Goal: Task Accomplishment & Management: Manage account settings

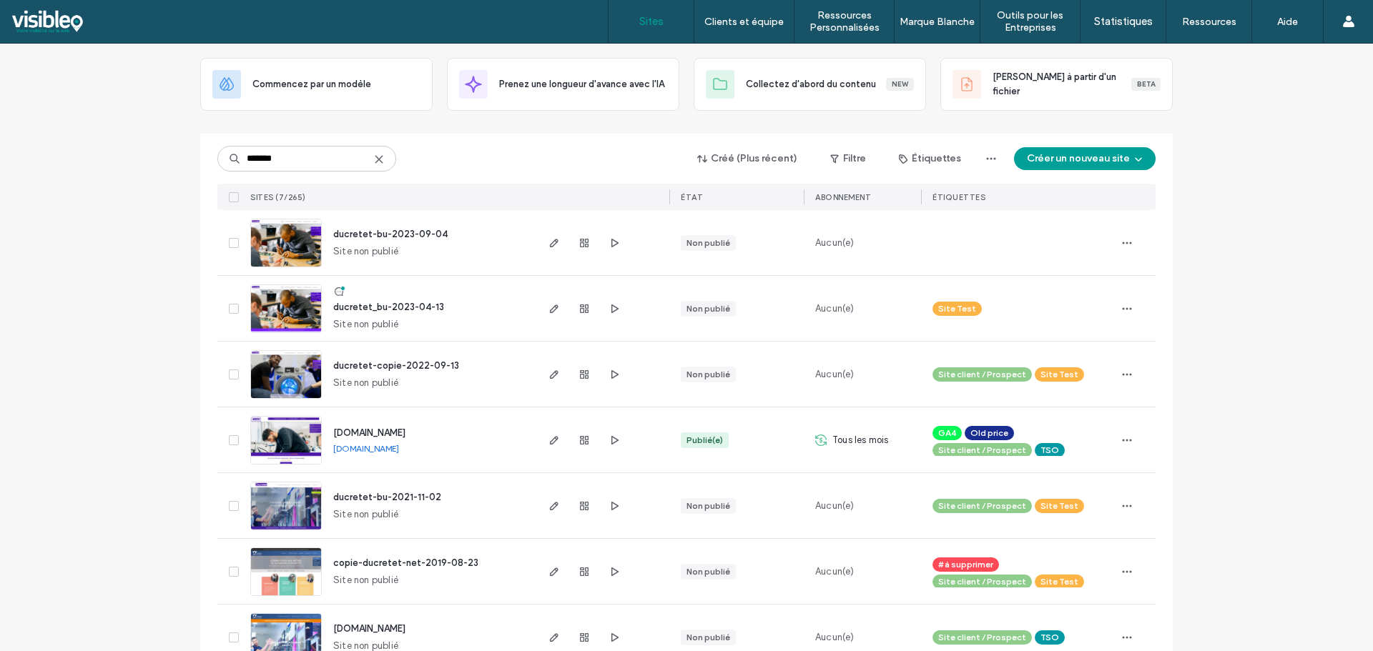
scroll to position [108, 0]
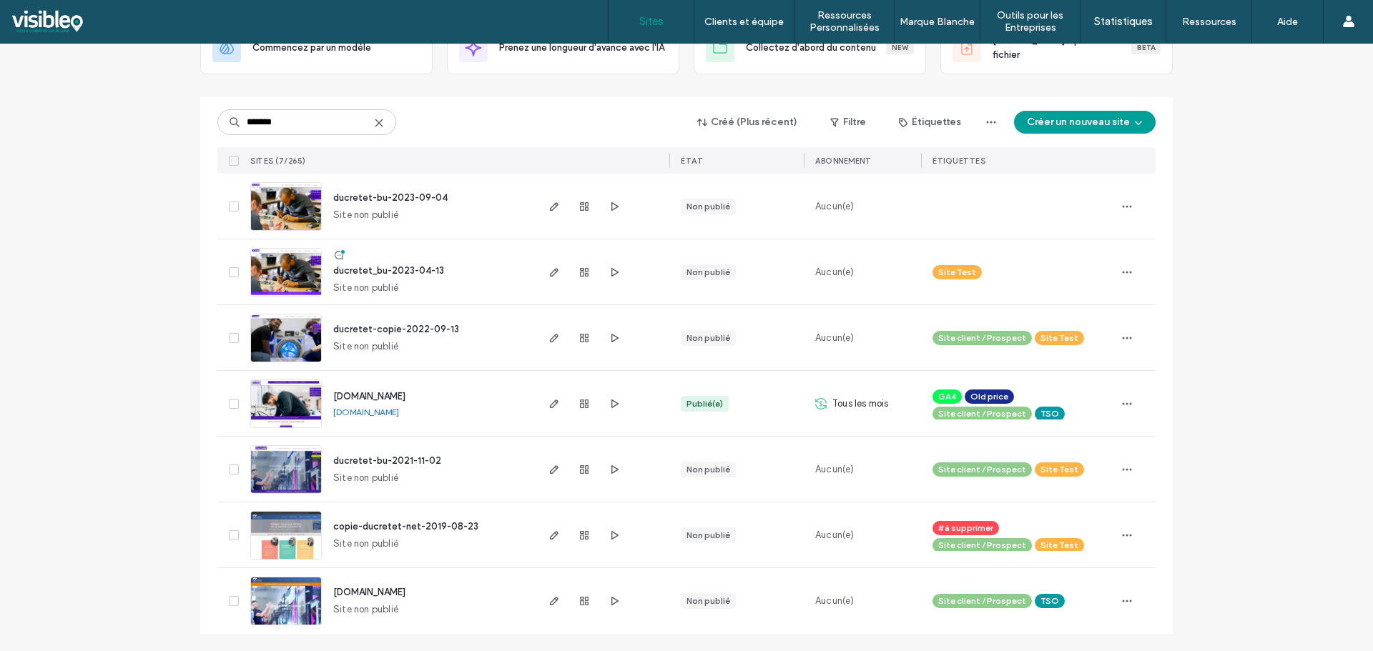
click at [300, 398] on img at bounding box center [286, 428] width 70 height 97
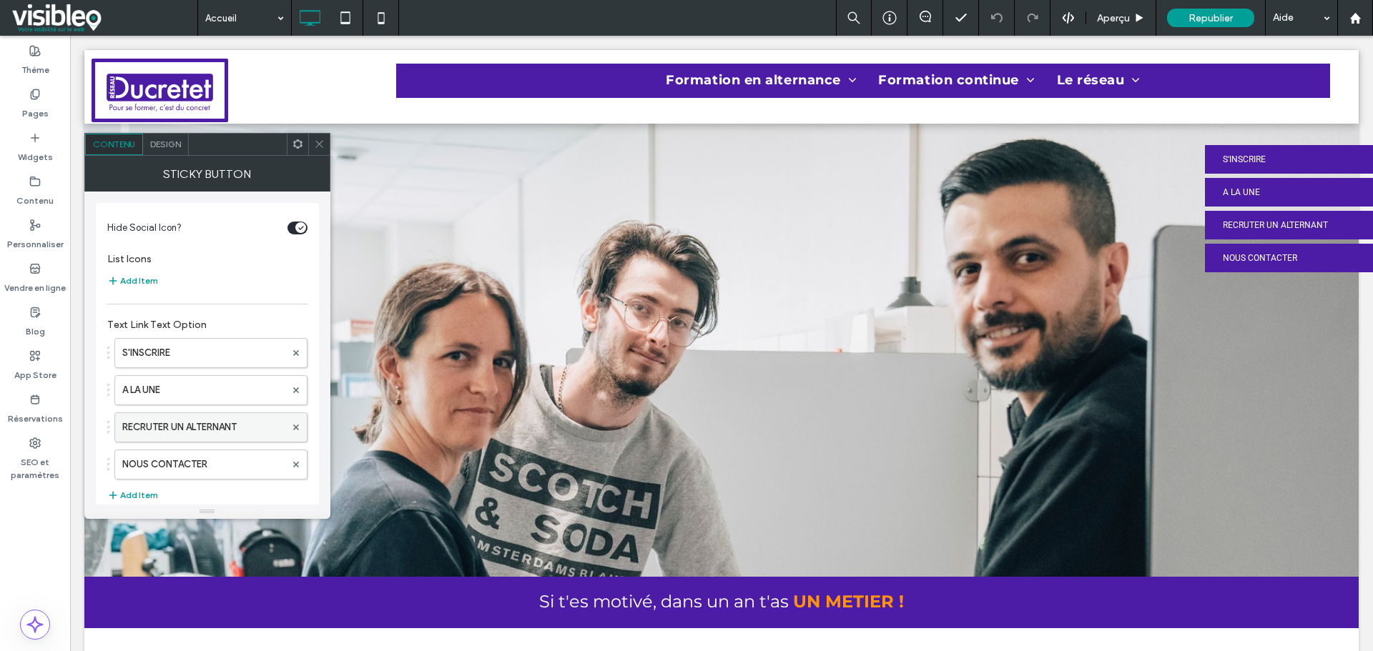
click at [225, 424] on label "RECRUTER UN ALTERNANT" at bounding box center [203, 427] width 163 height 29
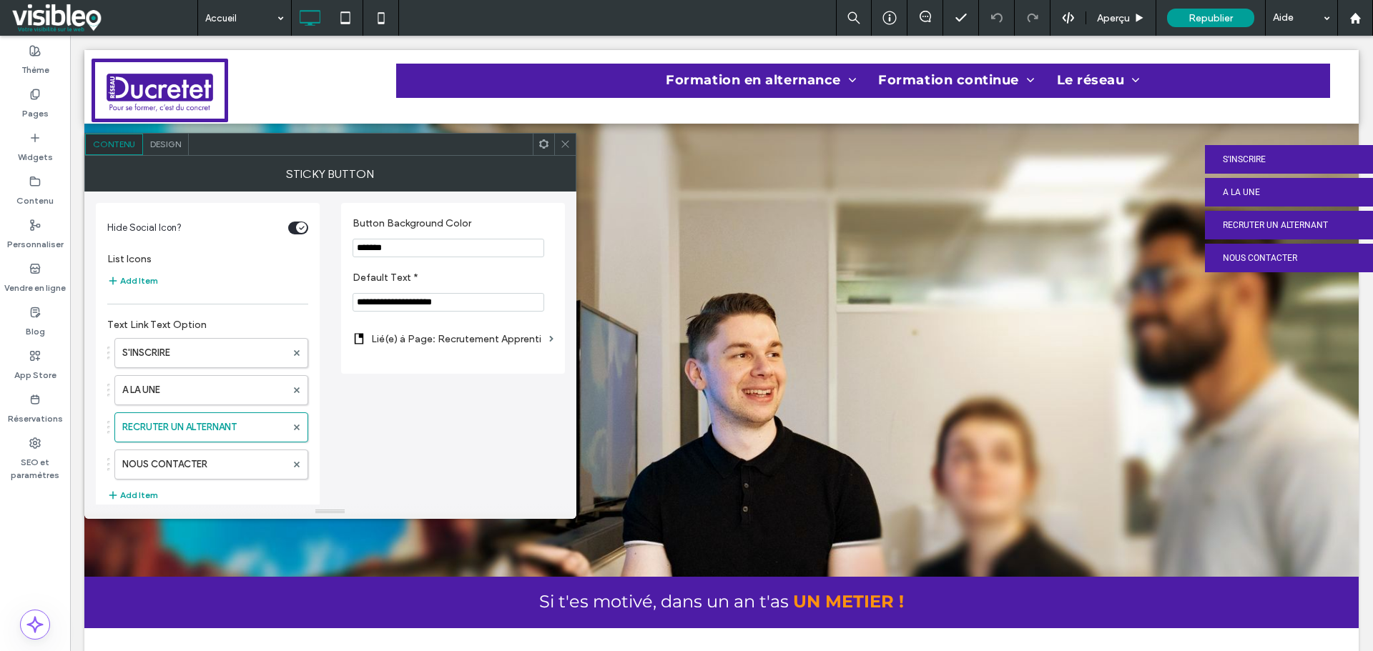
click at [513, 344] on label "Lié(e) à Page: Recrutement Apprenti" at bounding box center [457, 339] width 172 height 26
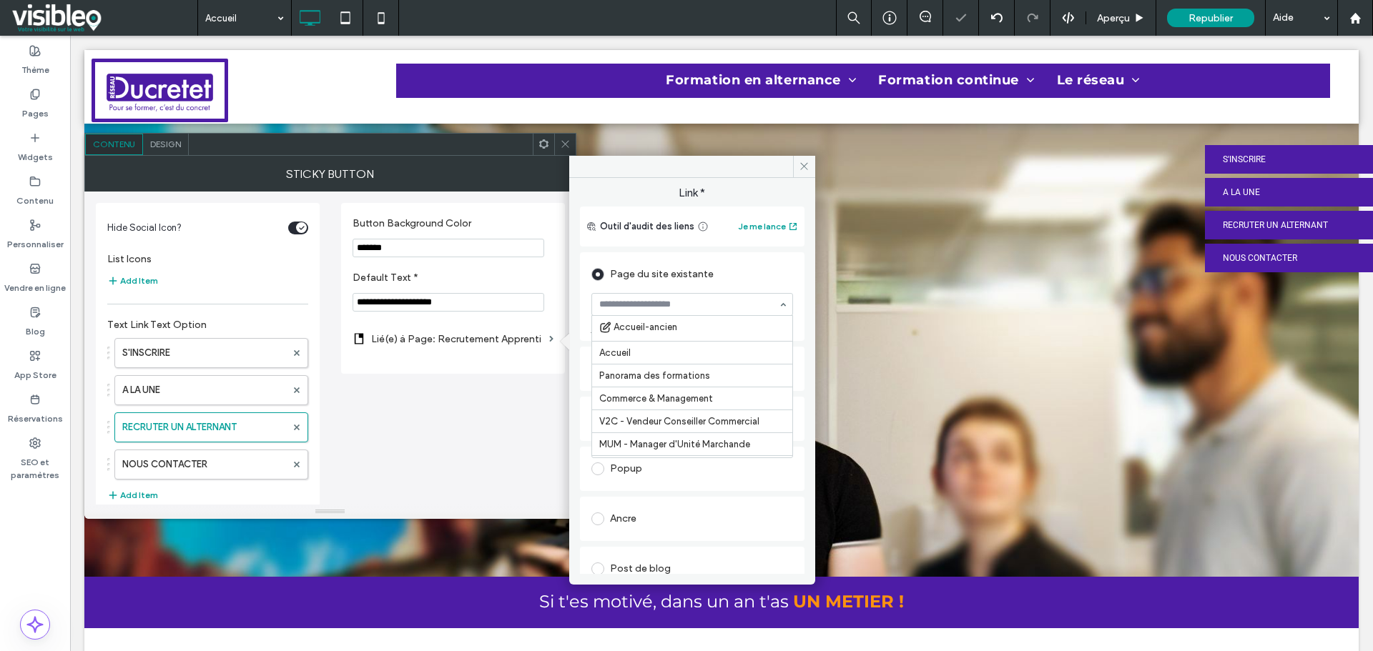
scroll to position [3338, 0]
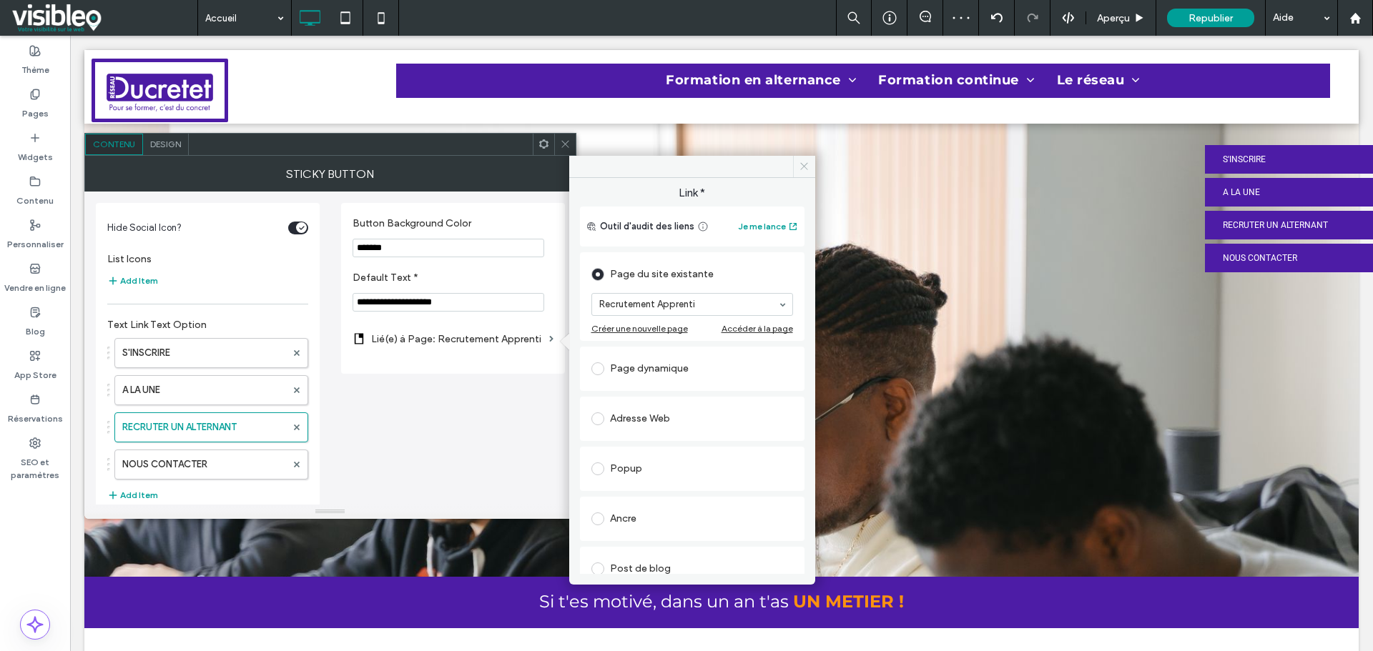
drag, startPoint x: 801, startPoint y: 163, endPoint x: 531, endPoint y: 122, distance: 273.4
click at [801, 163] on icon at bounding box center [804, 166] width 11 height 11
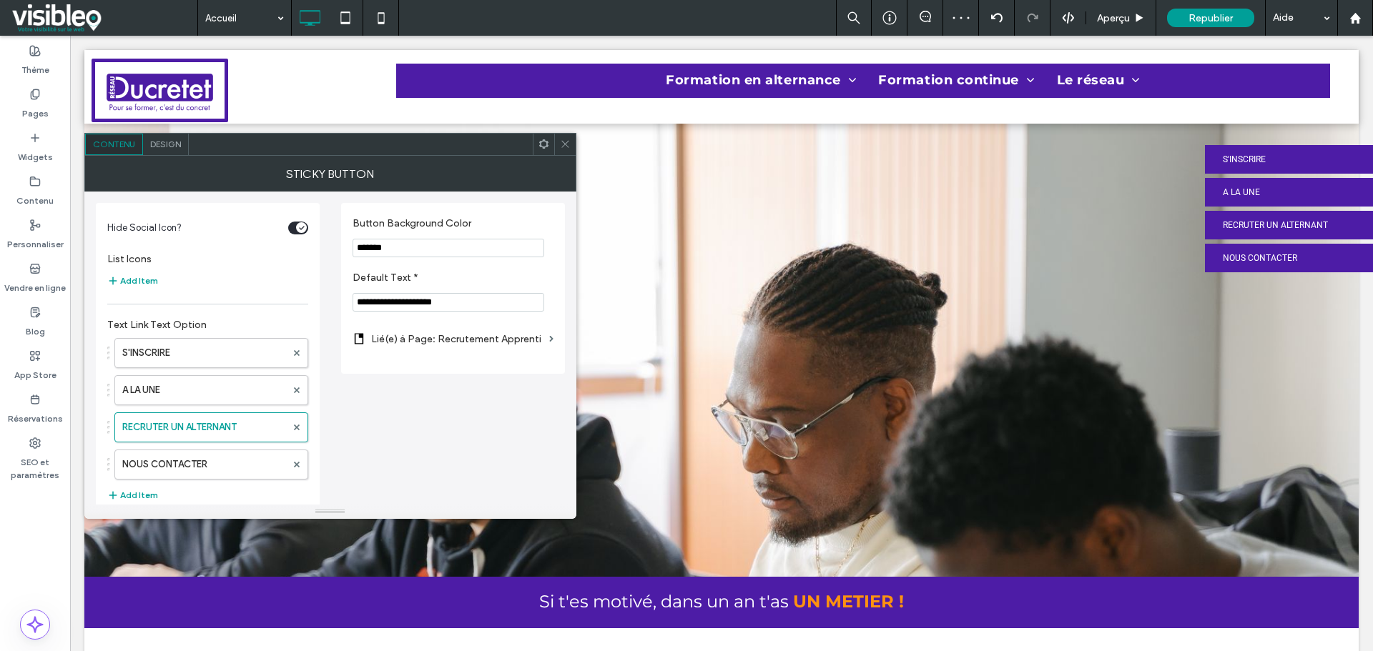
click at [566, 144] on icon at bounding box center [565, 144] width 11 height 11
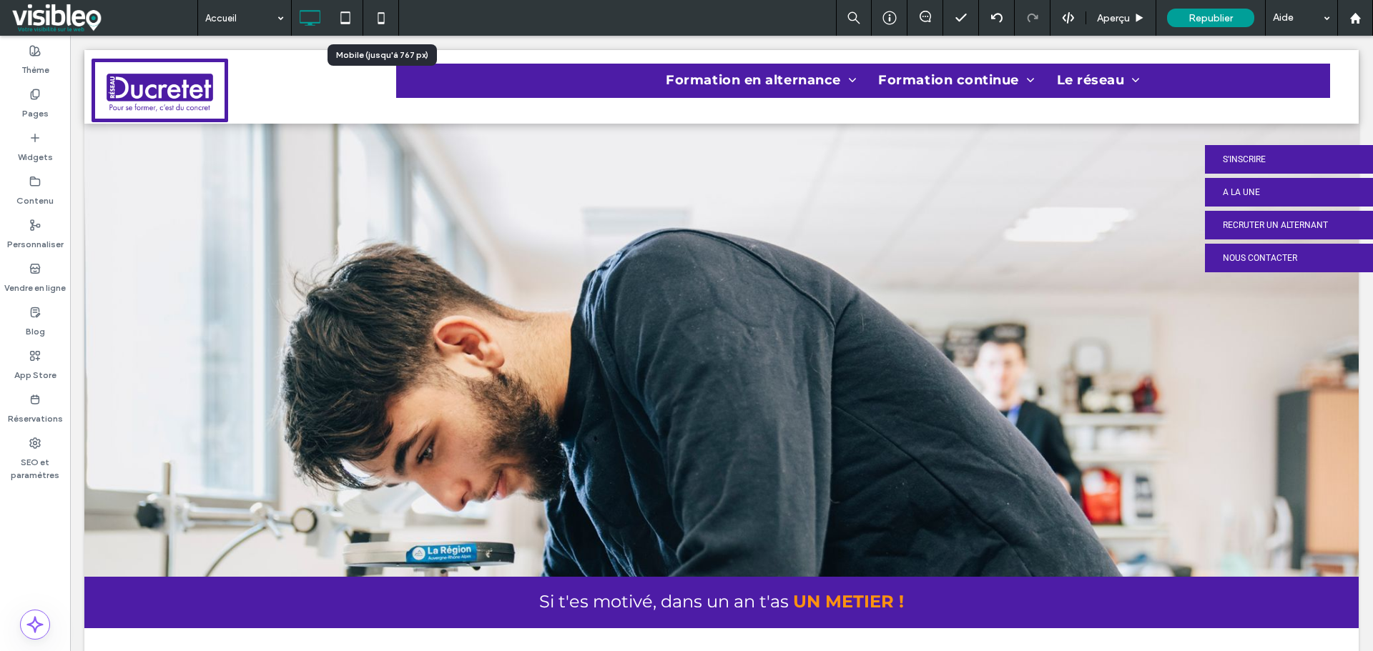
click at [378, 19] on use at bounding box center [381, 17] width 6 height 11
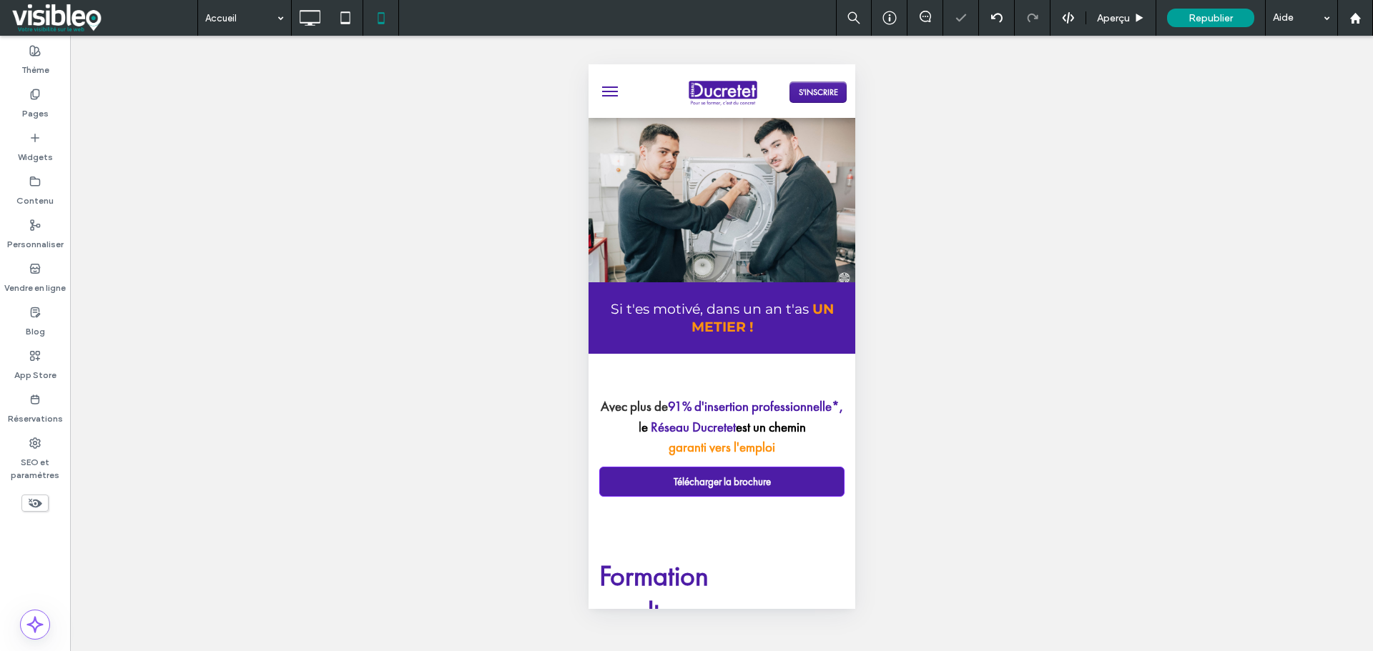
scroll to position [0, 0]
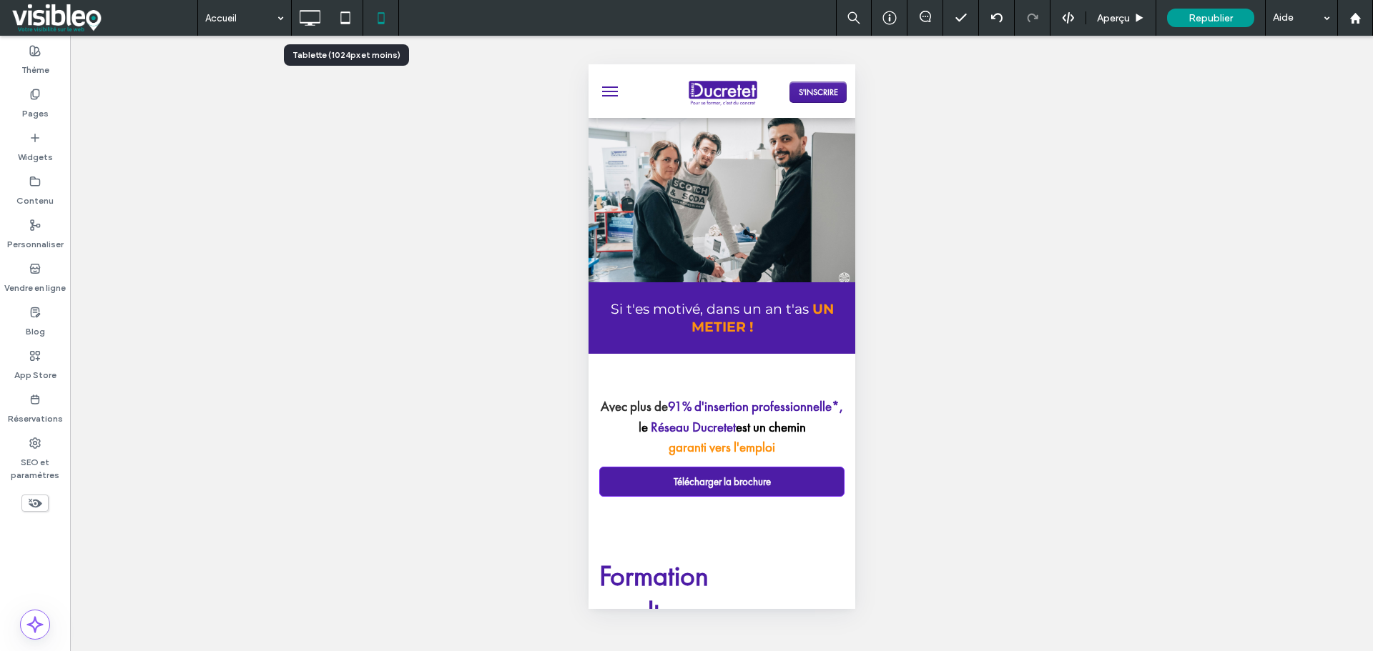
click at [347, 13] on use at bounding box center [344, 17] width 9 height 12
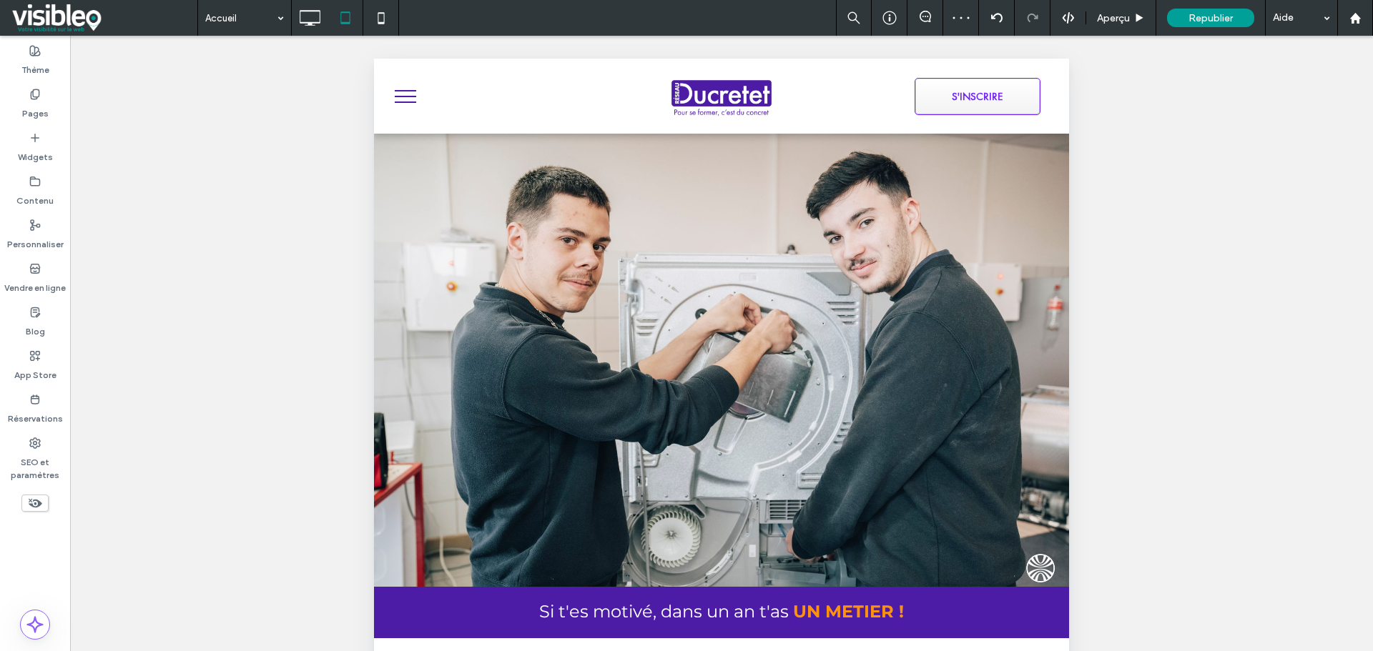
click at [410, 93] on button "menu" at bounding box center [405, 96] width 37 height 37
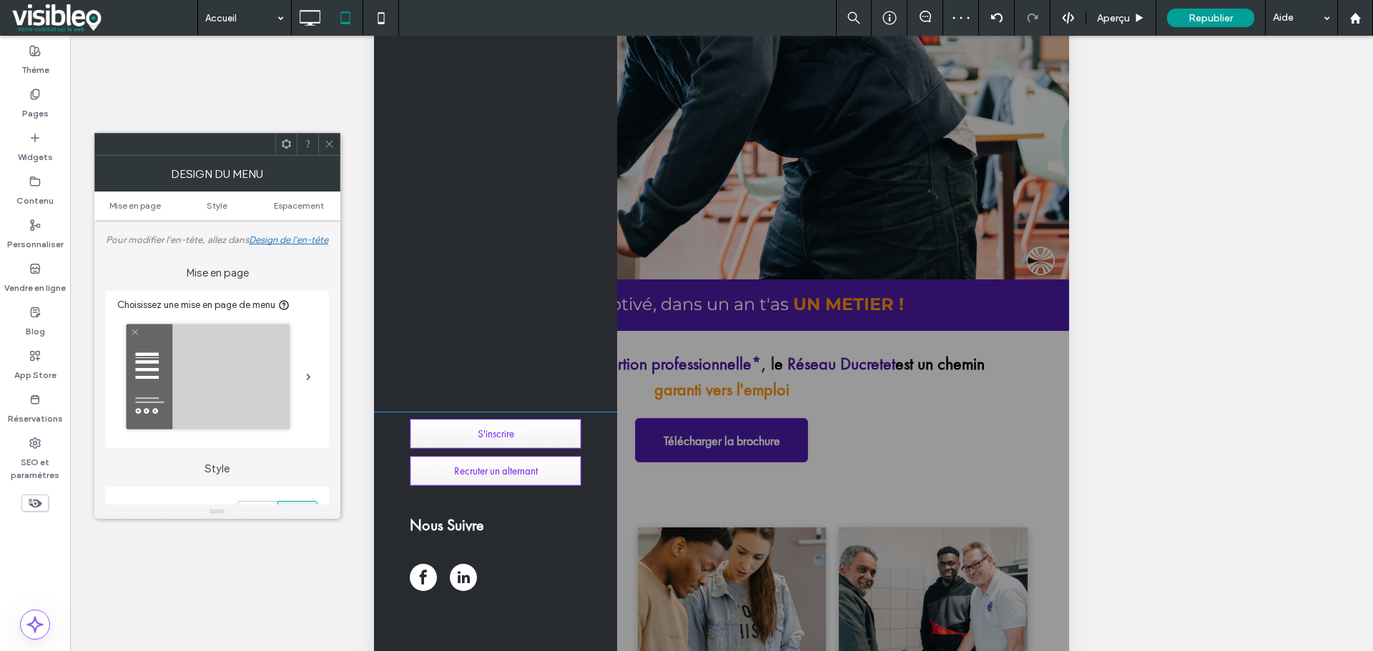
scroll to position [345, 0]
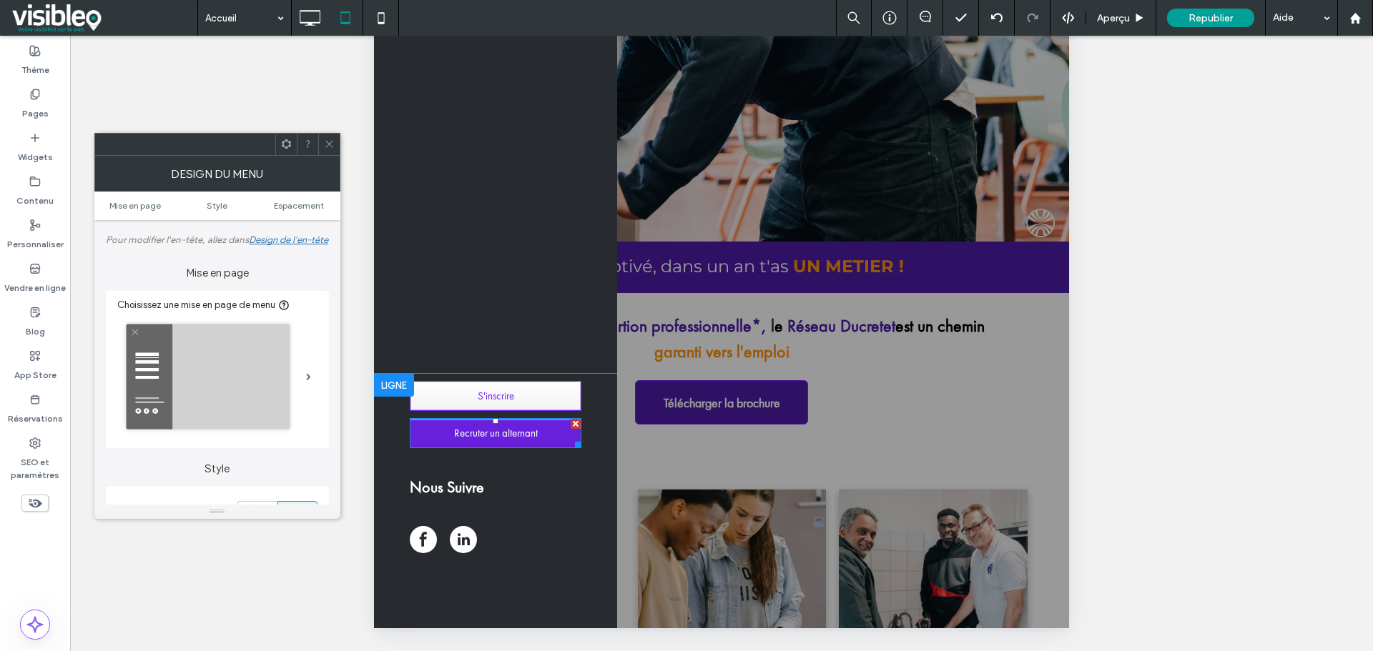
click at [513, 435] on span "Recruter un alternant" at bounding box center [496, 433] width 94 height 29
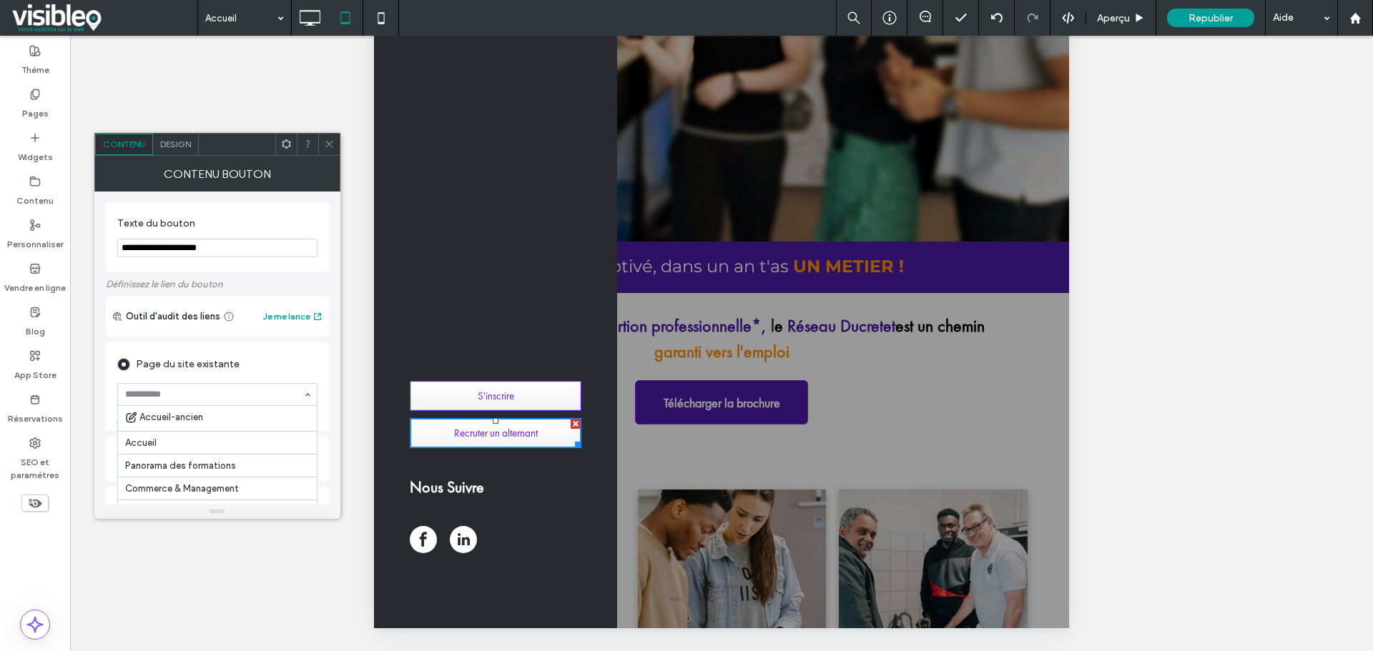
scroll to position [3332, 0]
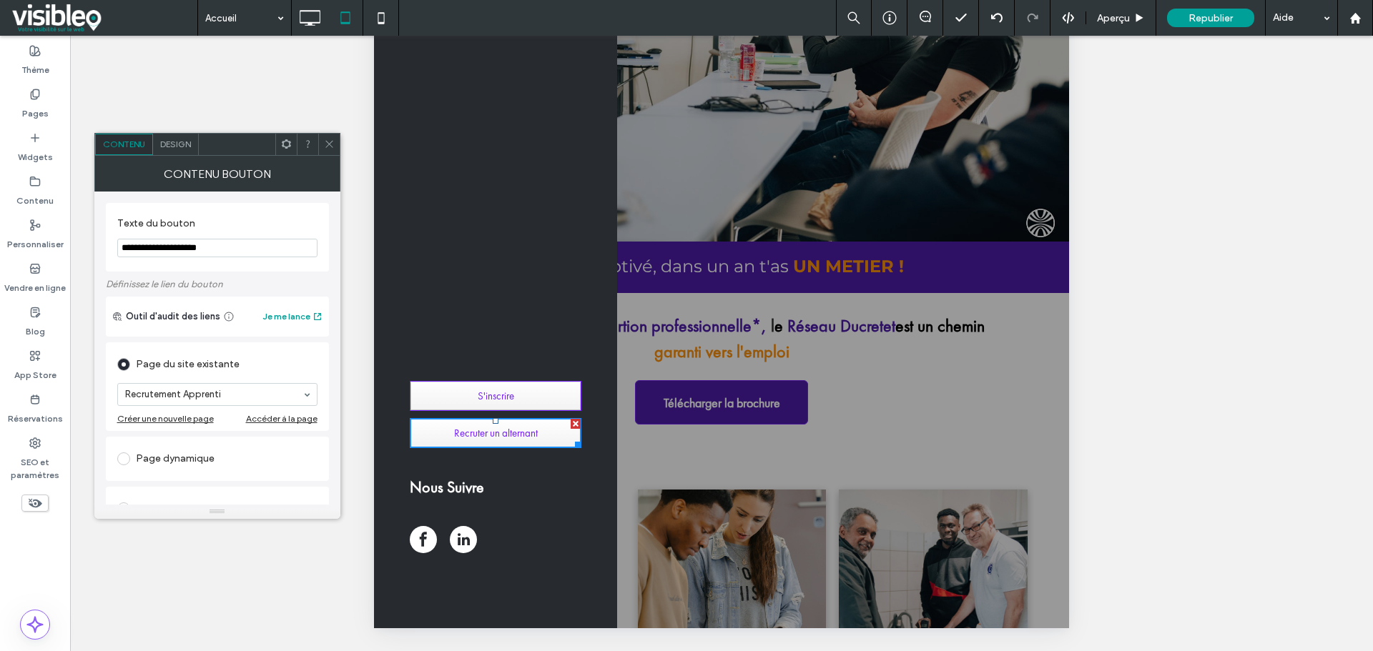
click at [326, 143] on icon at bounding box center [329, 144] width 11 height 11
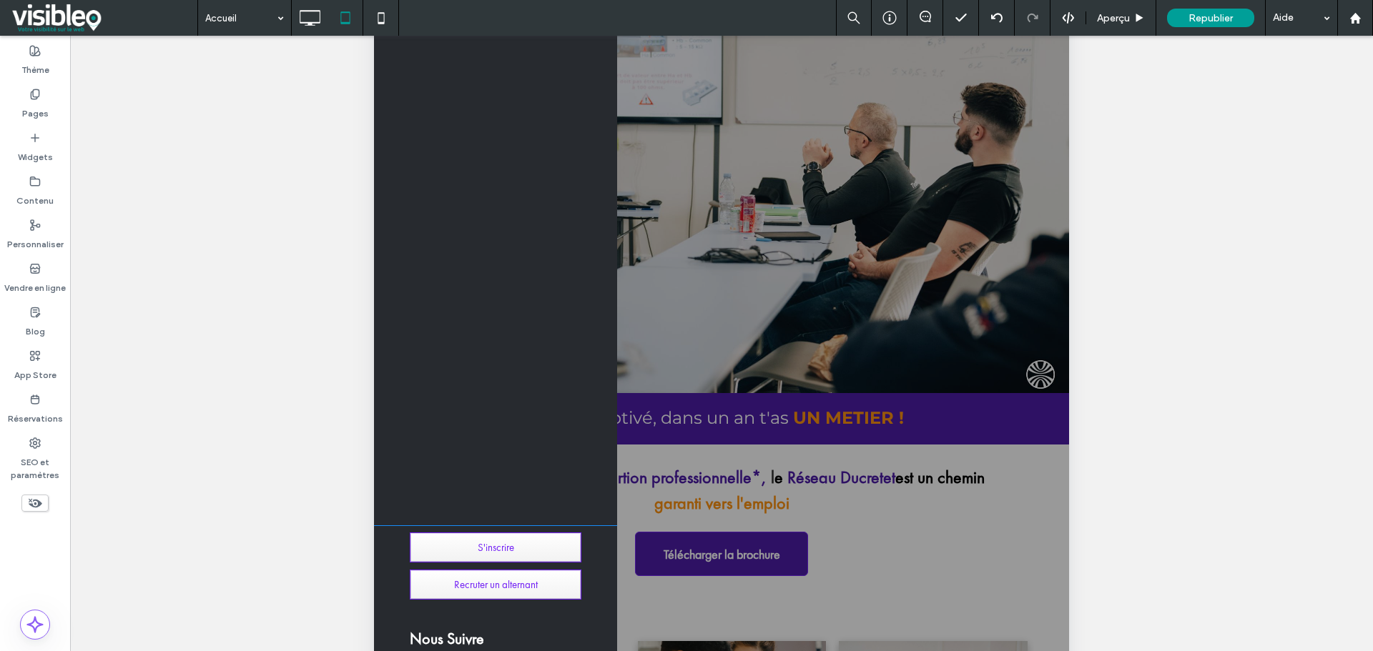
scroll to position [0, 0]
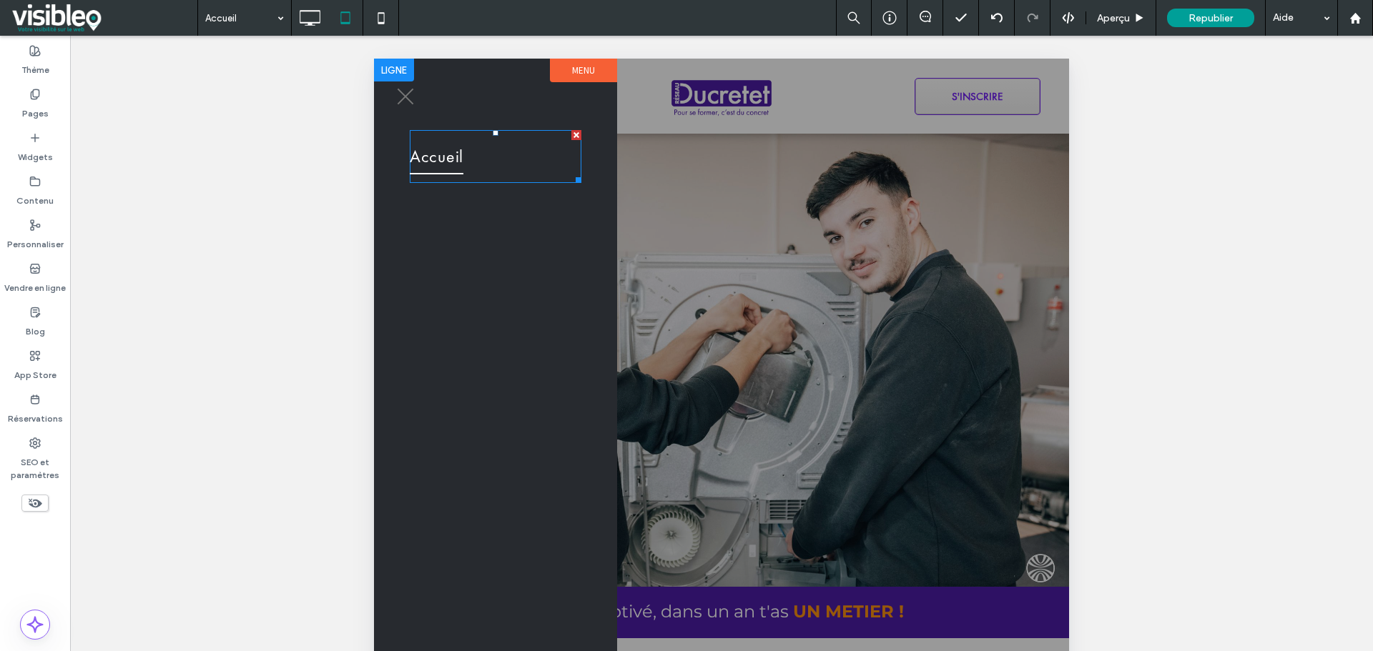
click at [448, 157] on span "Accueil" at bounding box center [437, 157] width 54 height 36
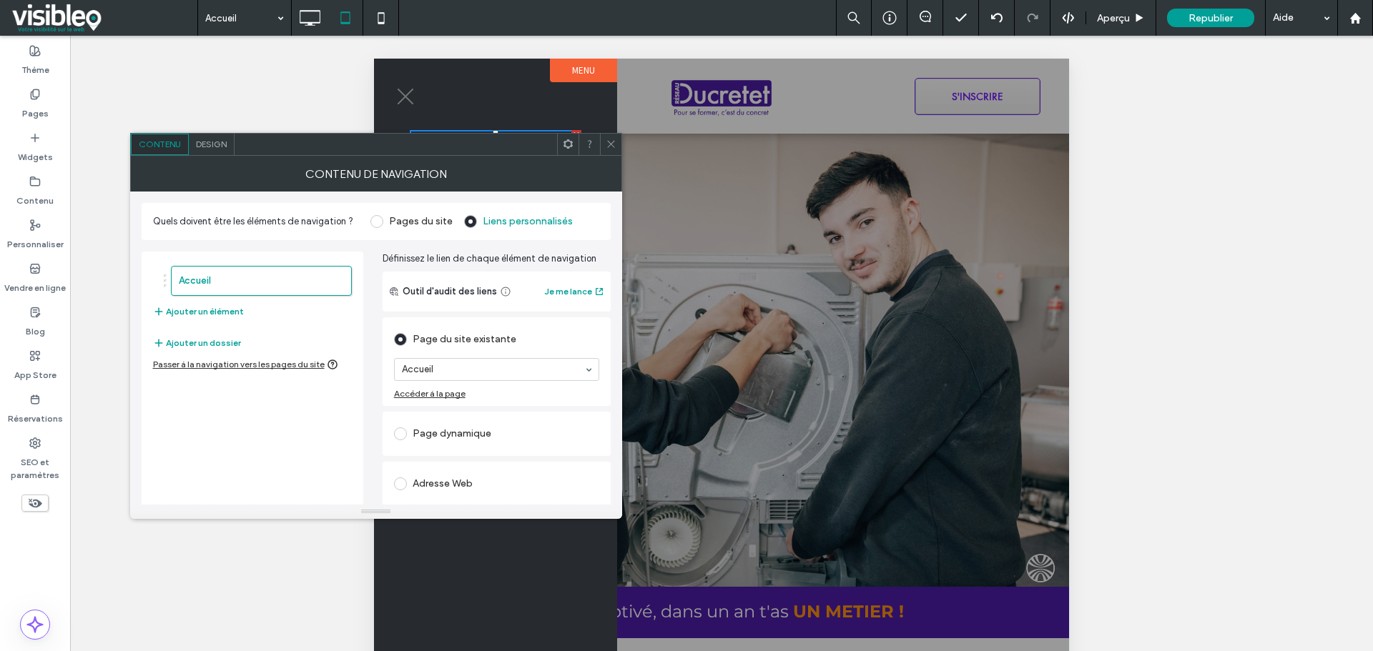
click at [389, 220] on label "Pages du site" at bounding box center [421, 221] width 64 height 12
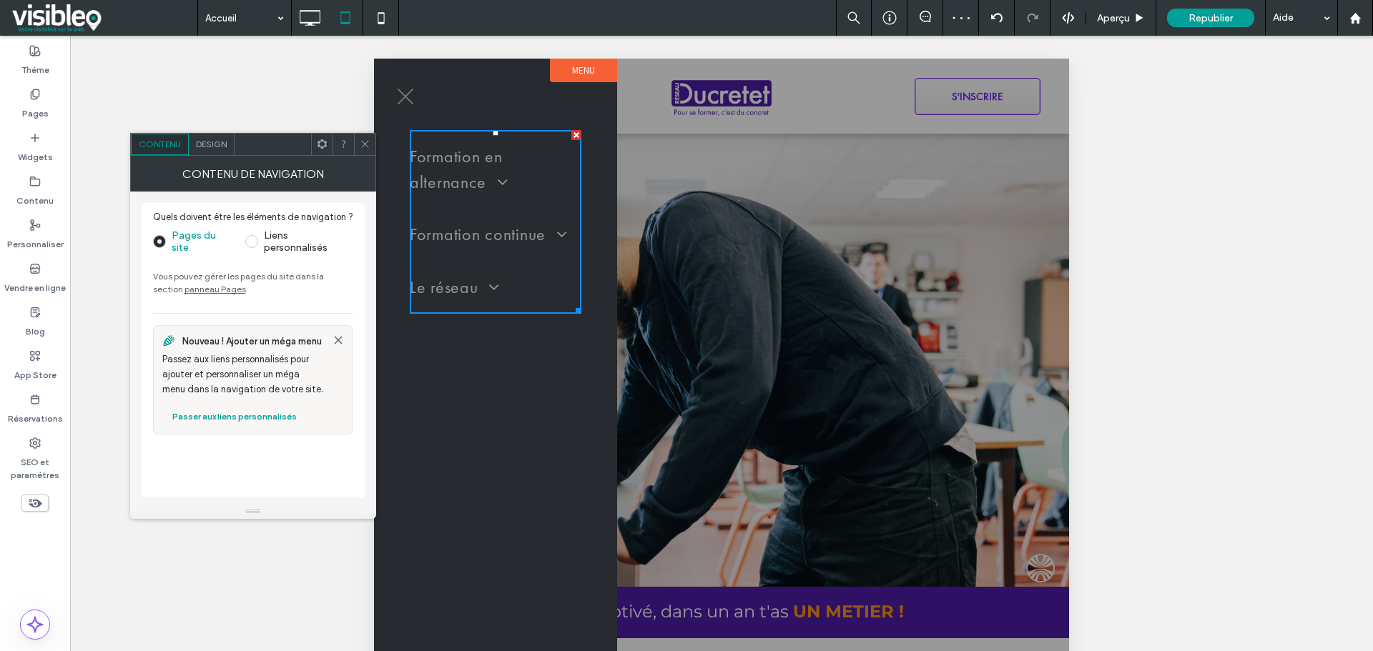
click at [370, 141] on div at bounding box center [364, 144] width 21 height 21
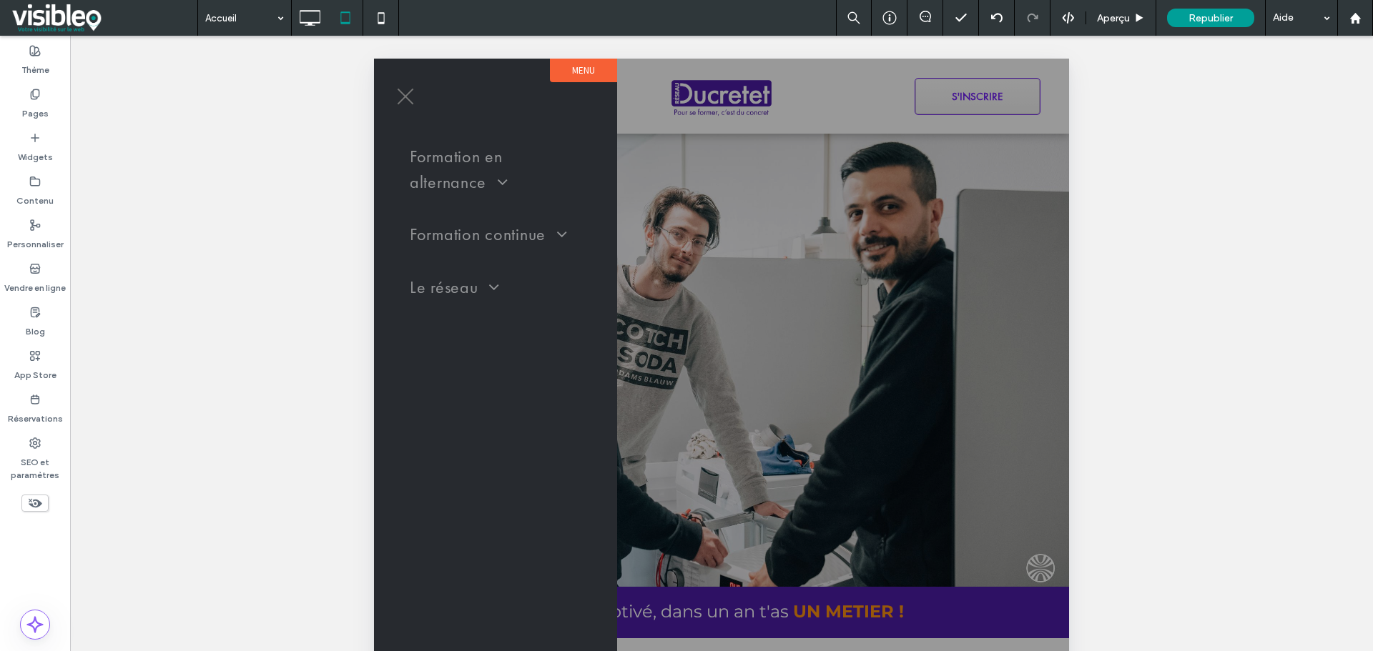
click at [400, 102] on button "menu" at bounding box center [405, 96] width 37 height 37
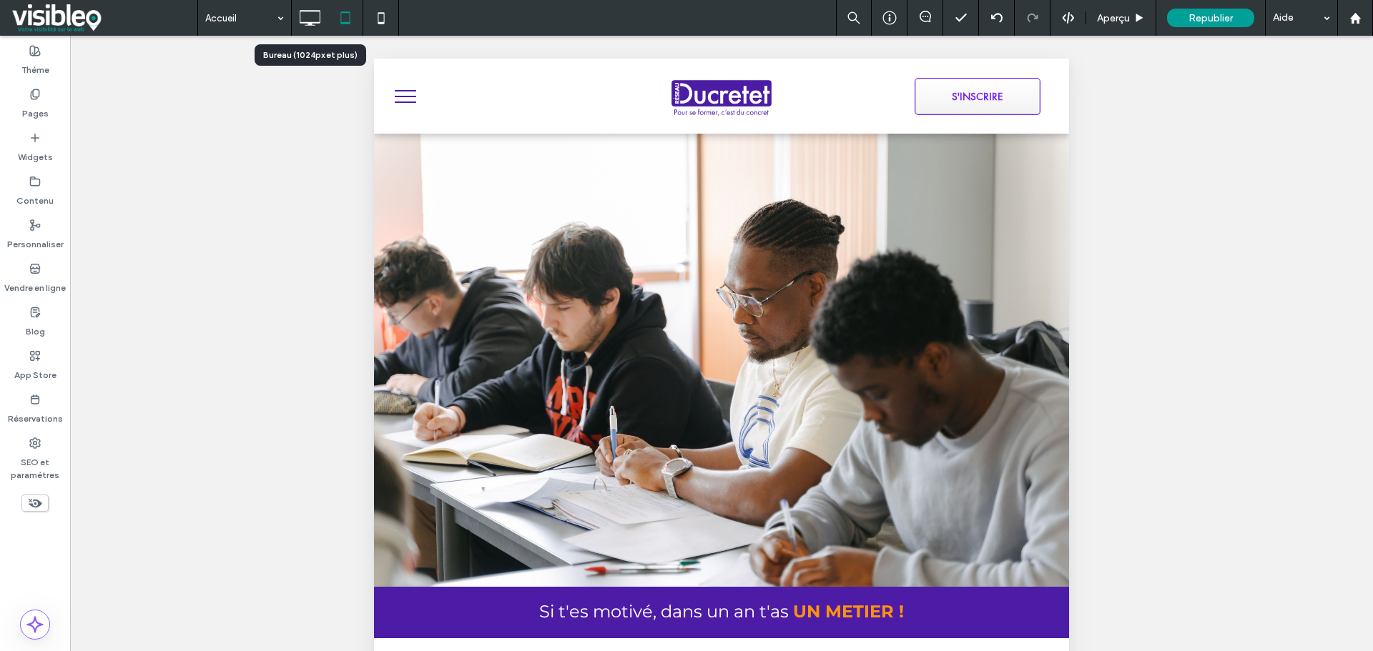
click at [316, 23] on use at bounding box center [310, 18] width 21 height 16
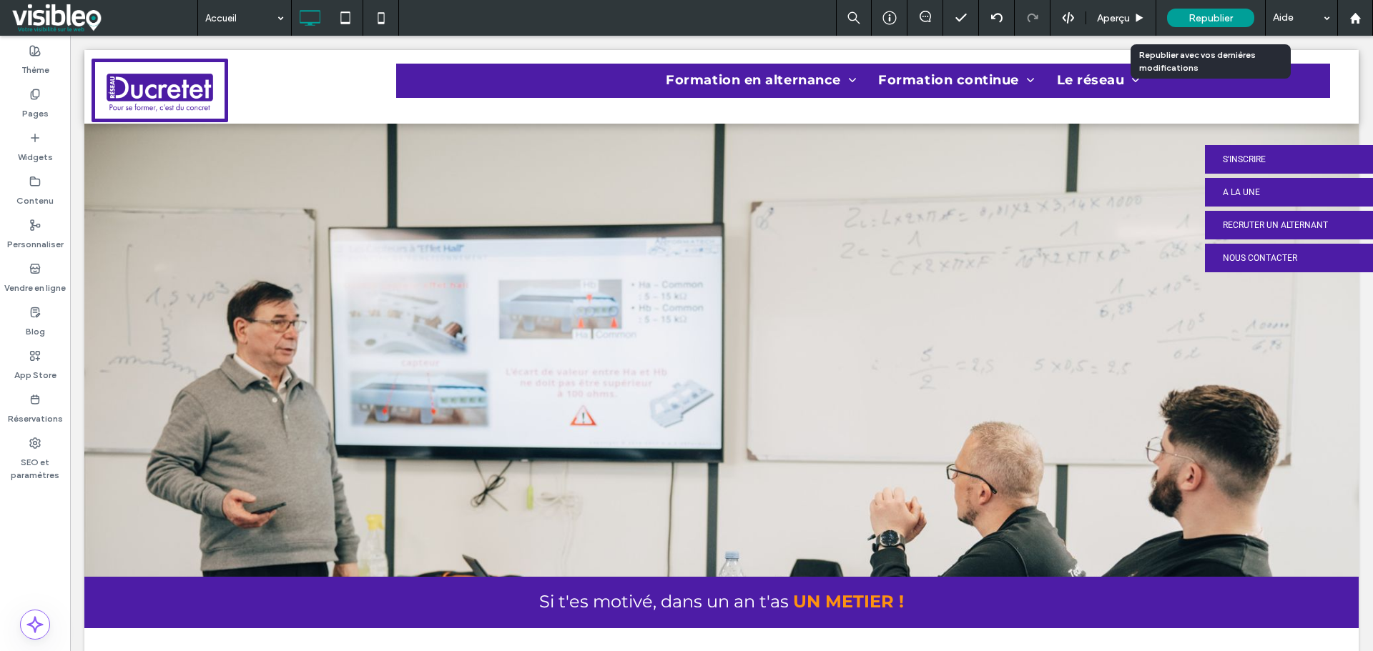
click at [1200, 18] on span "Republier" at bounding box center [1210, 18] width 44 height 12
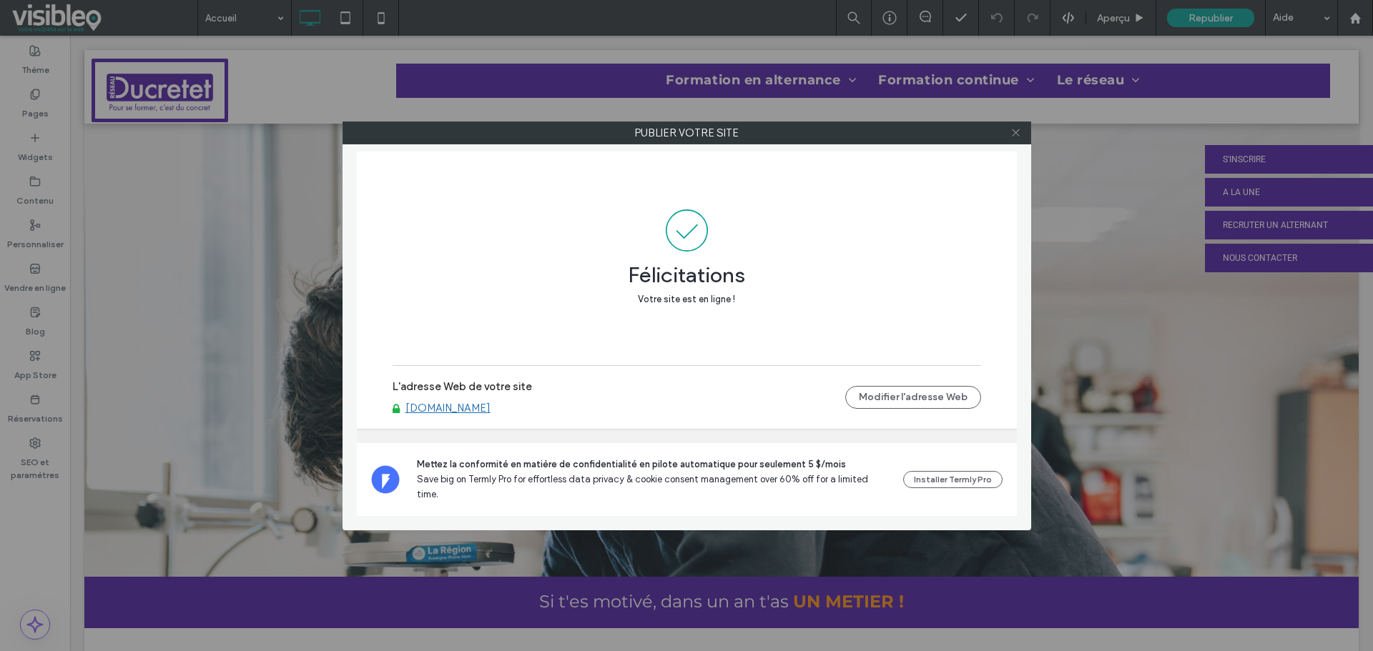
click at [1017, 131] on icon at bounding box center [1015, 132] width 11 height 11
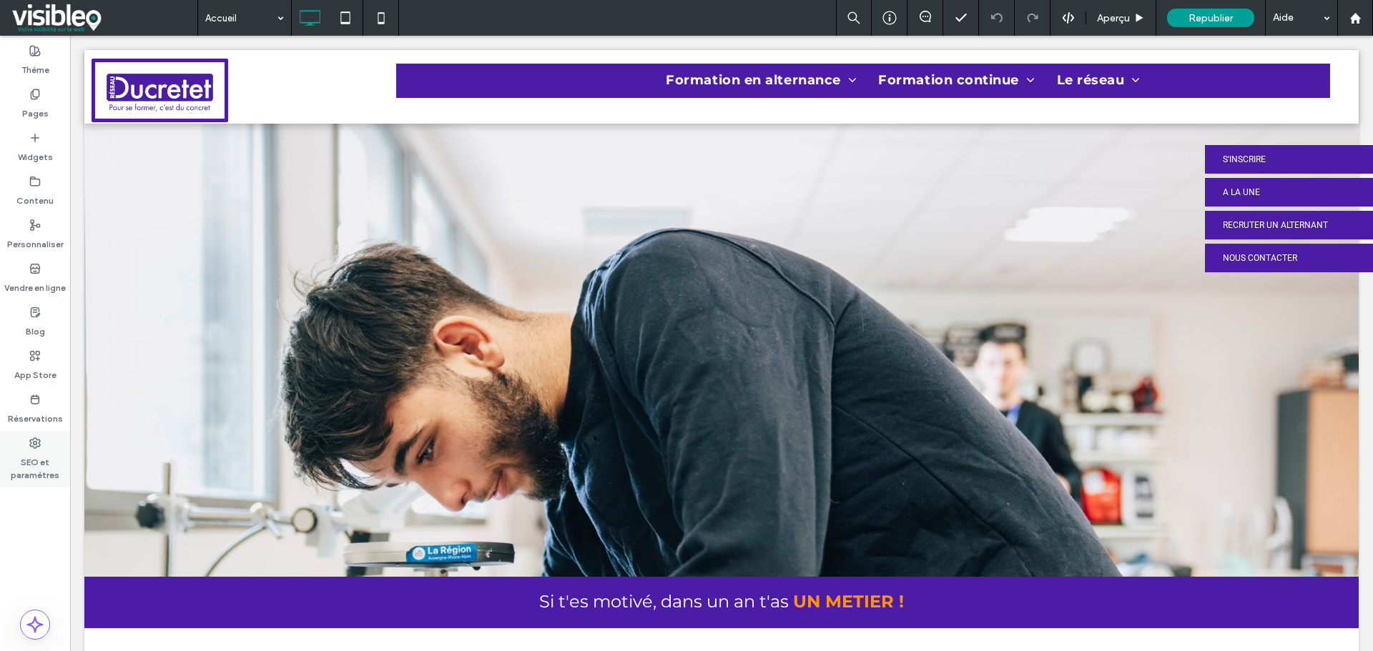
click at [44, 444] on div "SEO et paramètres" at bounding box center [35, 459] width 70 height 56
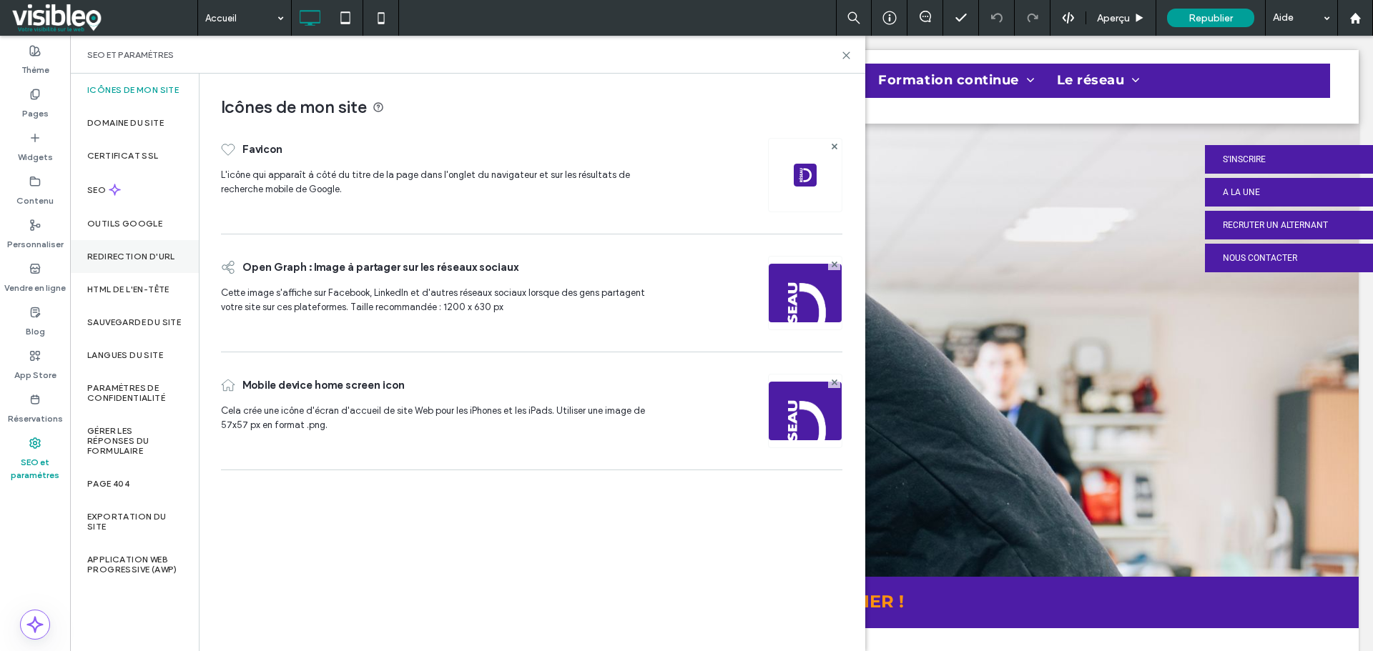
click at [135, 249] on div "Redirection d'URL" at bounding box center [134, 256] width 129 height 33
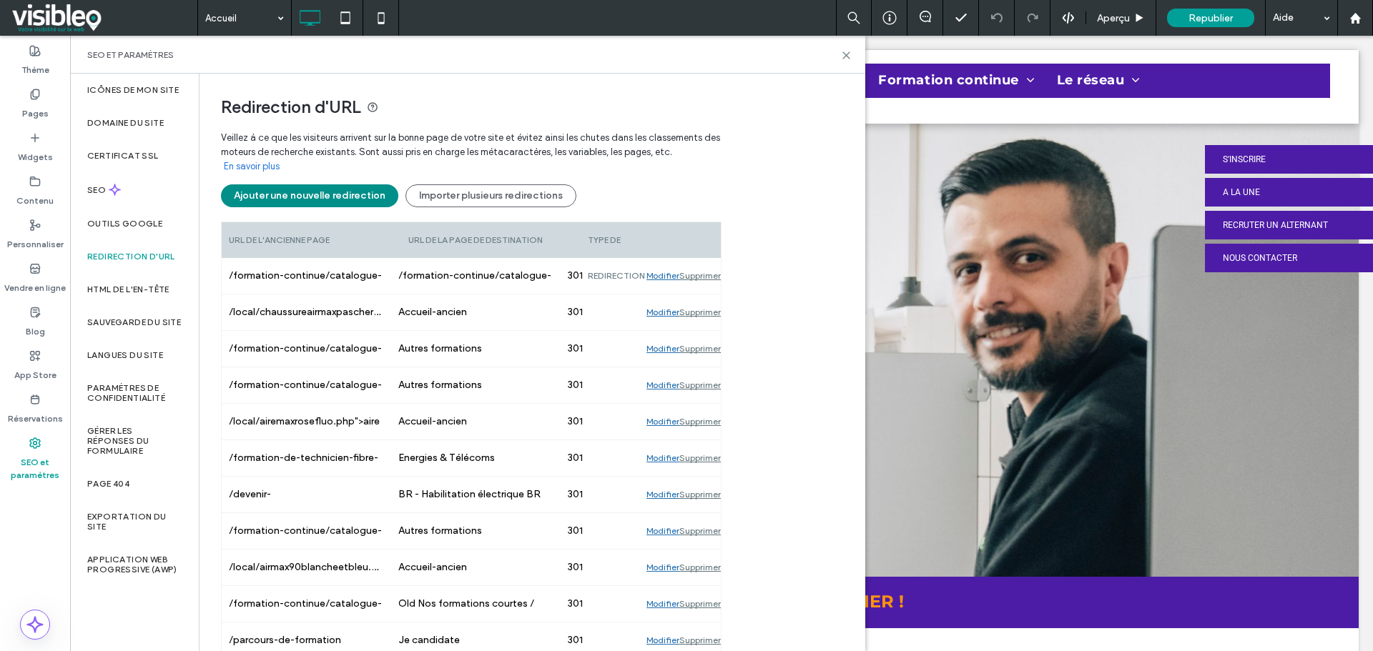
click at [340, 193] on button "Ajouter une nouvelle redirection" at bounding box center [309, 195] width 177 height 23
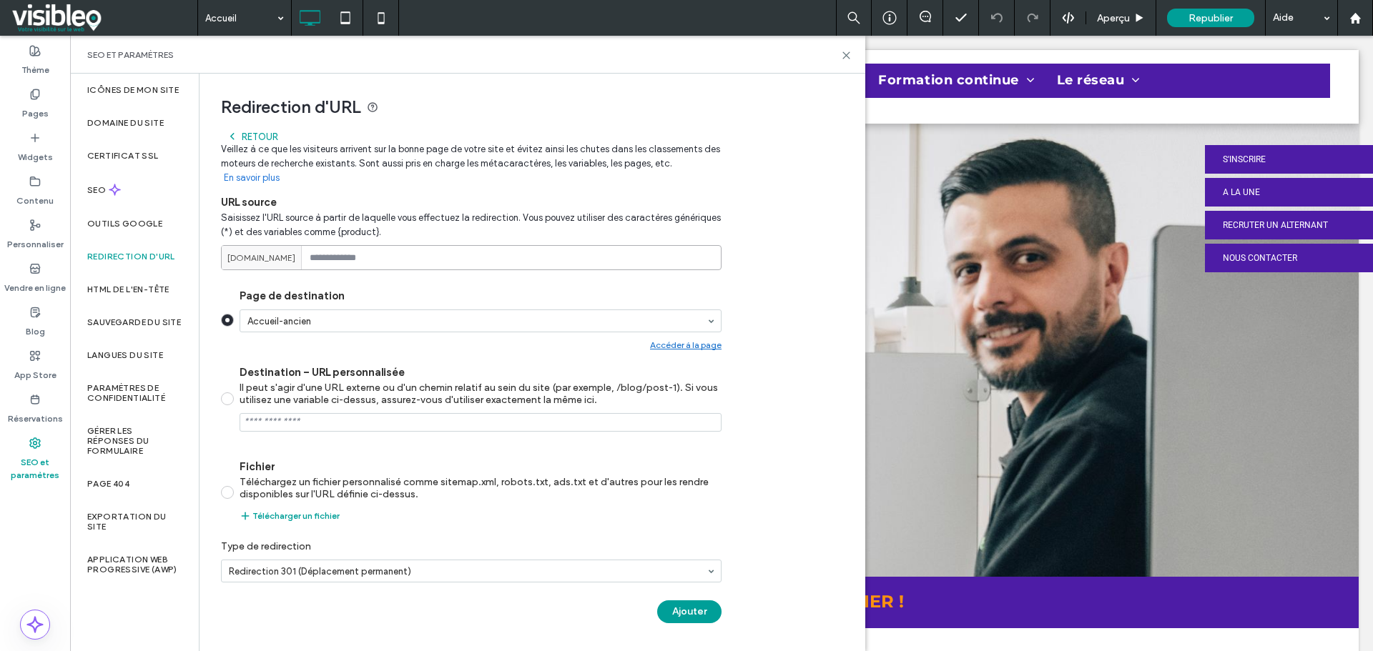
click at [362, 251] on input at bounding box center [471, 257] width 500 height 25
paste input "**********"
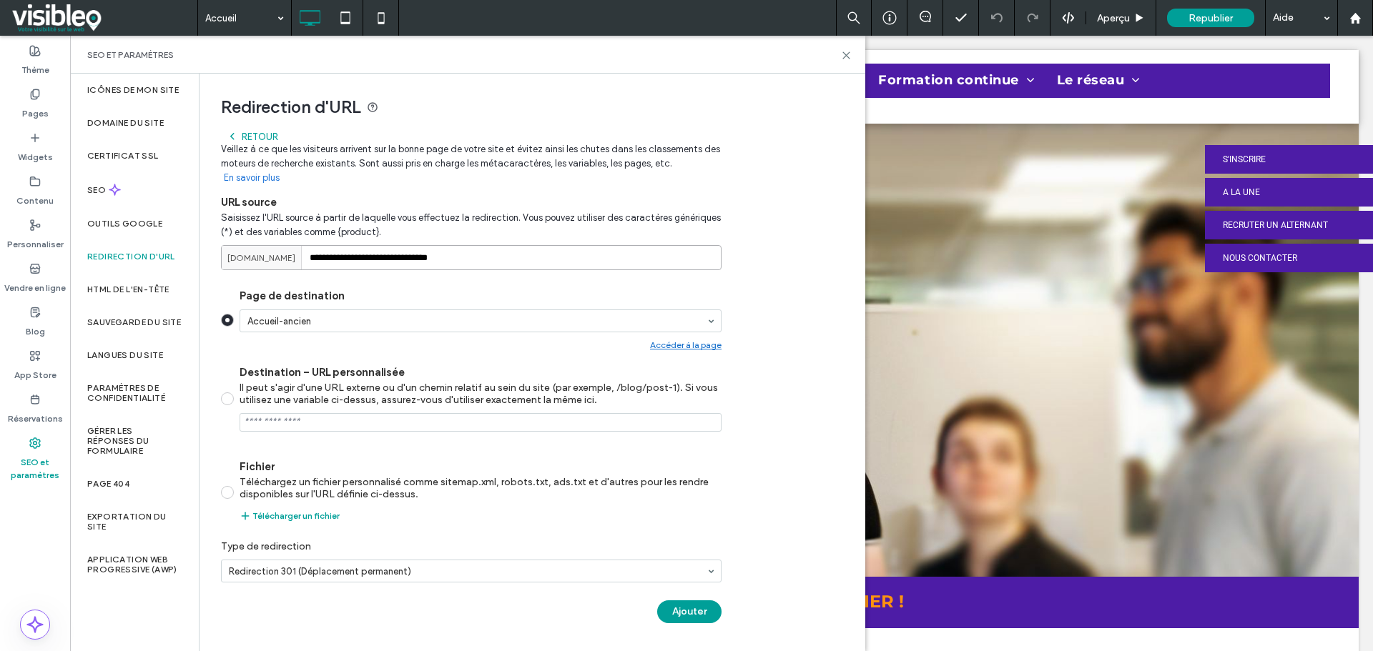
type input "**********"
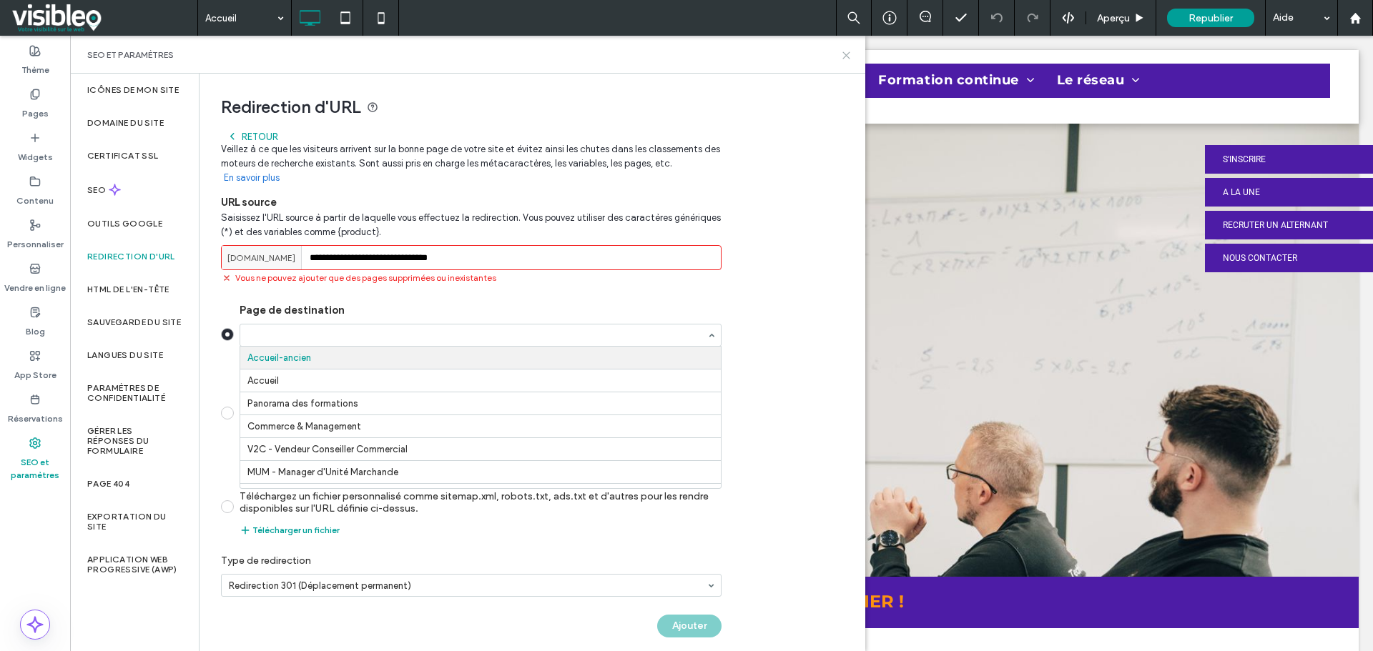
click at [847, 56] on use at bounding box center [846, 55] width 6 height 6
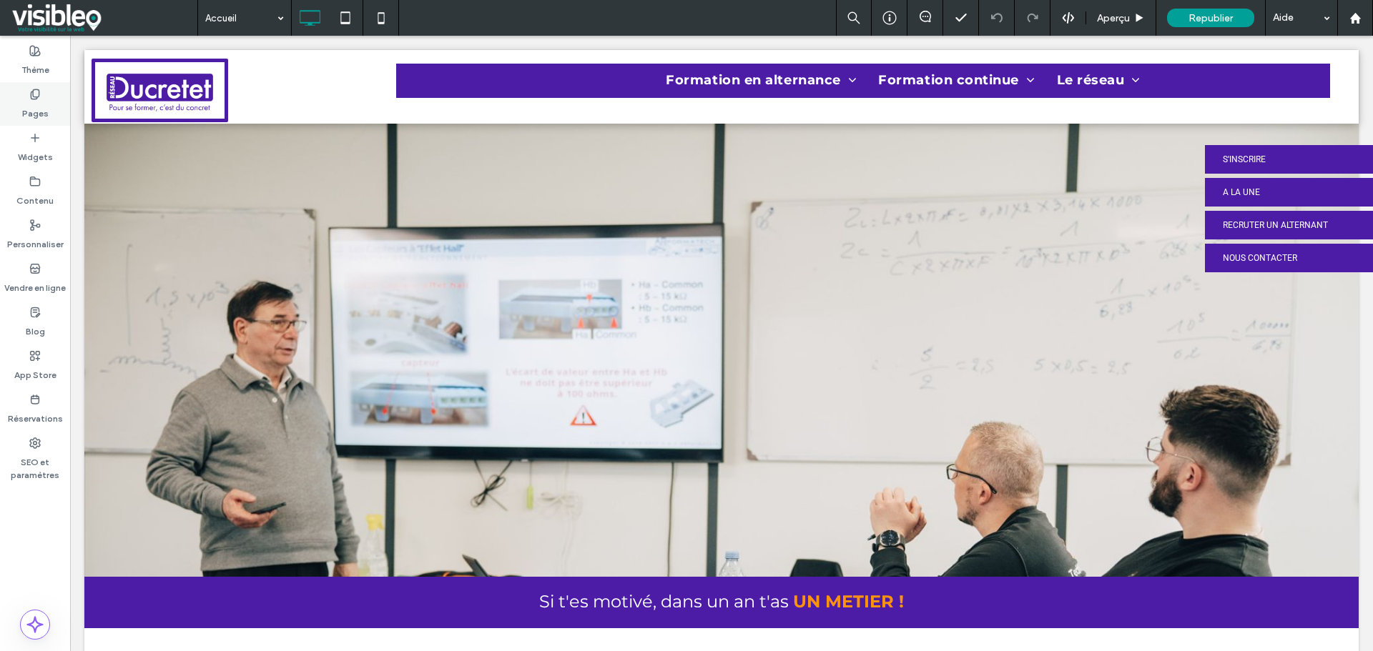
click at [46, 104] on label "Pages" at bounding box center [35, 110] width 26 height 20
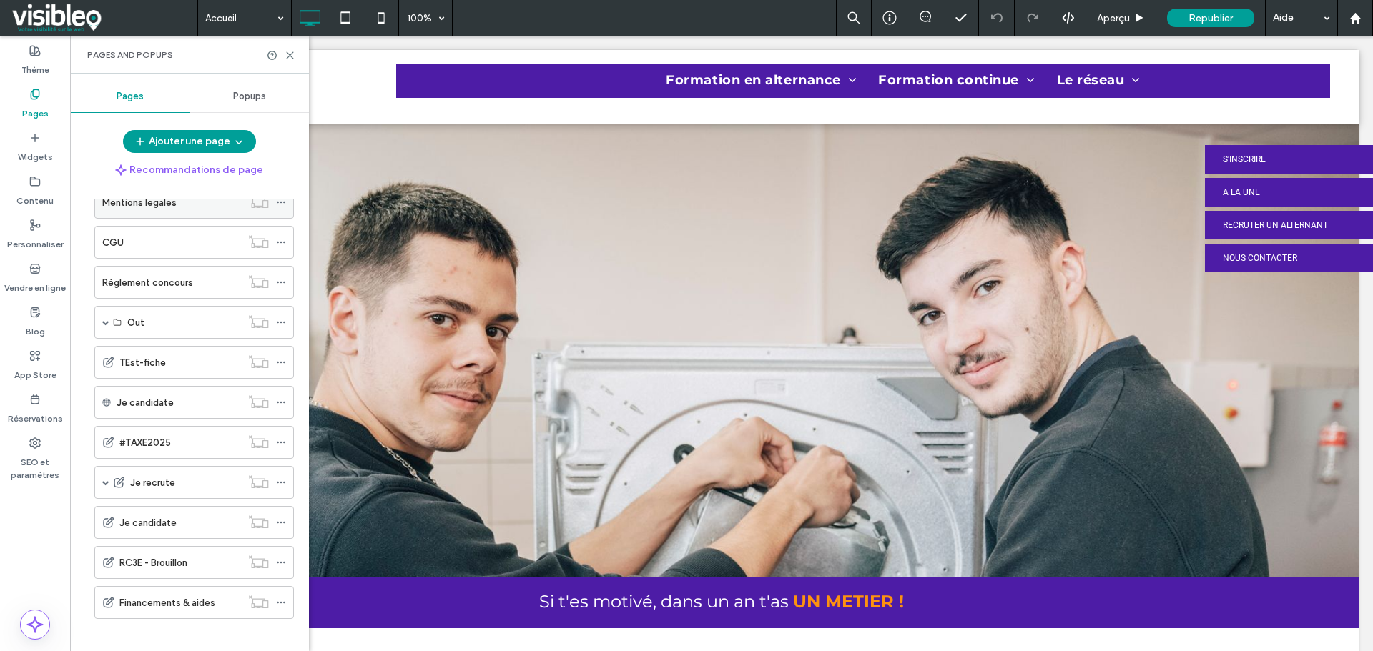
scroll to position [329, 0]
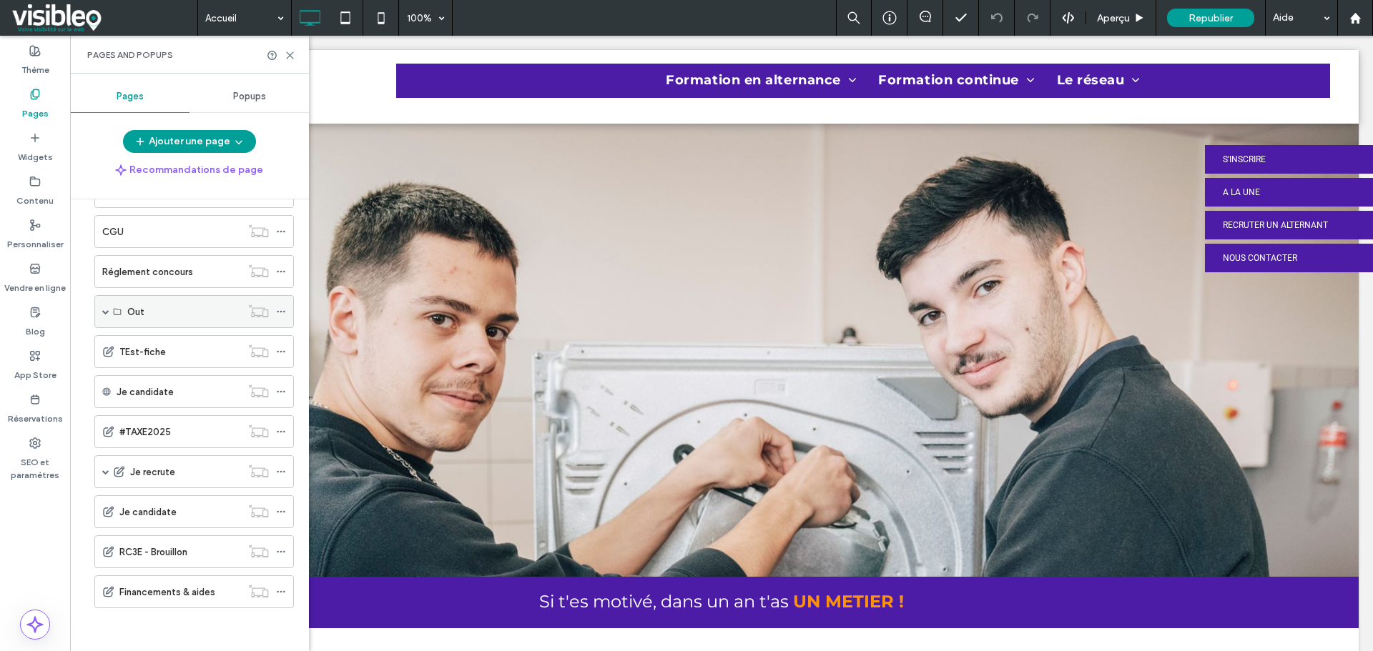
click at [105, 313] on span at bounding box center [105, 311] width 7 height 7
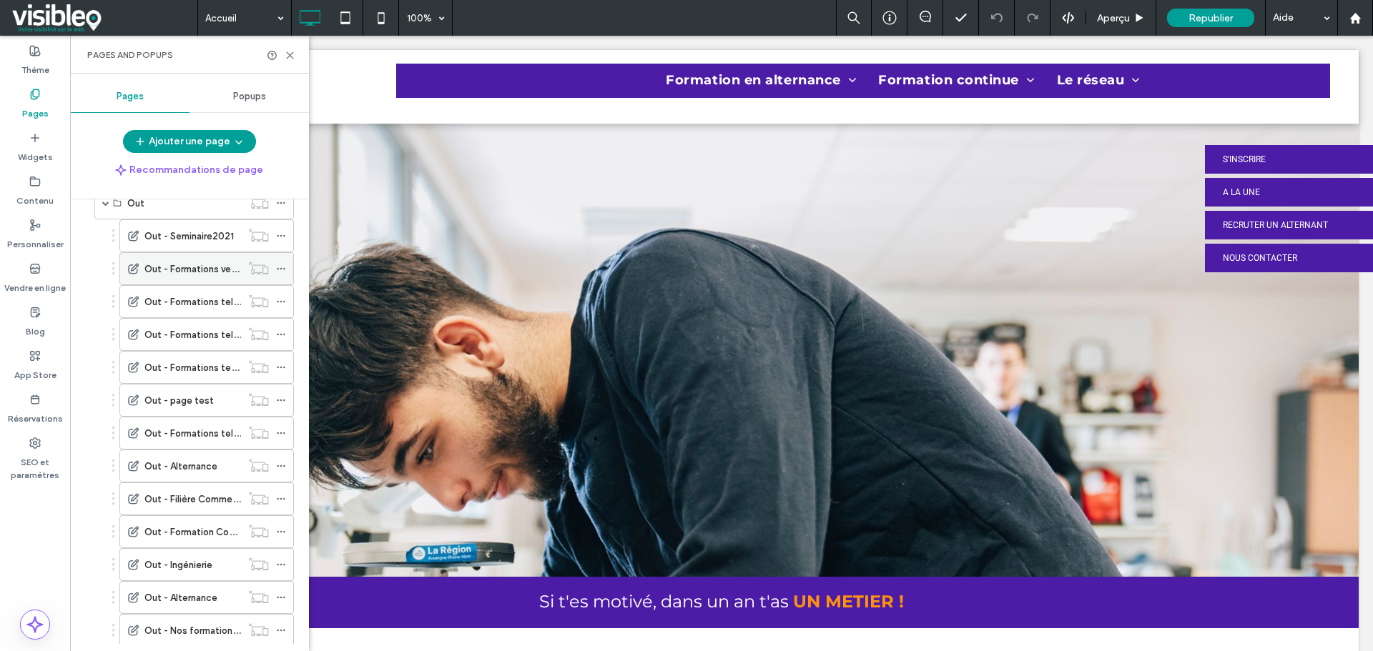
scroll to position [472, 0]
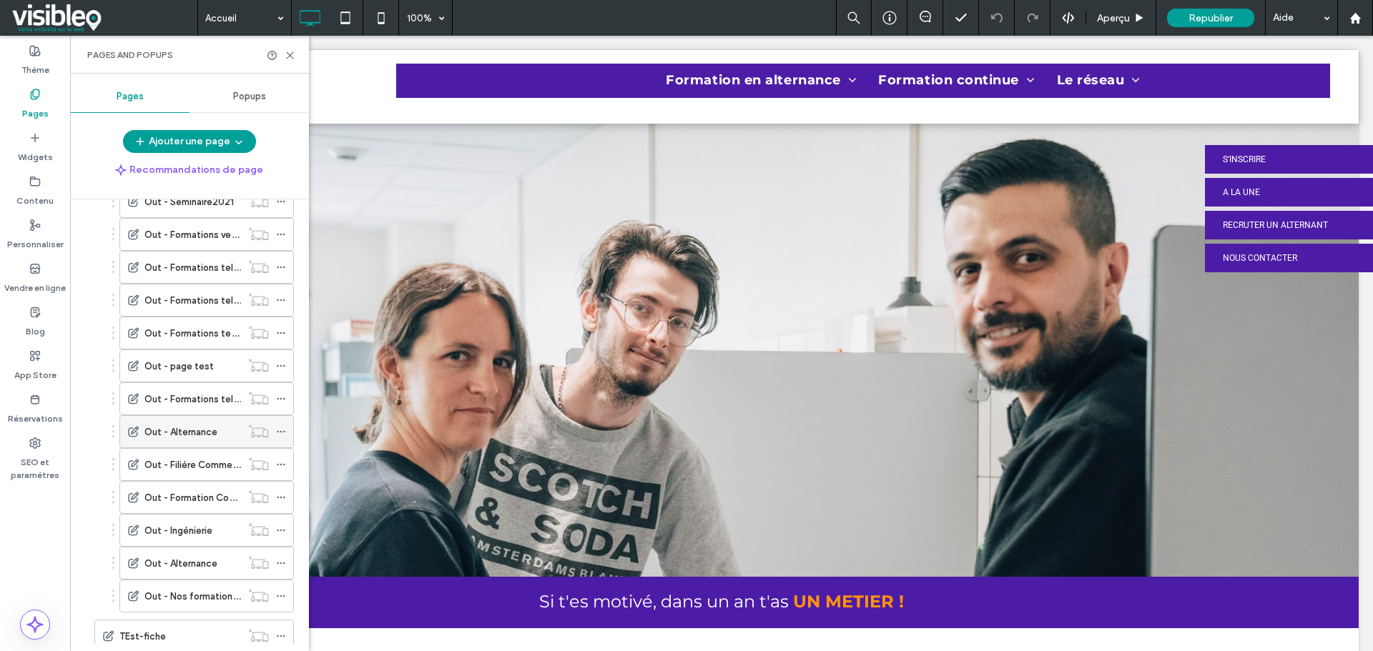
click at [217, 433] on div "Out - Alternance" at bounding box center [192, 432] width 97 height 15
click at [211, 594] on label "Out - Nos formations courtes / continues" at bounding box center [234, 596] width 181 height 25
click at [284, 594] on icon at bounding box center [281, 596] width 10 height 10
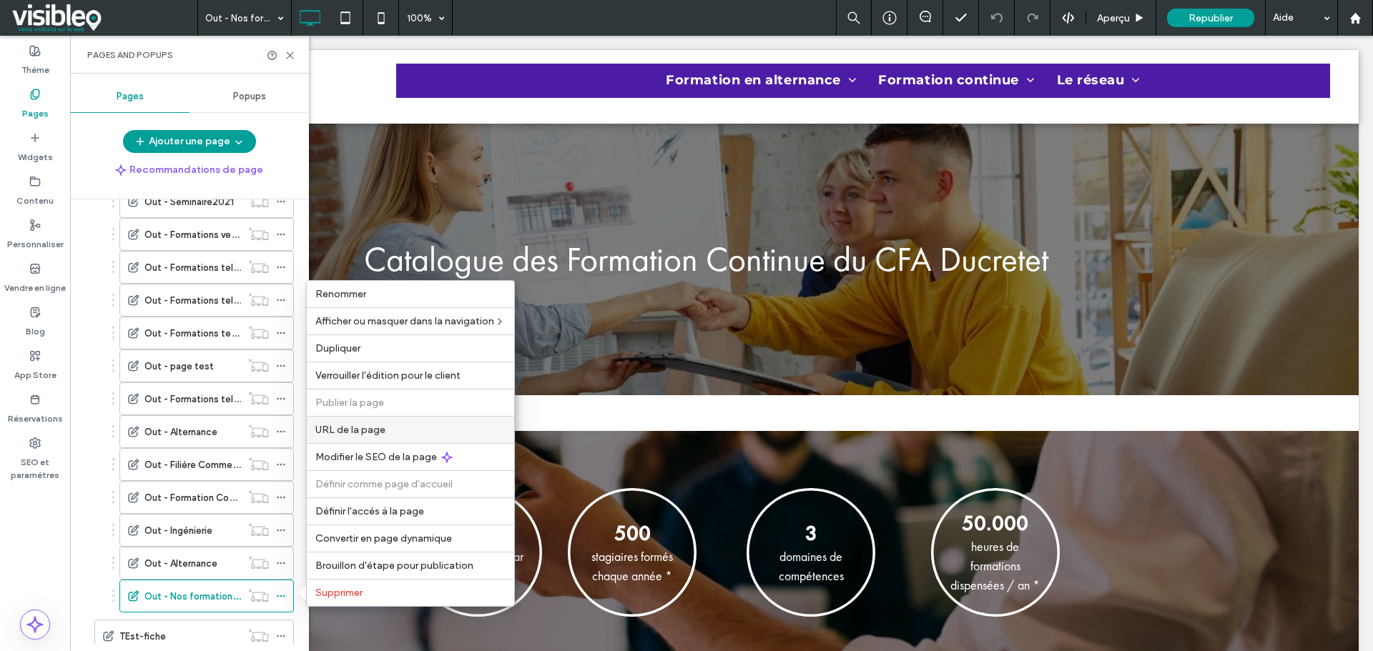
click at [391, 427] on label "URL de la page" at bounding box center [410, 430] width 190 height 12
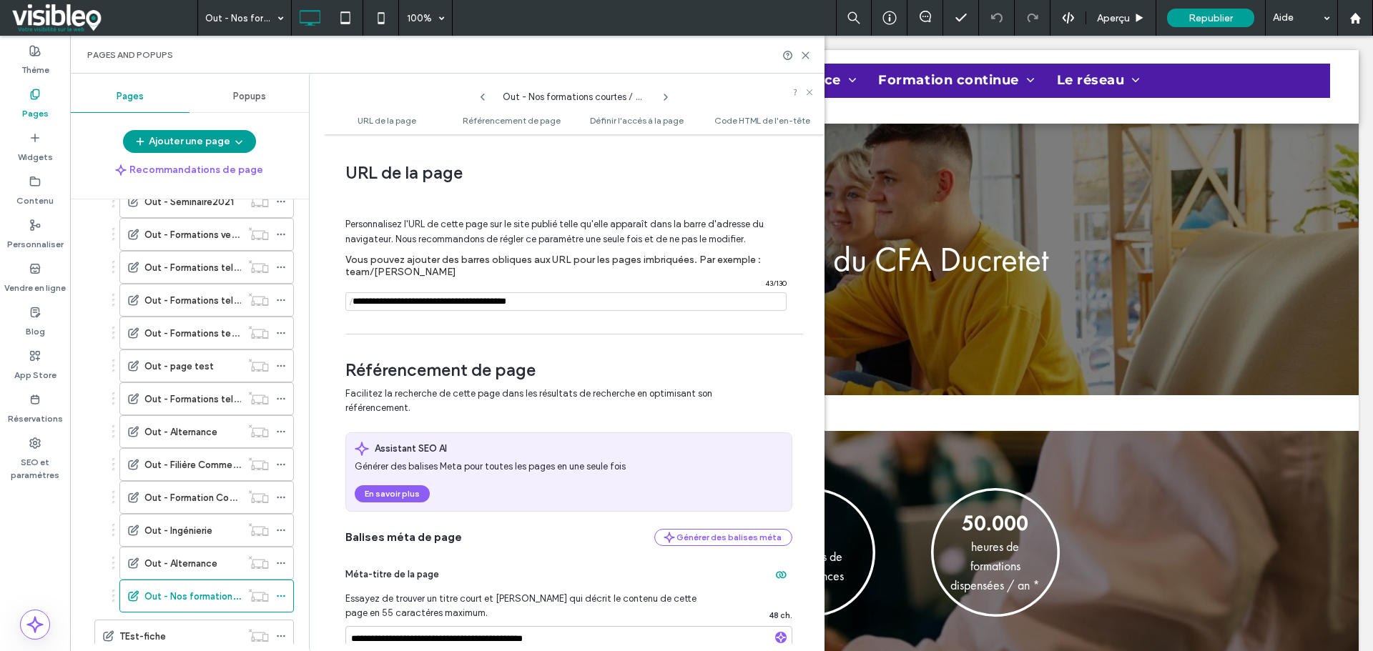
click at [481, 94] on icon at bounding box center [482, 97] width 11 height 11
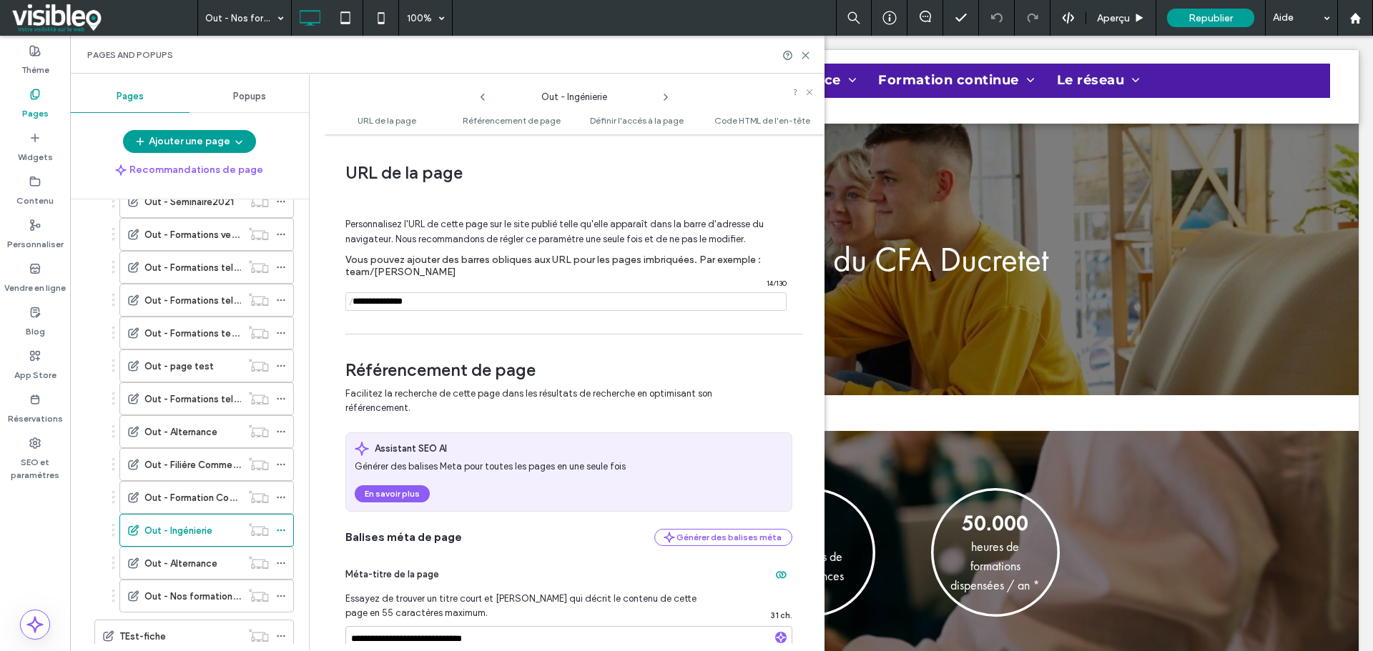
click at [481, 94] on icon at bounding box center [482, 97] width 11 height 11
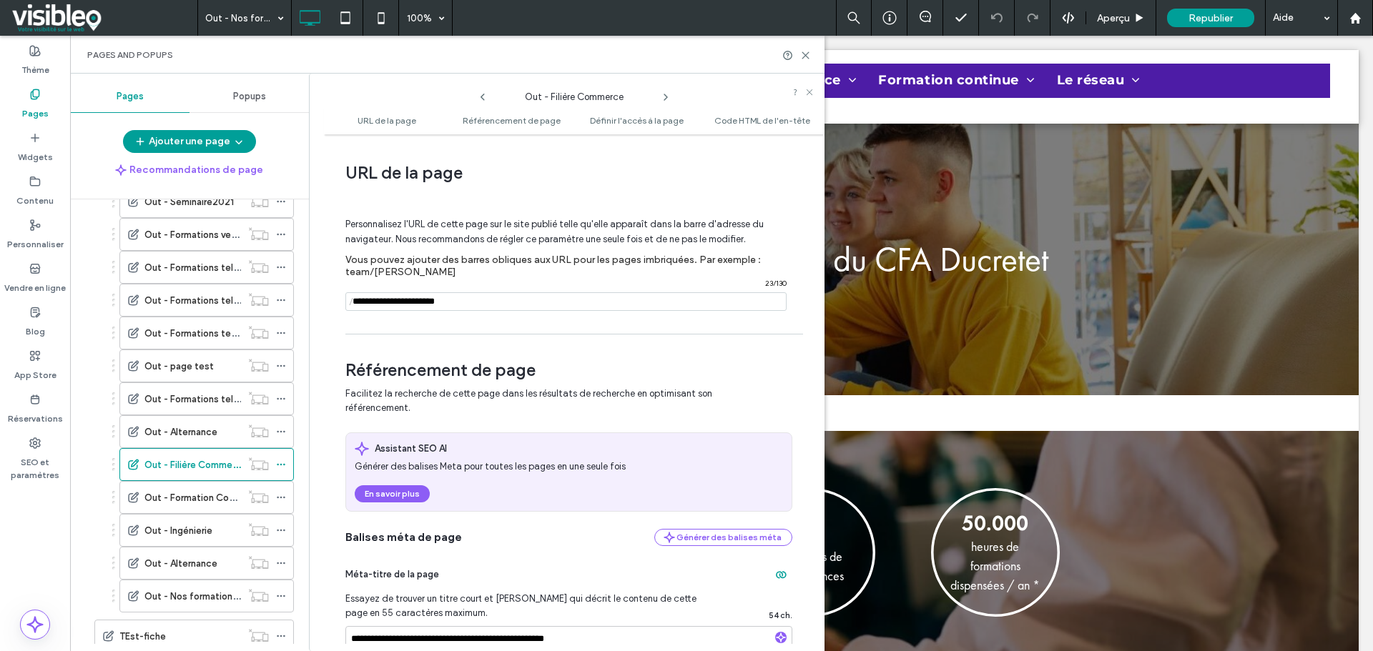
click at [481, 94] on icon at bounding box center [482, 97] width 11 height 11
click at [669, 96] on icon at bounding box center [665, 97] width 11 height 11
click at [552, 300] on input "notEmpty" at bounding box center [565, 301] width 441 height 19
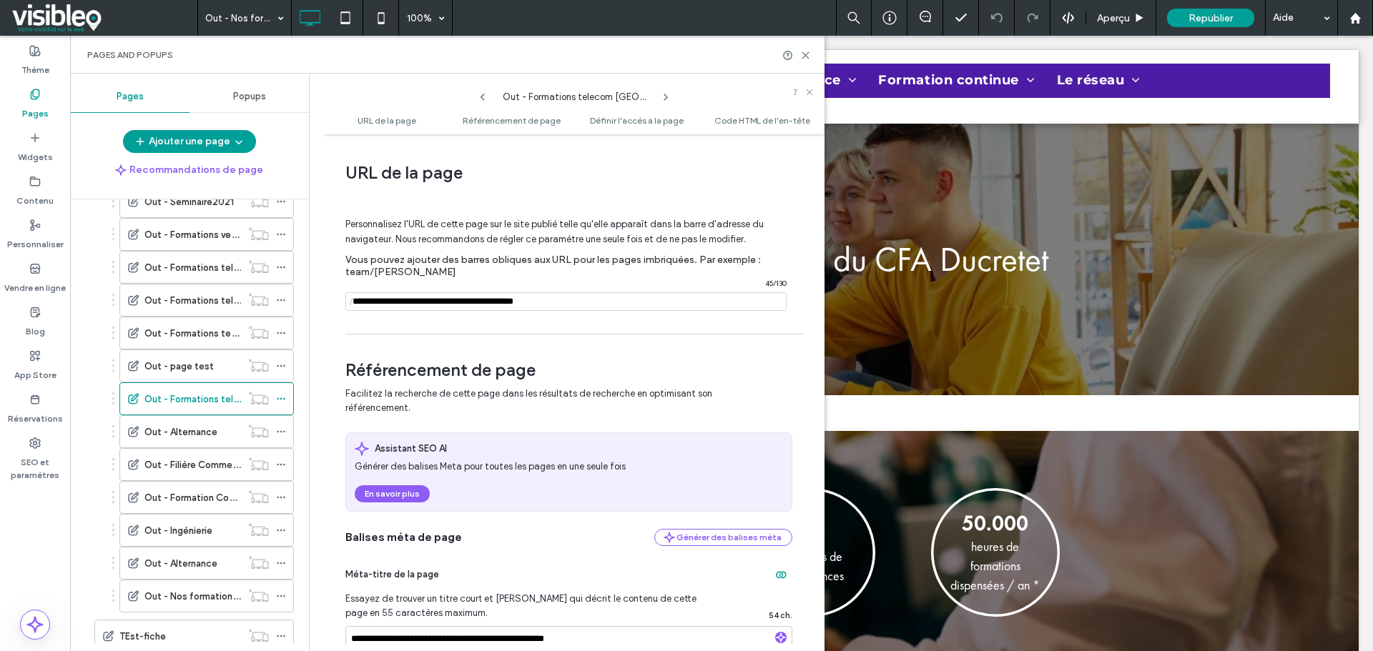
type input "**********"
click at [483, 95] on use at bounding box center [482, 97] width 4 height 7
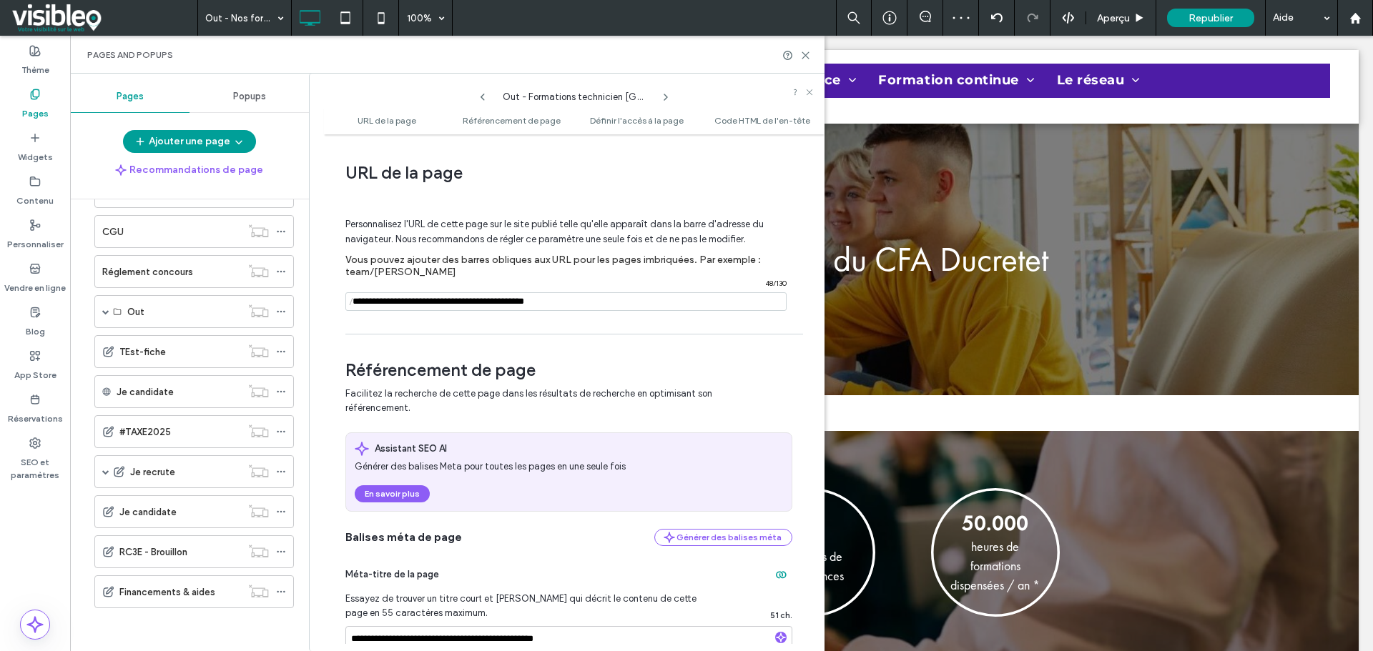
scroll to position [329, 0]
click at [649, 306] on input "notEmpty" at bounding box center [565, 301] width 441 height 19
type input "**********"
click at [483, 96] on use at bounding box center [482, 97] width 4 height 7
click at [604, 300] on input "notEmpty" at bounding box center [565, 301] width 441 height 19
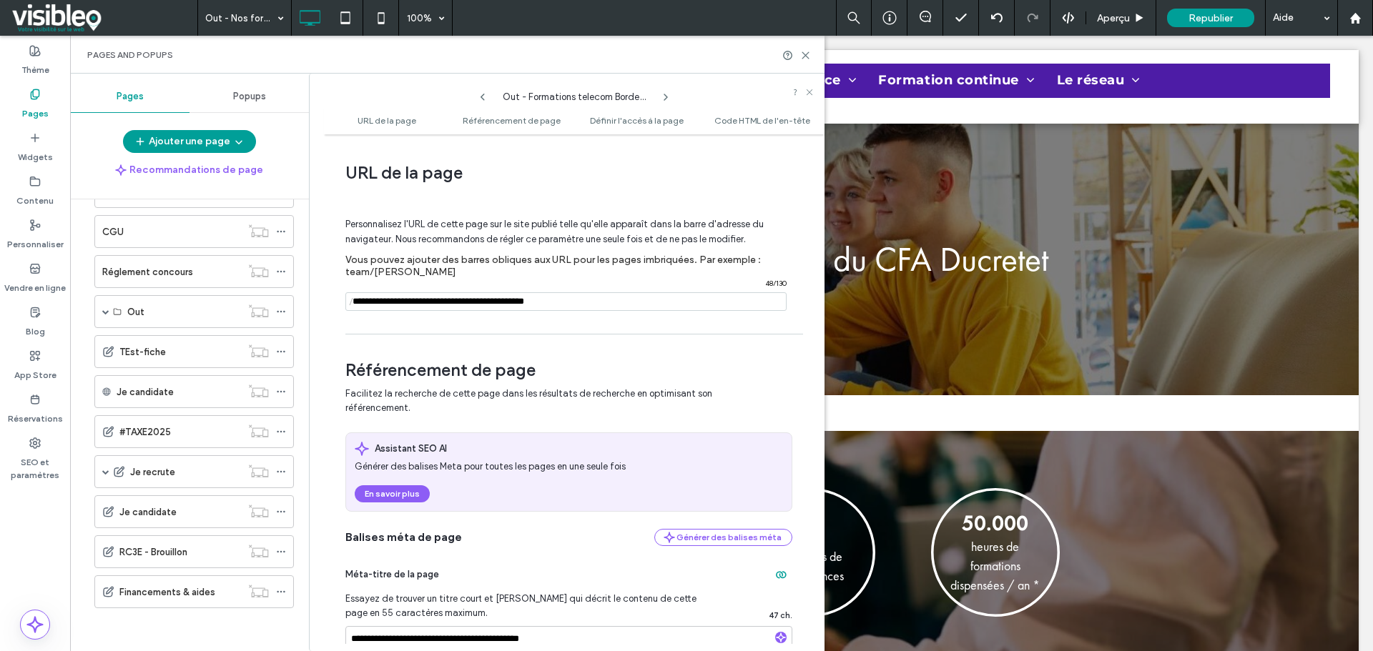
type input "**********"
click at [482, 98] on use at bounding box center [482, 97] width 4 height 7
click at [628, 300] on input "notEmpty" at bounding box center [565, 301] width 441 height 19
type input "**********"
click at [481, 97] on use at bounding box center [482, 97] width 4 height 7
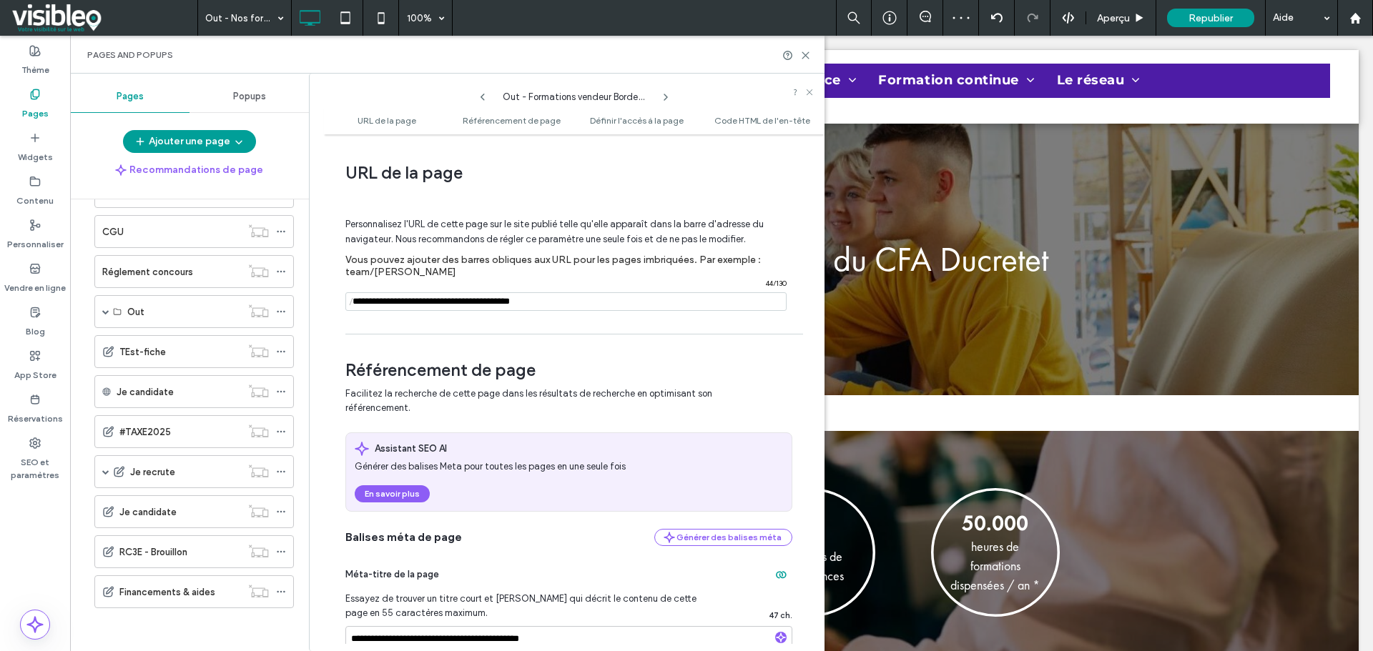
click at [609, 307] on input "notEmpty" at bounding box center [565, 301] width 441 height 19
type input "**********"
click at [482, 95] on icon at bounding box center [482, 97] width 11 height 11
click at [483, 299] on input "notEmpty" at bounding box center [565, 301] width 441 height 19
click at [106, 311] on span at bounding box center [105, 311] width 7 height 7
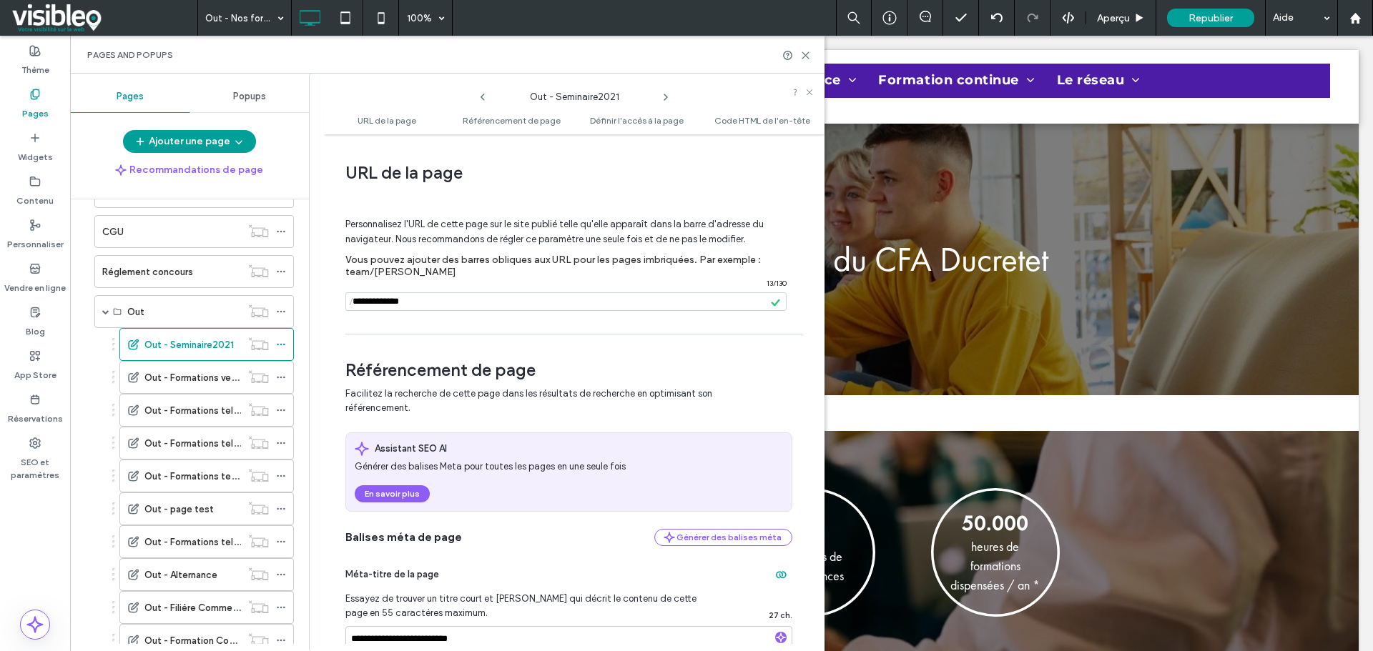
click at [495, 306] on input "notEmpty" at bounding box center [565, 301] width 441 height 19
type input "**********"
click at [103, 312] on span at bounding box center [105, 311] width 7 height 7
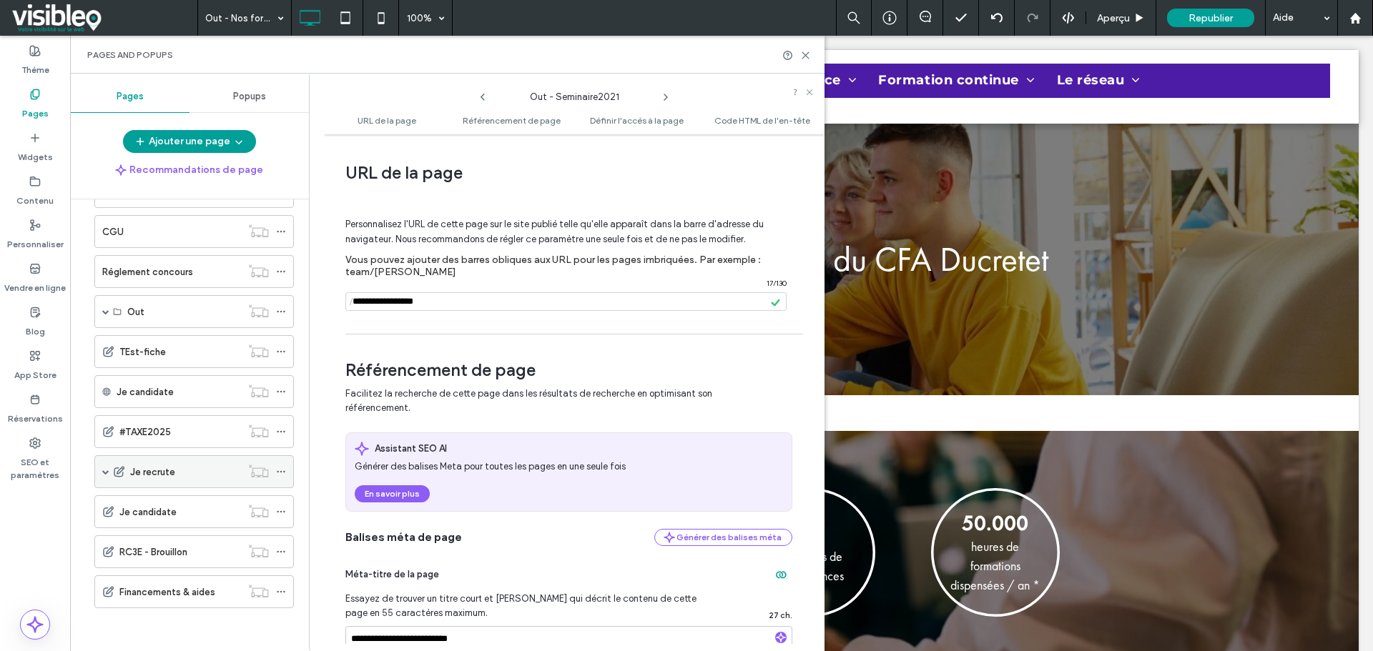
click at [104, 472] on span at bounding box center [105, 471] width 7 height 7
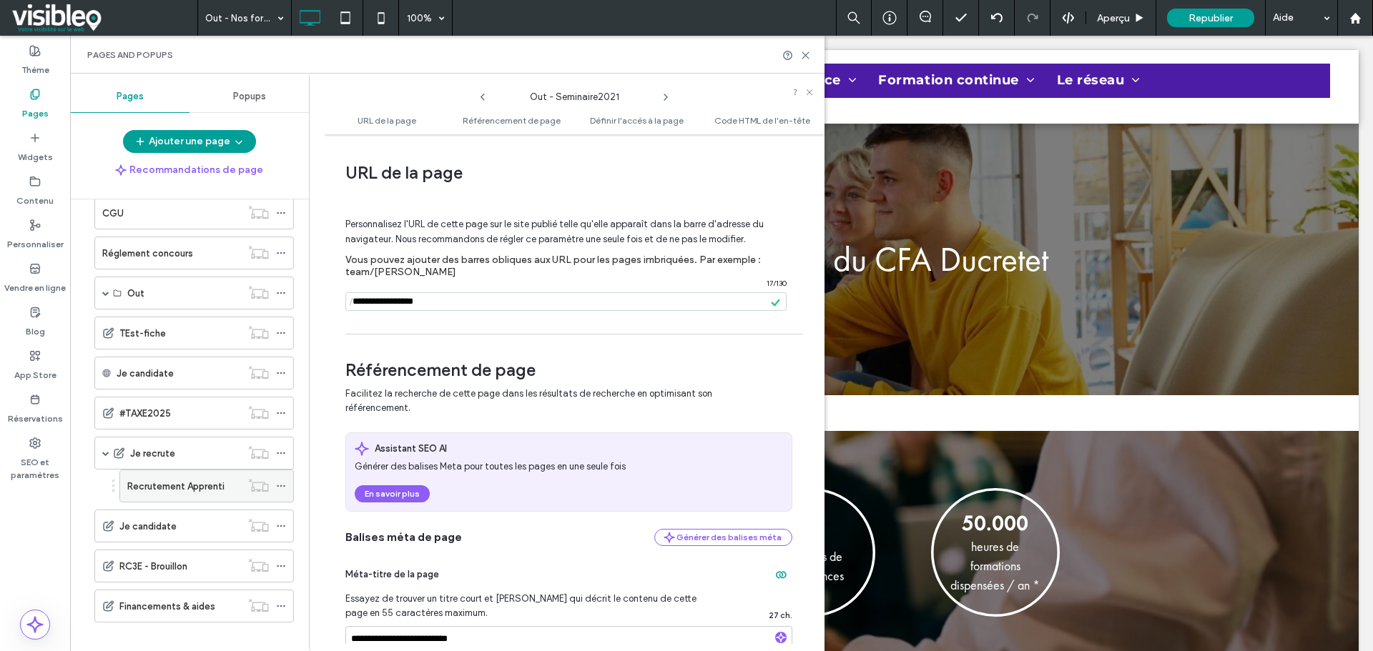
scroll to position [362, 0]
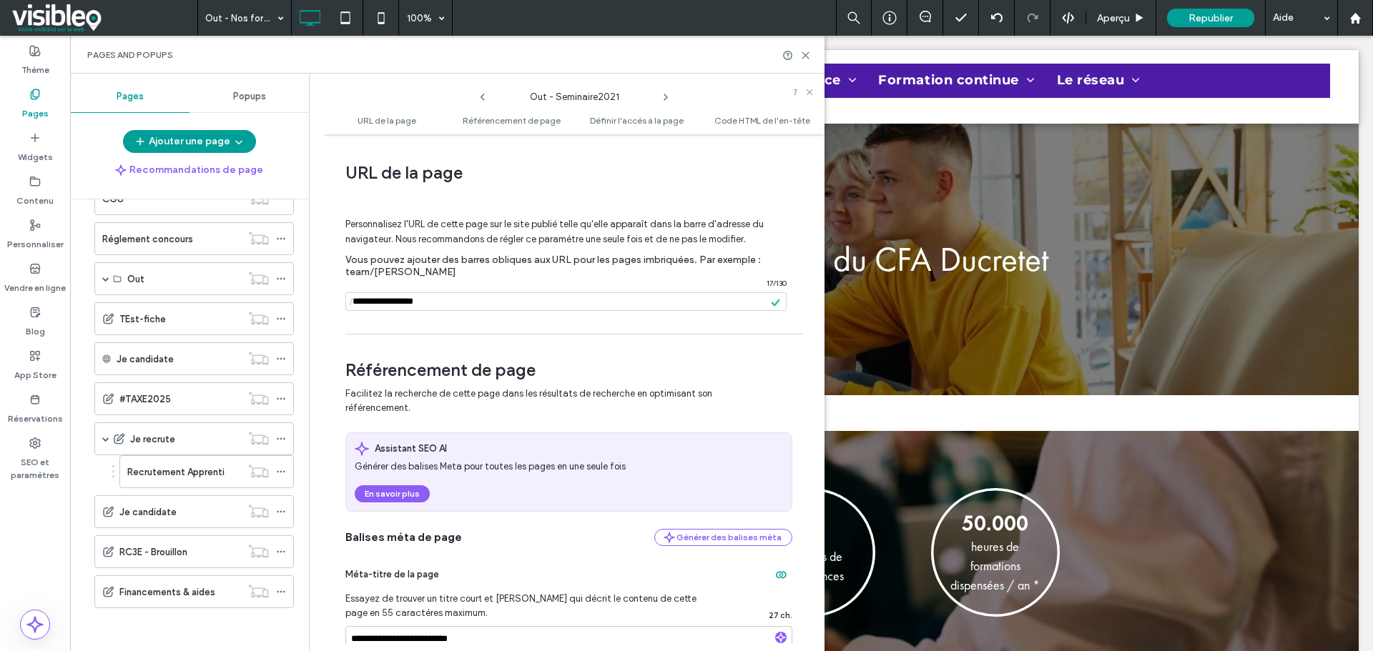
click at [212, 442] on div "Je recrute" at bounding box center [185, 439] width 111 height 15
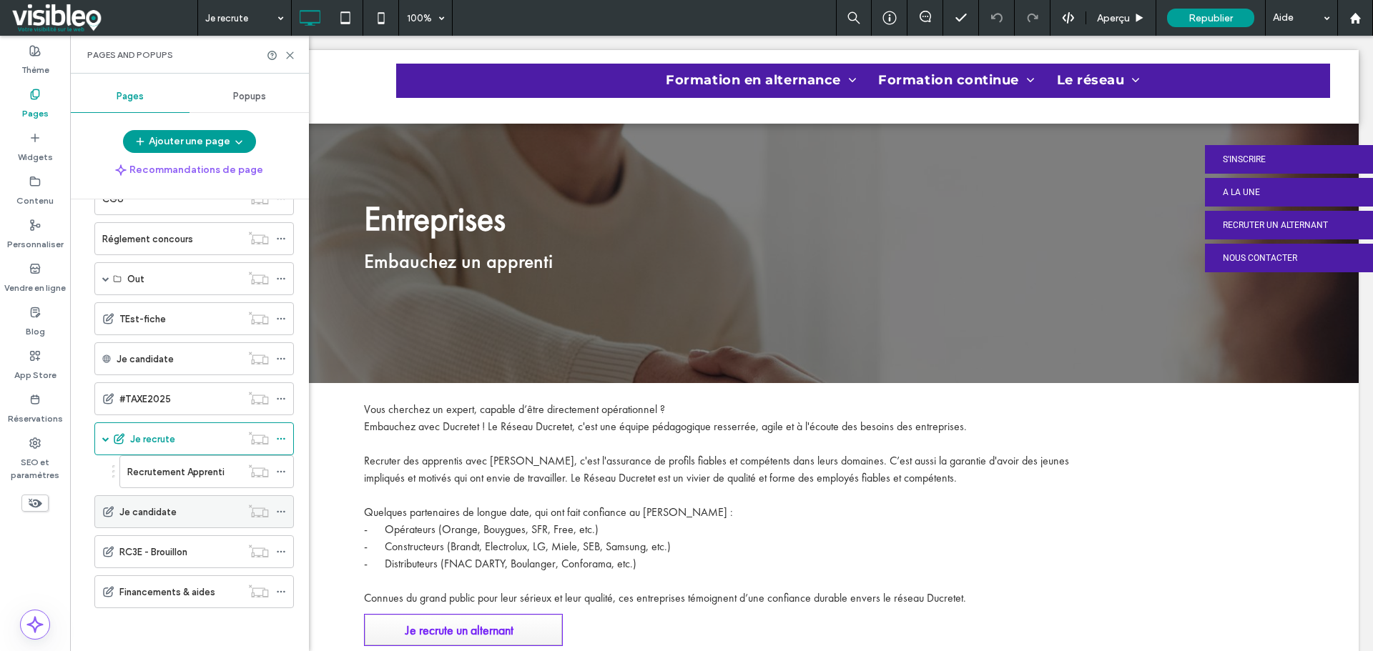
click at [197, 508] on div "Je candidate" at bounding box center [180, 512] width 122 height 15
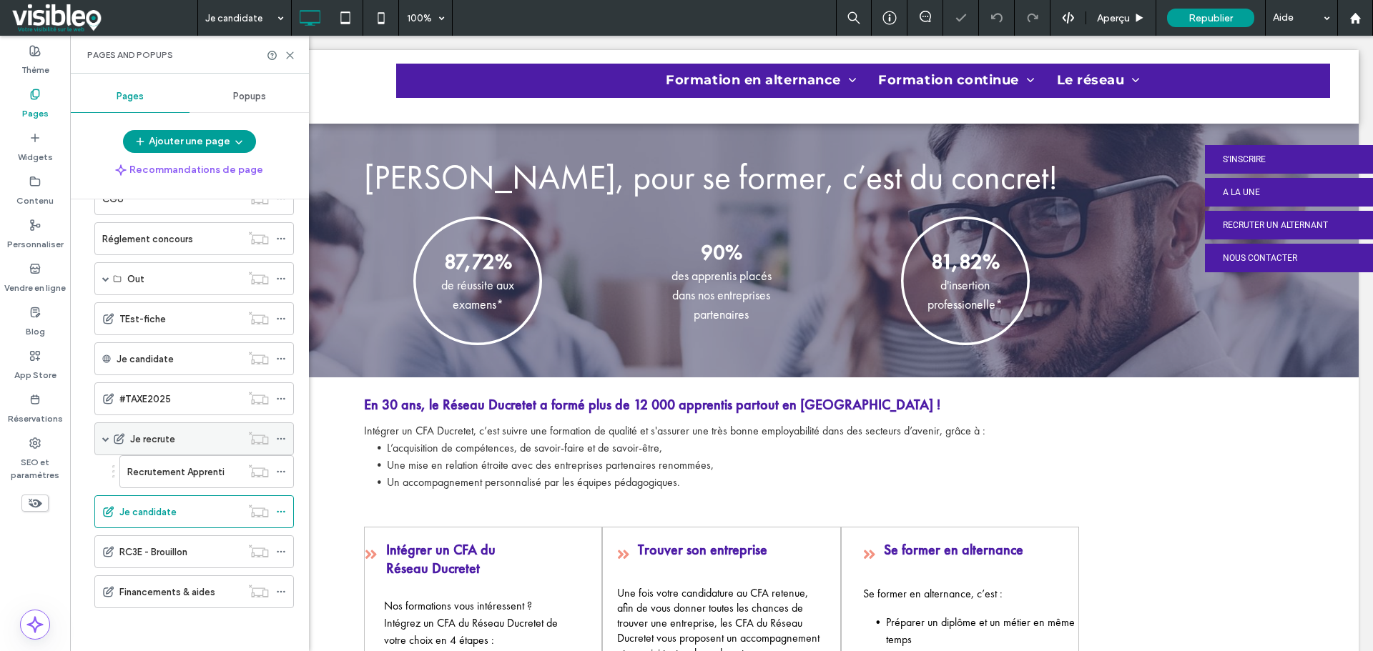
click at [105, 439] on span at bounding box center [105, 438] width 7 height 7
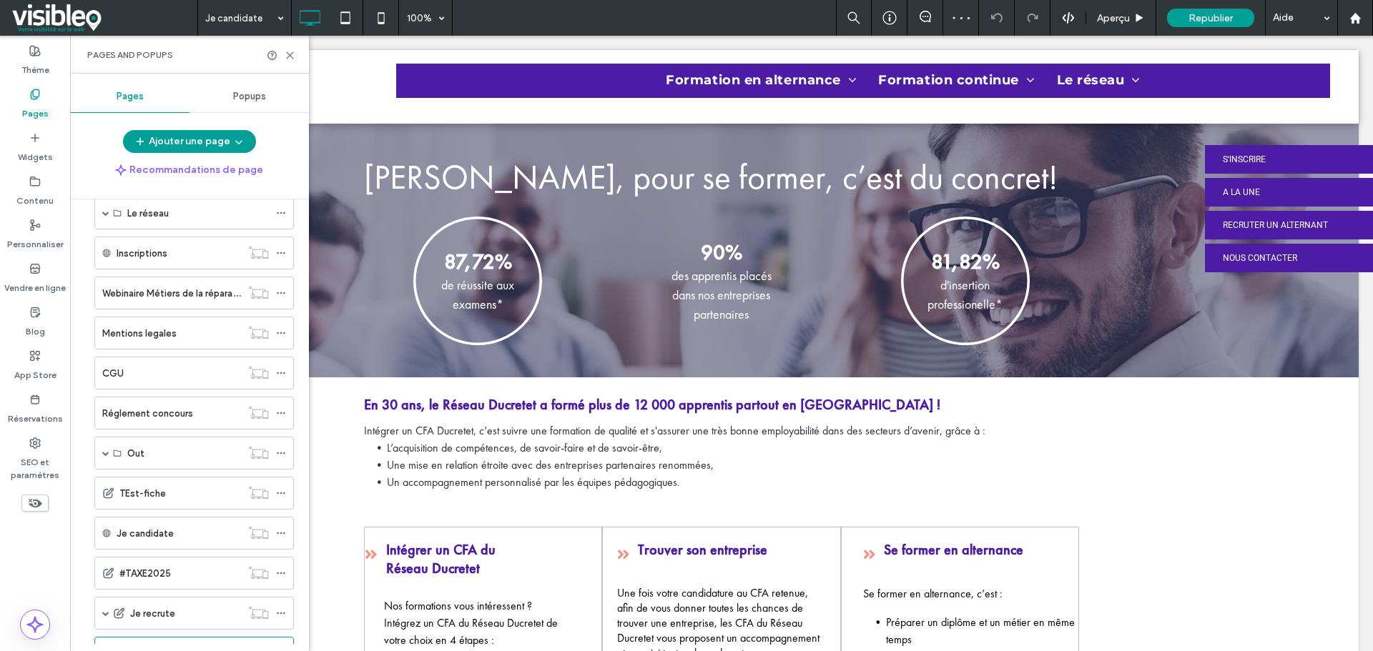
scroll to position [186, 0]
click at [39, 457] on label "SEO et paramètres" at bounding box center [35, 465] width 70 height 33
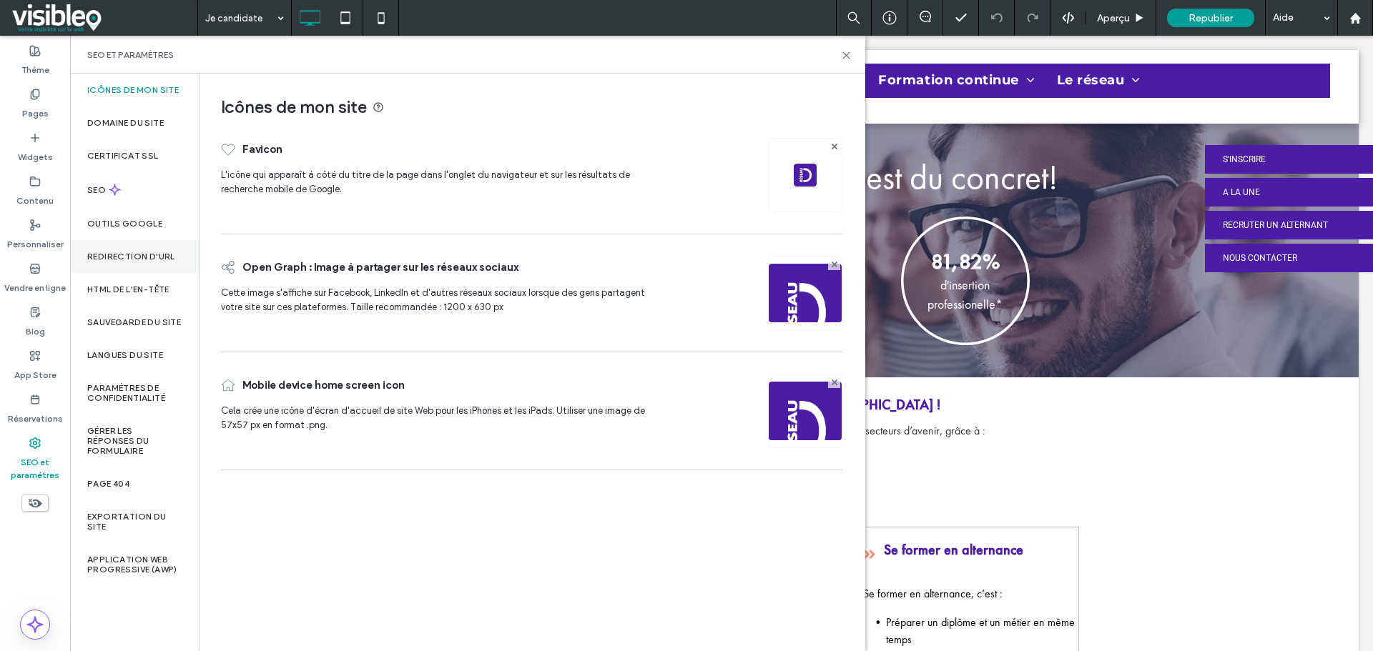
click at [132, 252] on label "Redirection d'URL" at bounding box center [131, 257] width 88 height 10
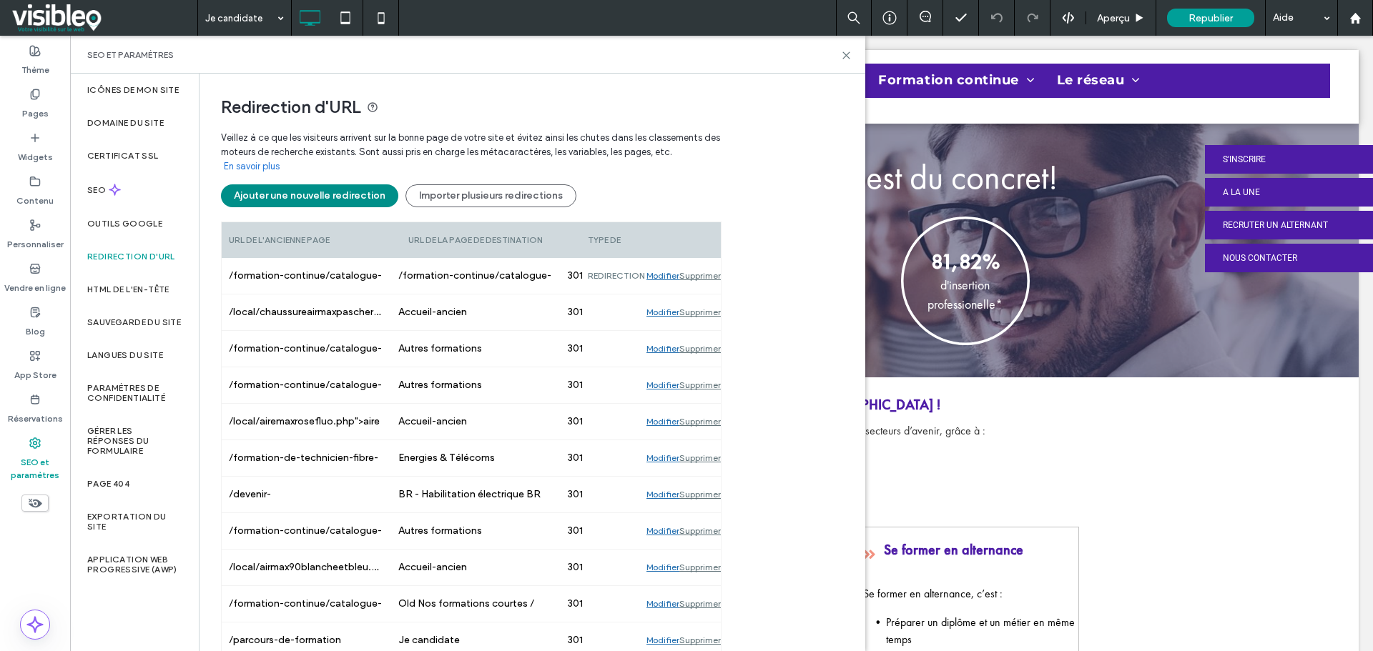
click at [307, 188] on button "Ajouter une nouvelle redirection" at bounding box center [309, 195] width 177 height 23
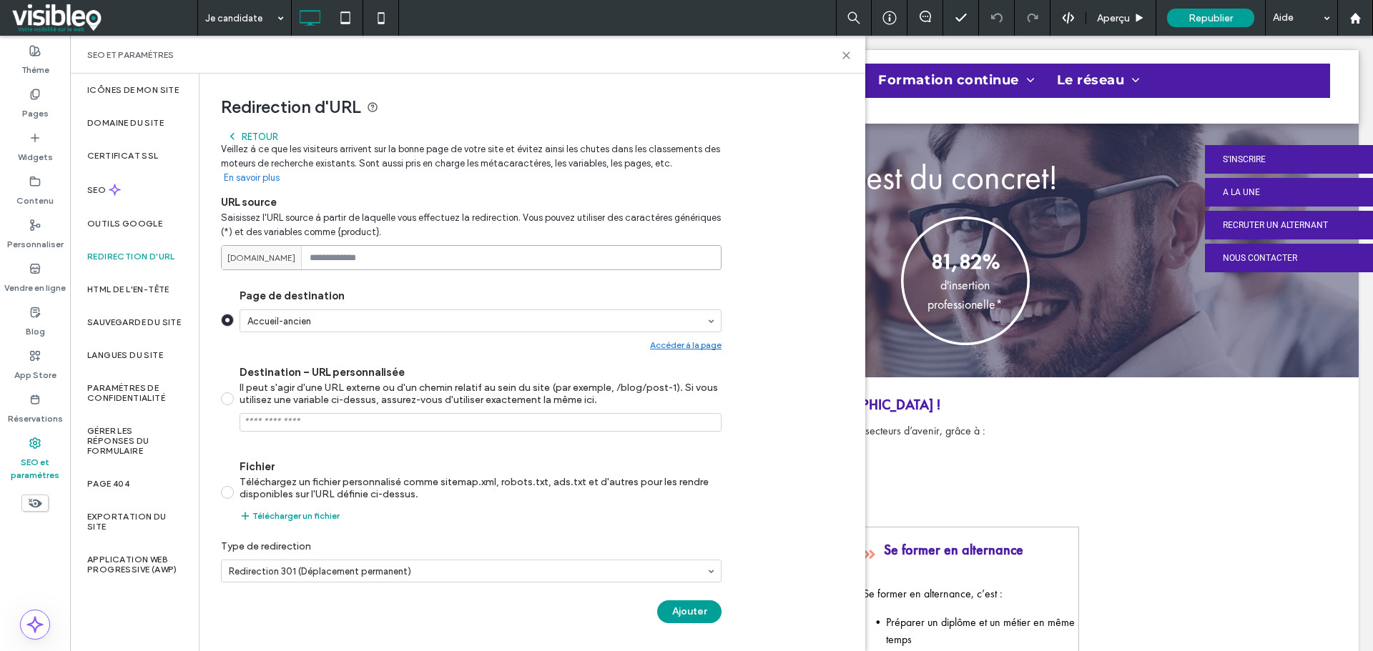
click at [385, 255] on input at bounding box center [471, 257] width 500 height 25
paste input "**********"
type input "**********"
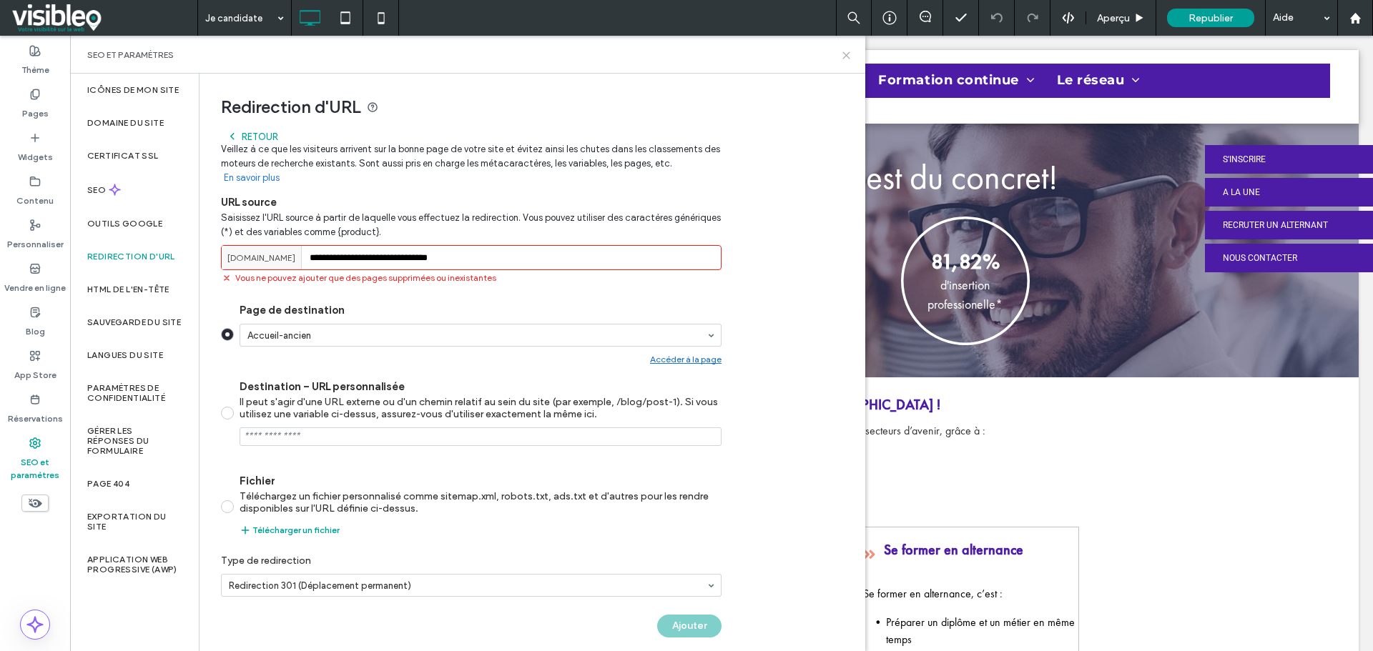
drag, startPoint x: 846, startPoint y: 56, endPoint x: 141, endPoint y: 119, distance: 707.8
click at [846, 56] on use at bounding box center [846, 55] width 6 height 6
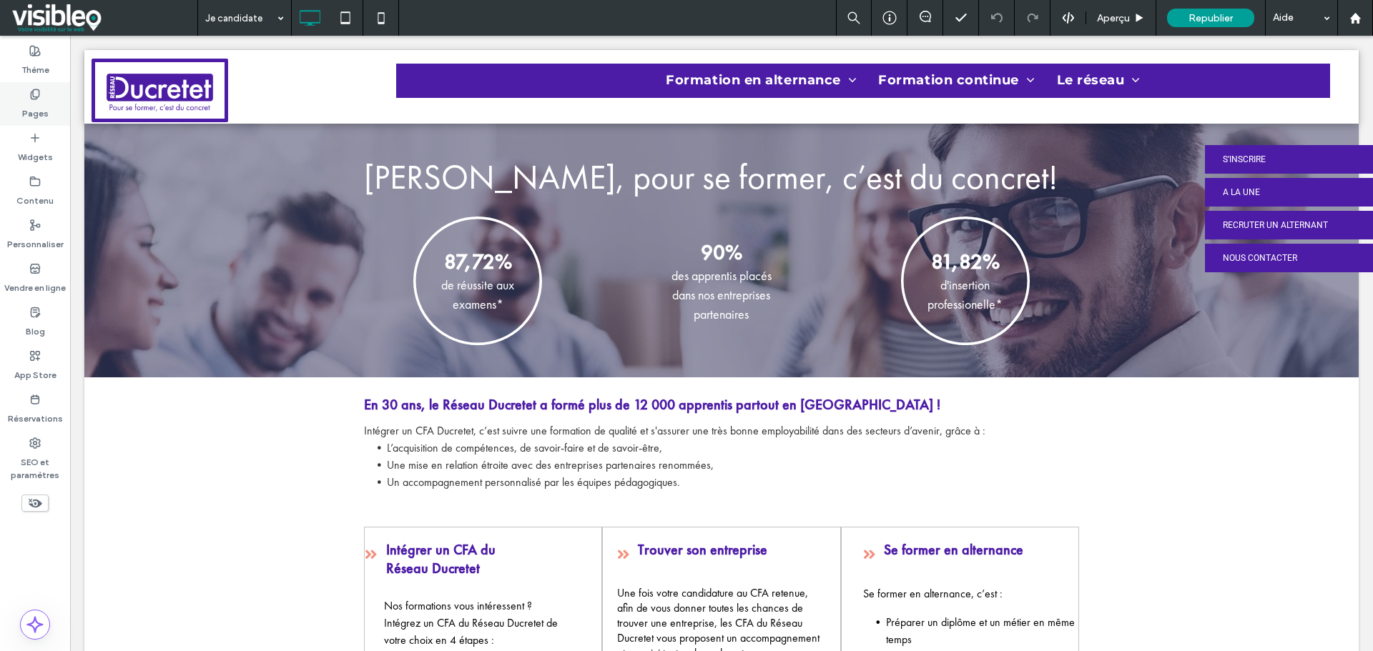
click at [41, 108] on label "Pages" at bounding box center [35, 110] width 26 height 20
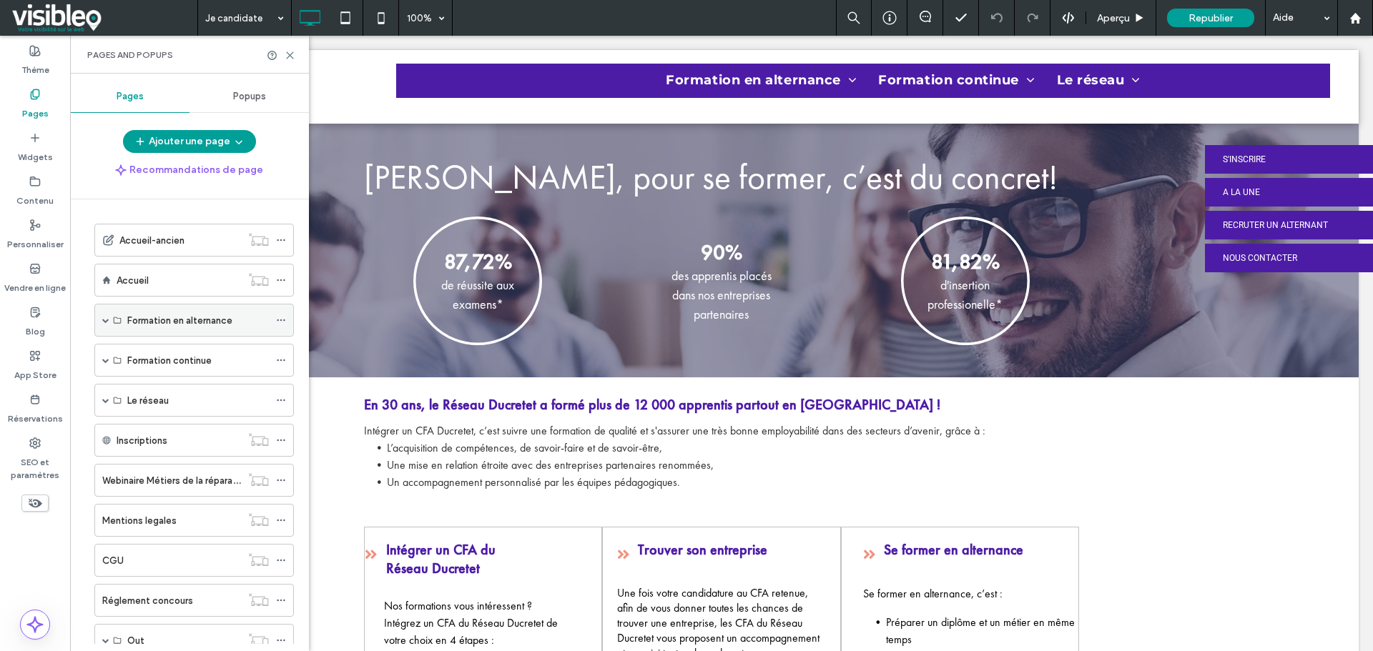
click at [104, 322] on span at bounding box center [105, 320] width 7 height 7
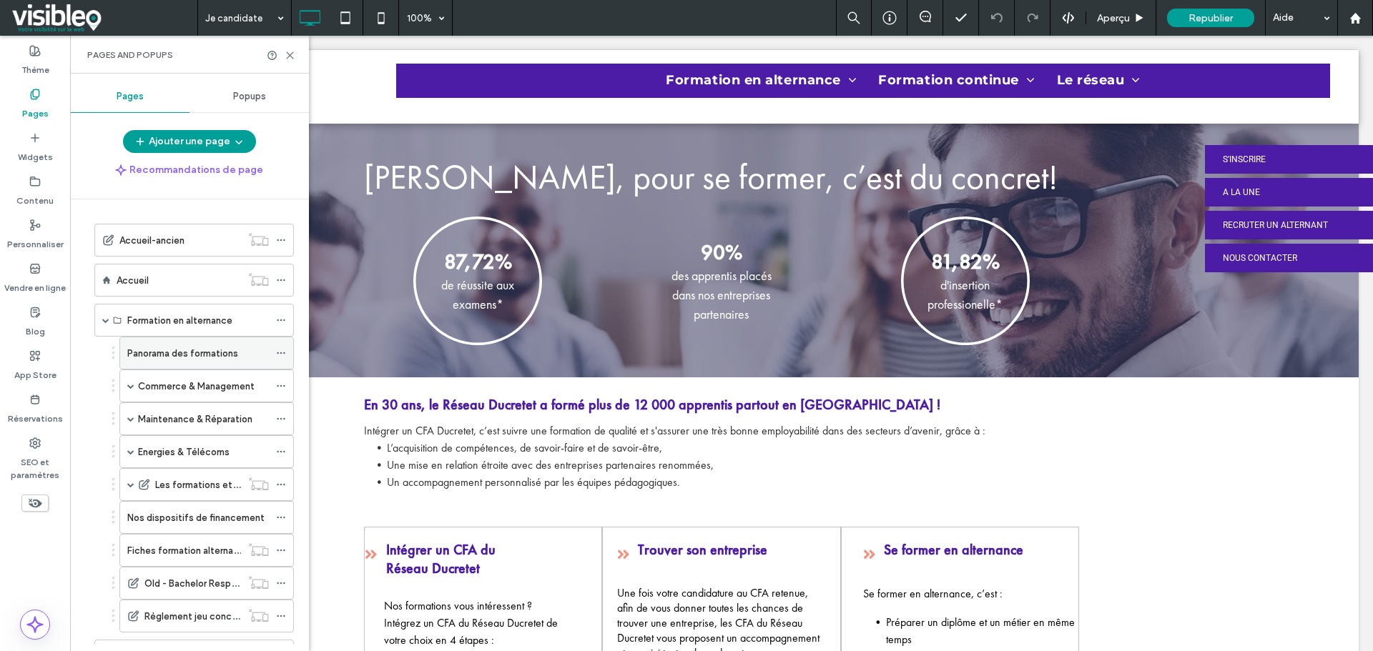
scroll to position [71, 0]
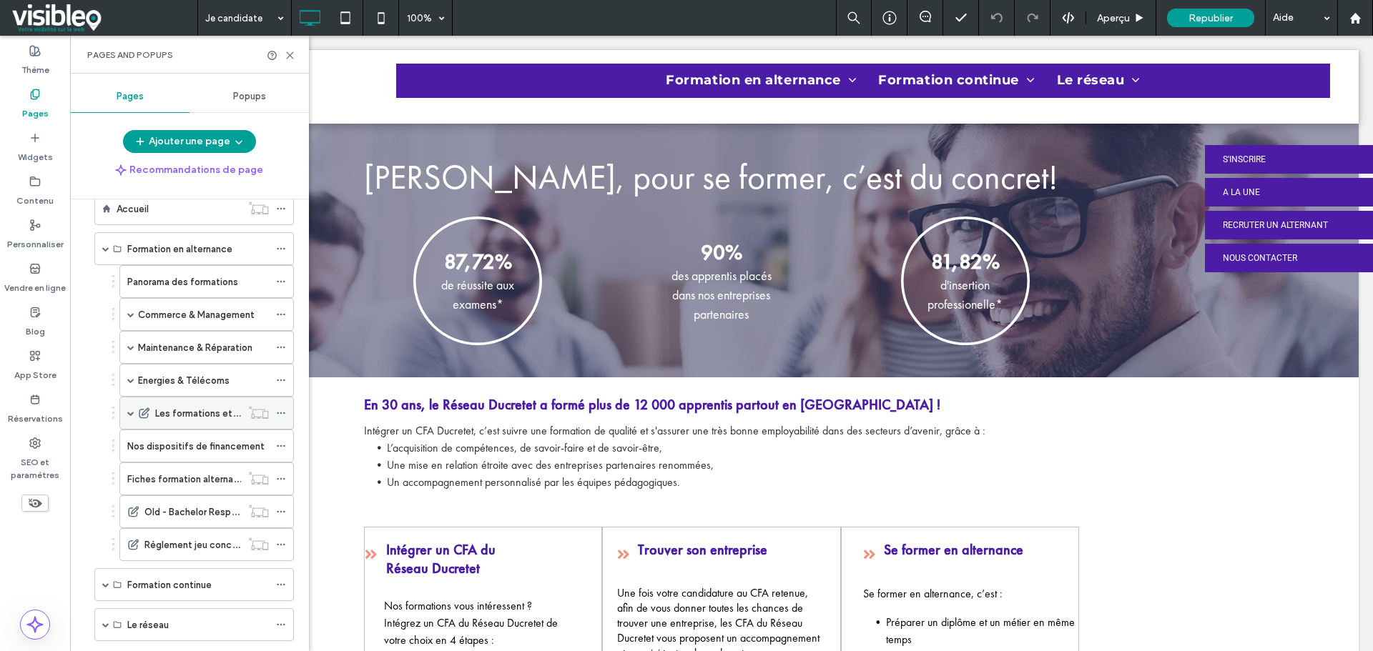
click at [284, 413] on use at bounding box center [281, 414] width 8 height 2
click at [131, 414] on span at bounding box center [130, 413] width 7 height 7
click at [281, 413] on use at bounding box center [281, 414] width 8 height 2
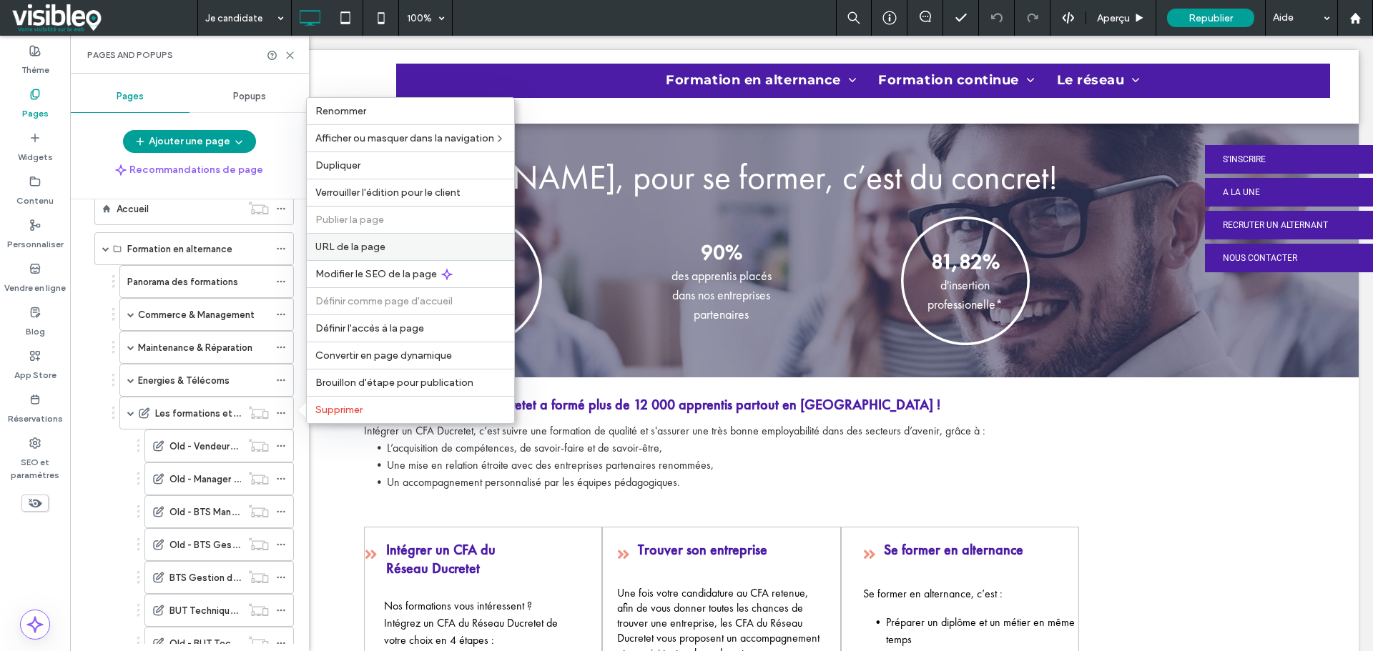
click at [372, 245] on span "URL de la page" at bounding box center [350, 247] width 70 height 12
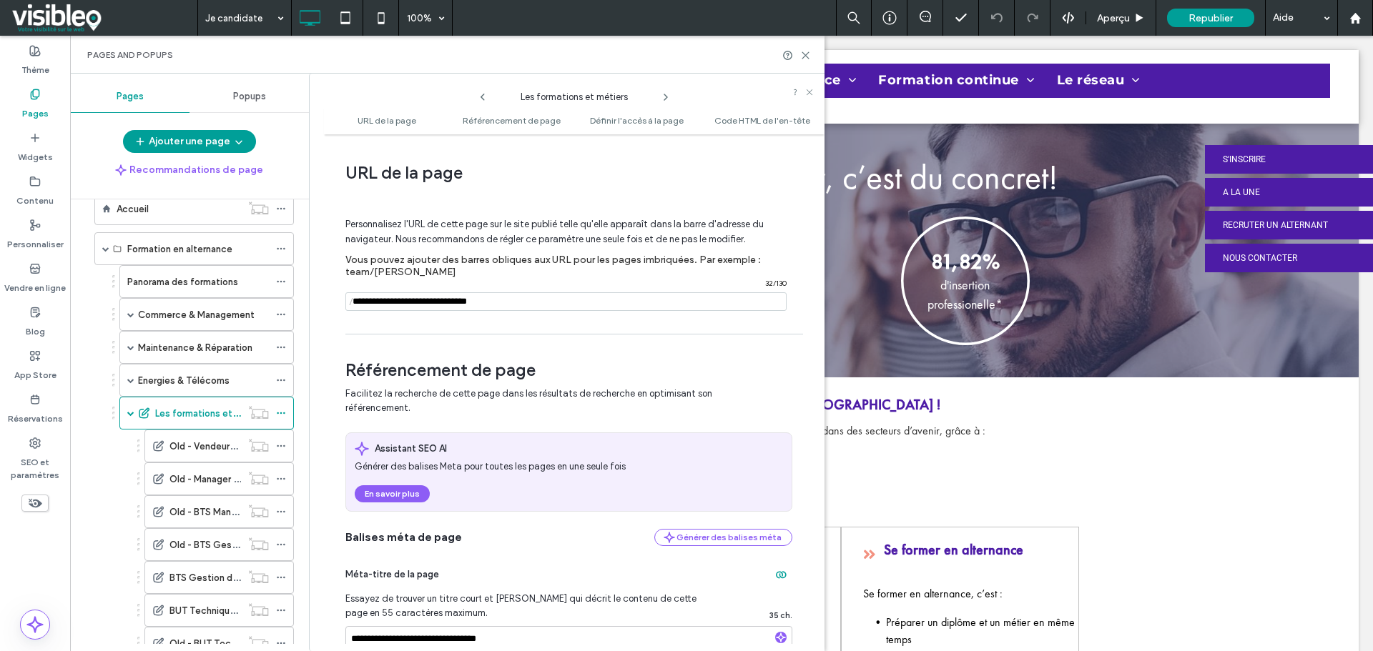
click at [551, 303] on input "notEmpty" at bounding box center [565, 301] width 441 height 19
type input "**********"
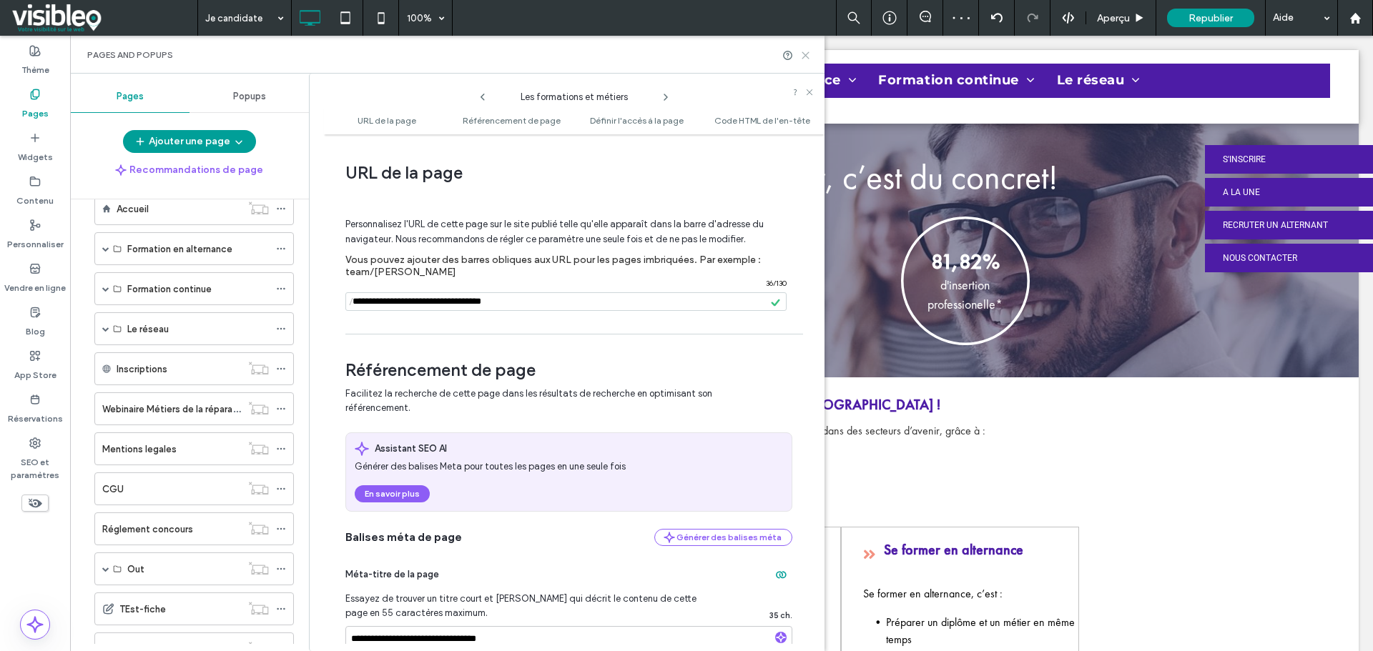
click at [804, 57] on icon at bounding box center [805, 55] width 11 height 11
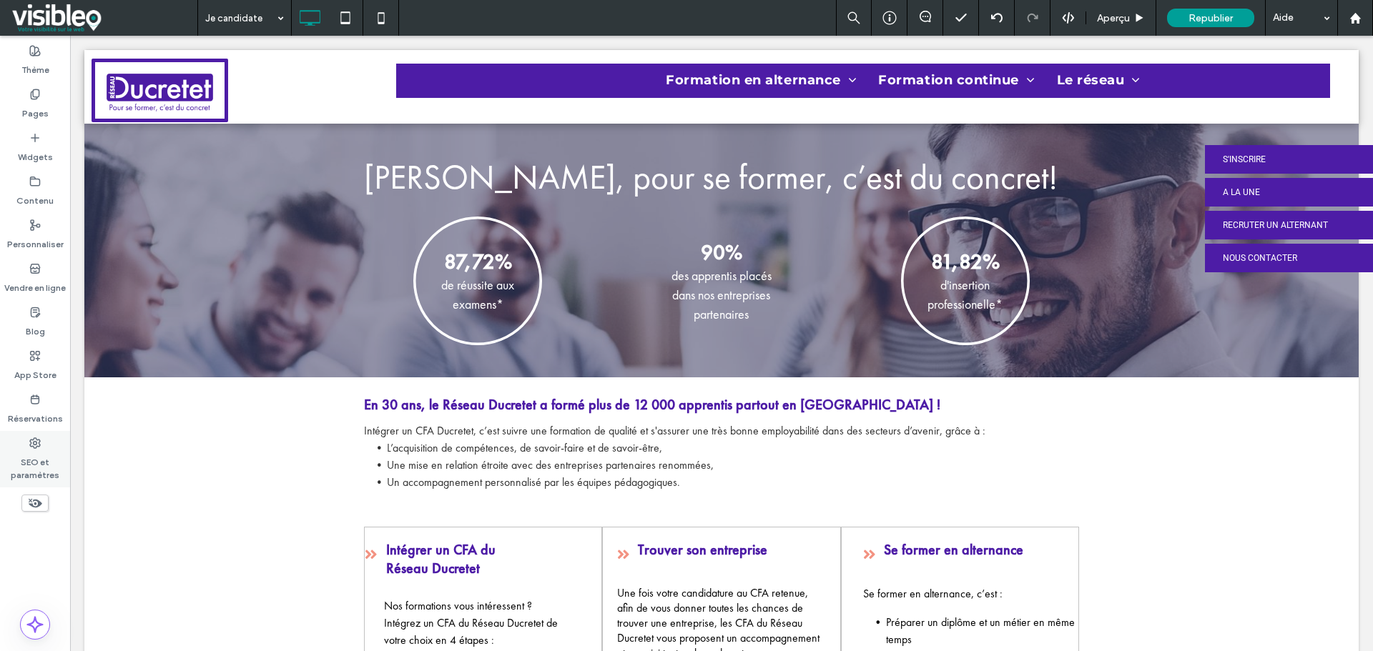
click at [46, 463] on label "SEO et paramètres" at bounding box center [35, 465] width 70 height 33
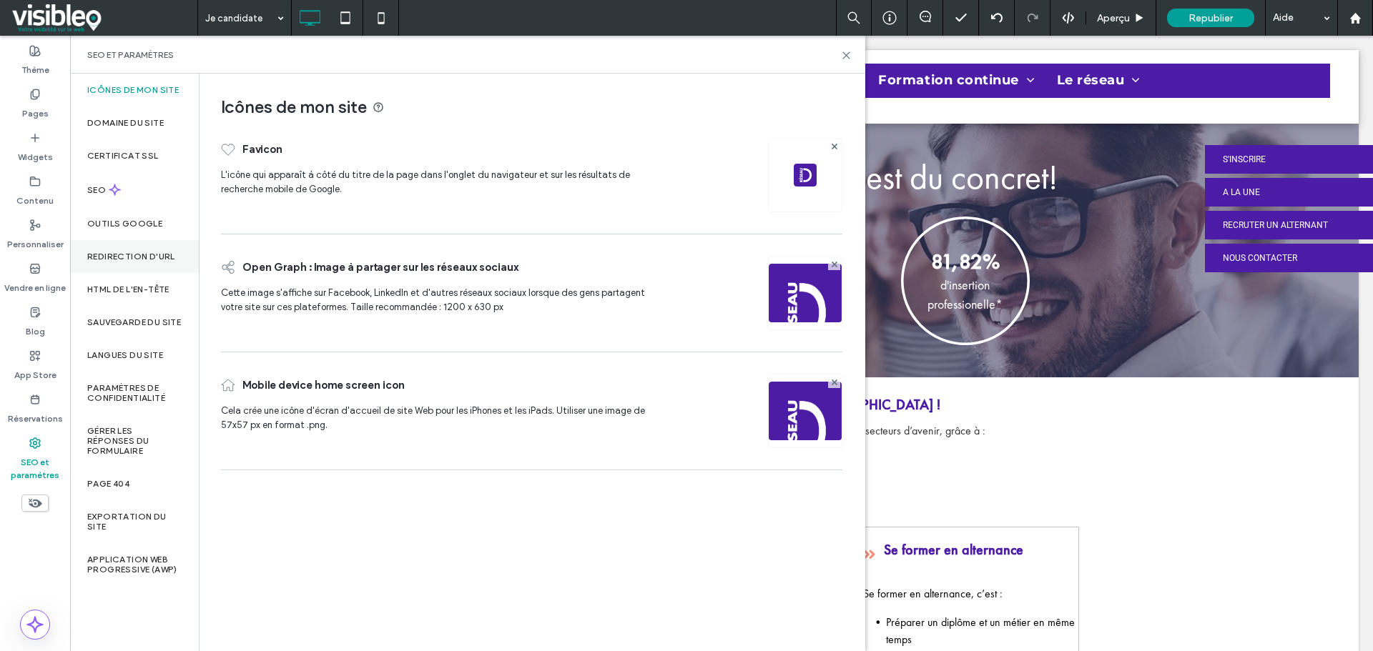
click at [137, 258] on label "Redirection d'URL" at bounding box center [131, 257] width 88 height 10
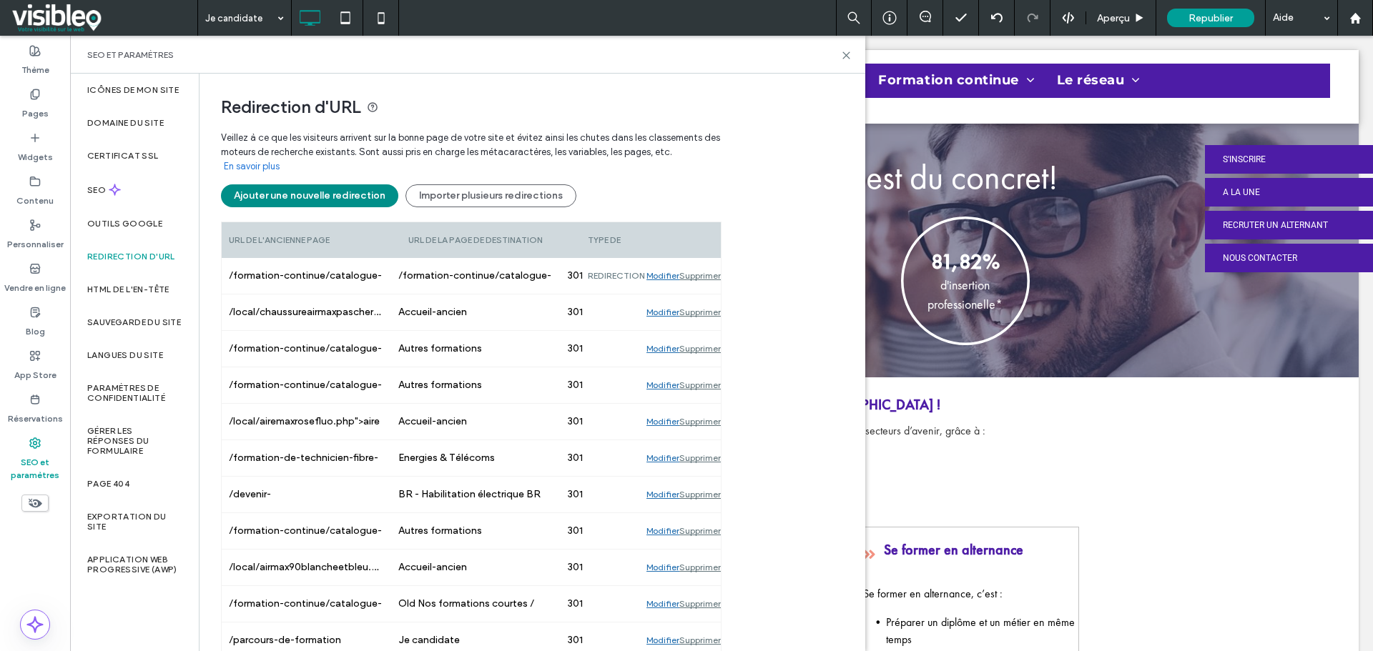
click at [330, 202] on button "Ajouter une nouvelle redirection" at bounding box center [309, 195] width 177 height 23
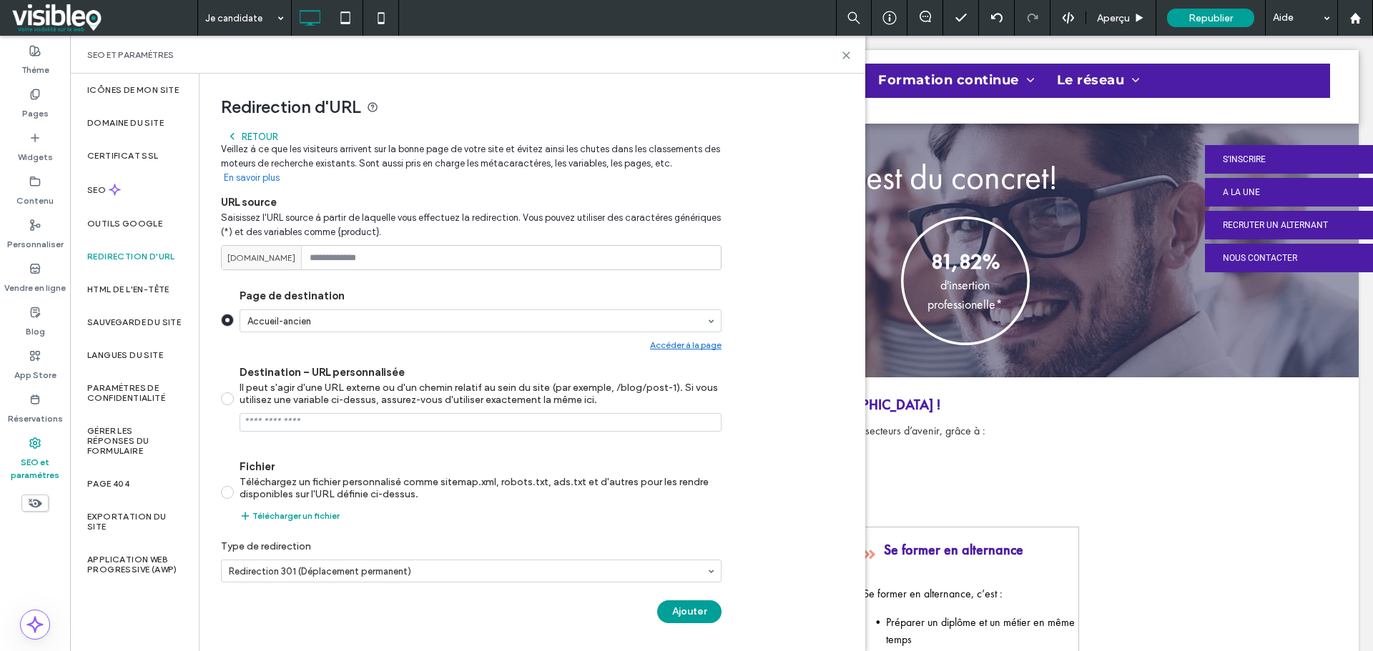
click at [401, 242] on div "Saisissez l'URL source à partir de laquelle vous effectuez la redirection. Vous…" at bounding box center [471, 237] width 500 height 65
click at [402, 251] on input at bounding box center [471, 257] width 500 height 25
paste input "**********"
type input "**********"
click at [697, 613] on button "Ajouter" at bounding box center [689, 612] width 64 height 23
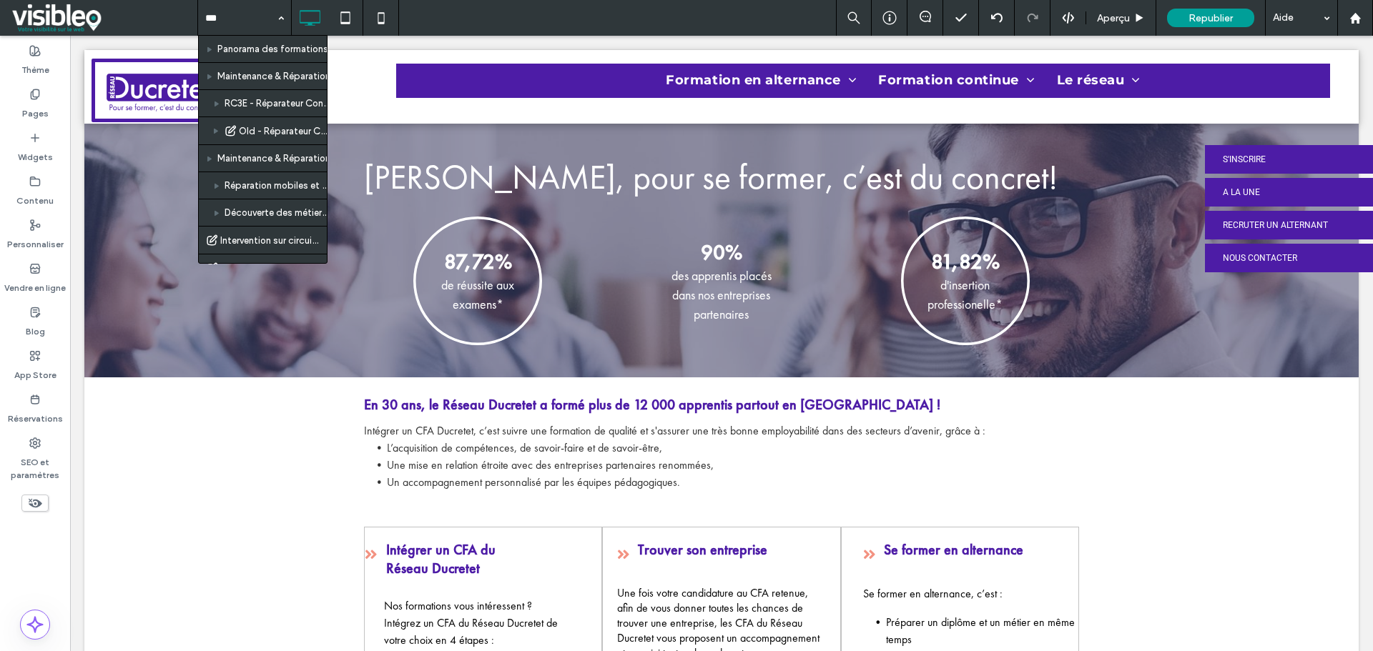
type input "****"
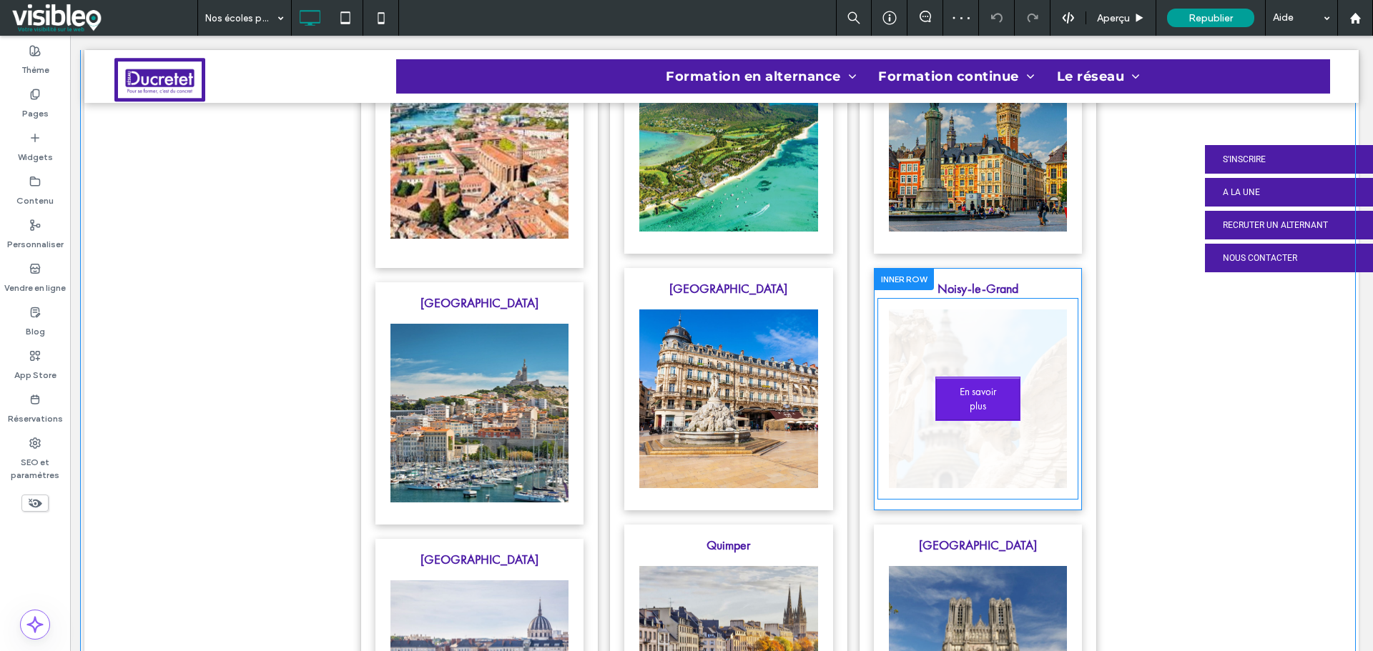
scroll to position [337, 0]
click at [983, 399] on span "En savoir plus" at bounding box center [978, 399] width 82 height 43
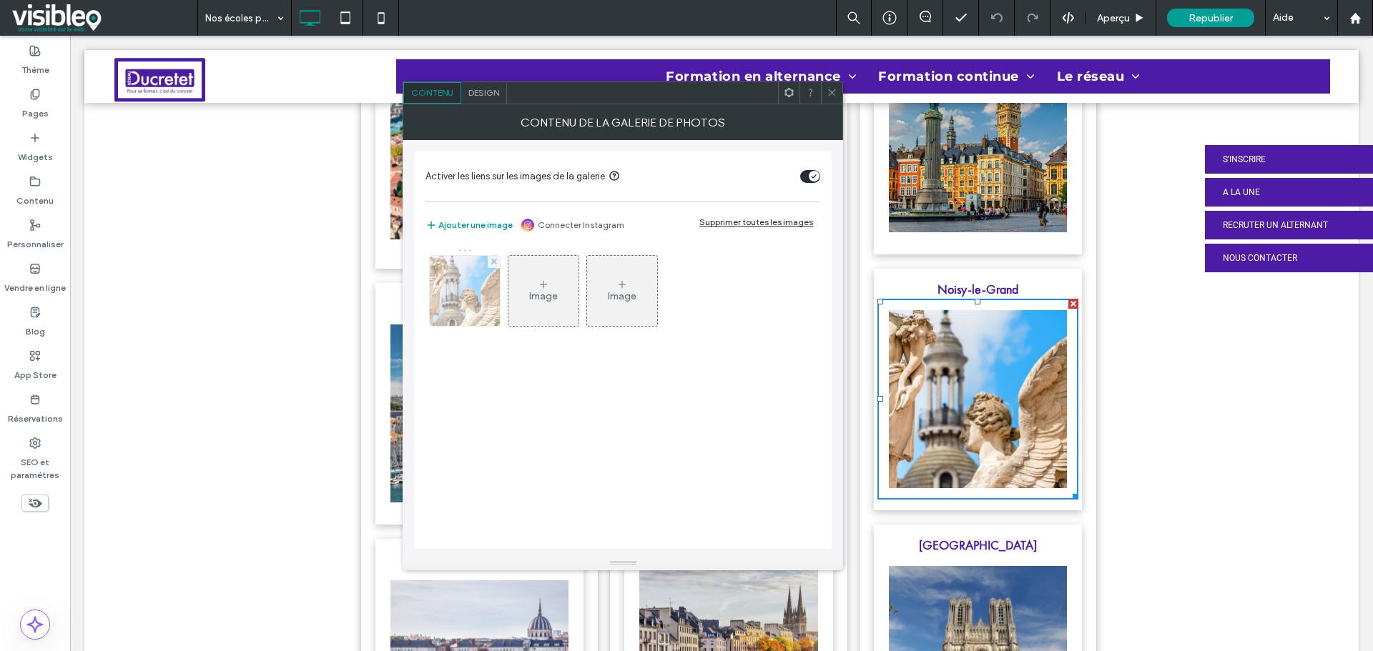
click at [479, 284] on img at bounding box center [465, 291] width 70 height 70
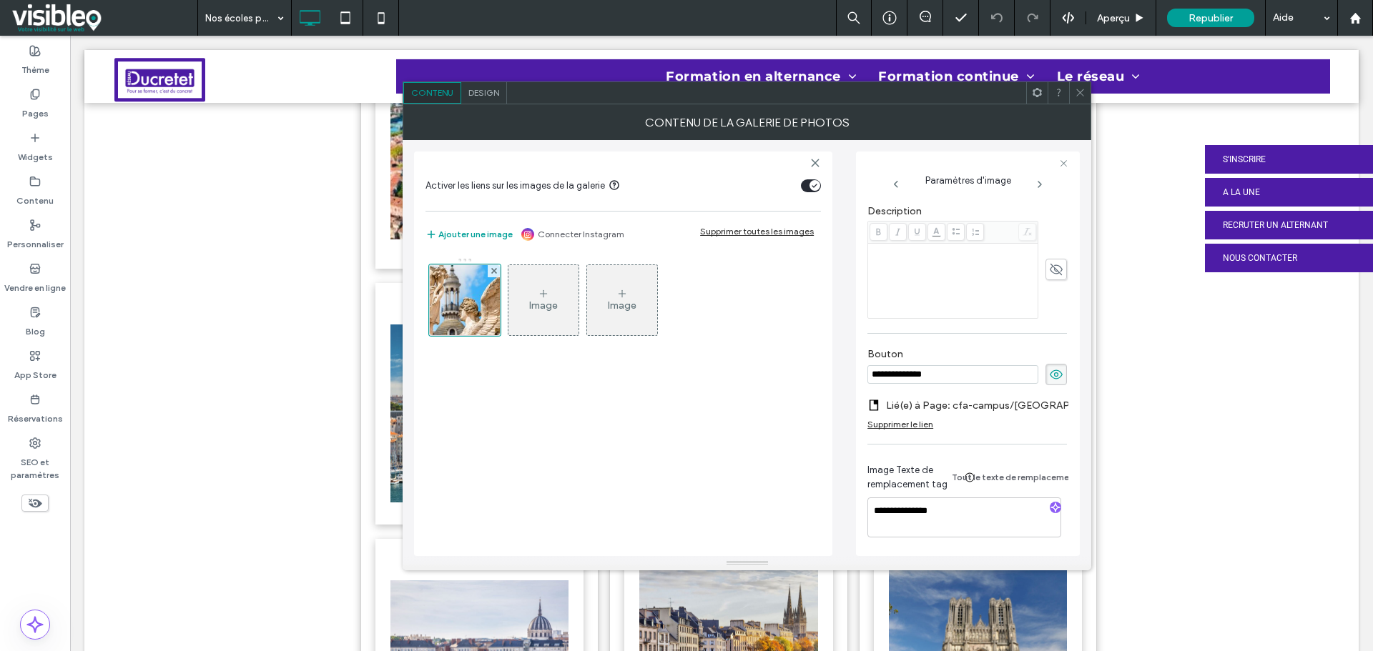
scroll to position [378, 0]
click at [1056, 401] on label "Lié(e) à Page: cfa-campus/noisy-le-grand (Deleted)" at bounding box center [985, 406] width 199 height 26
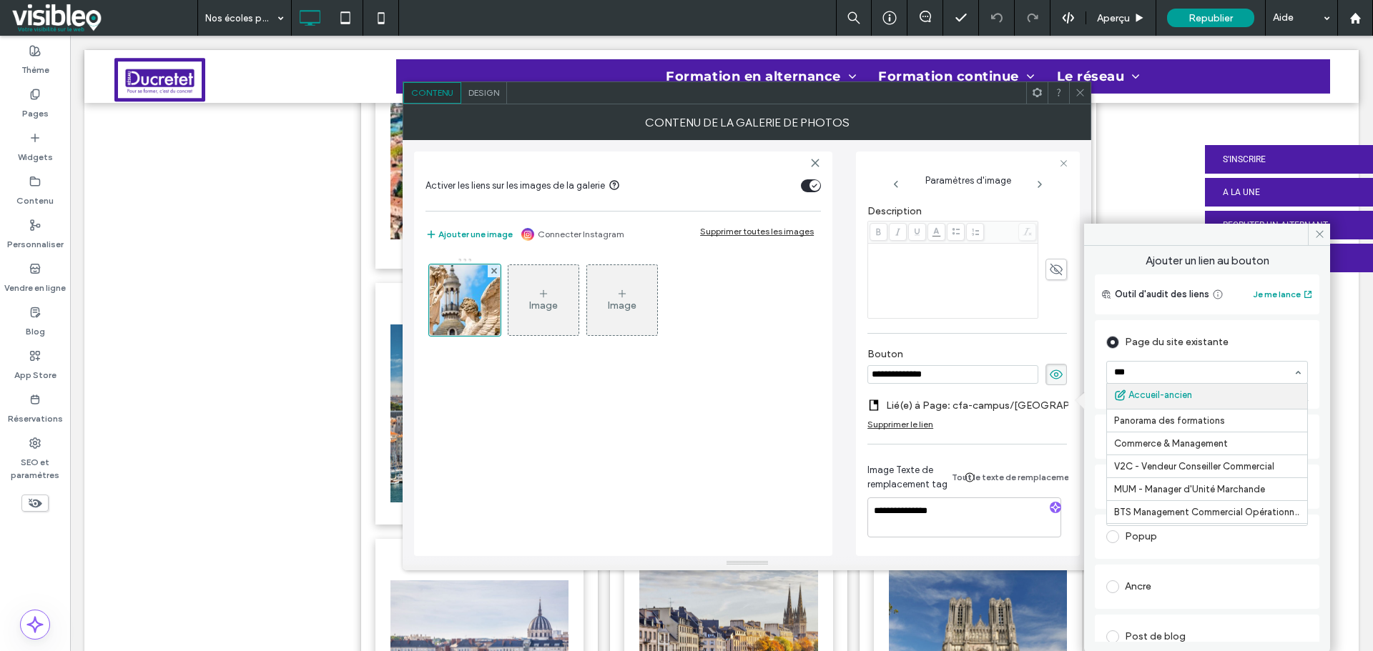
type input "****"
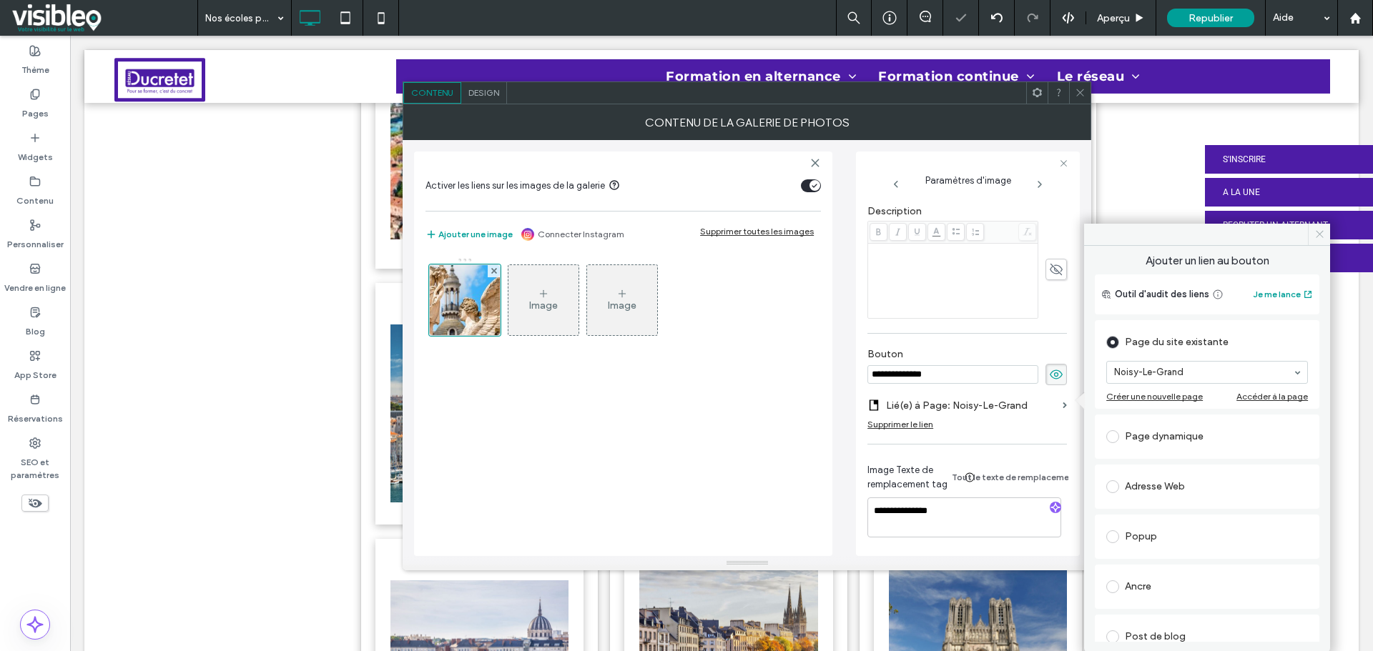
click at [1322, 231] on icon at bounding box center [1319, 234] width 11 height 11
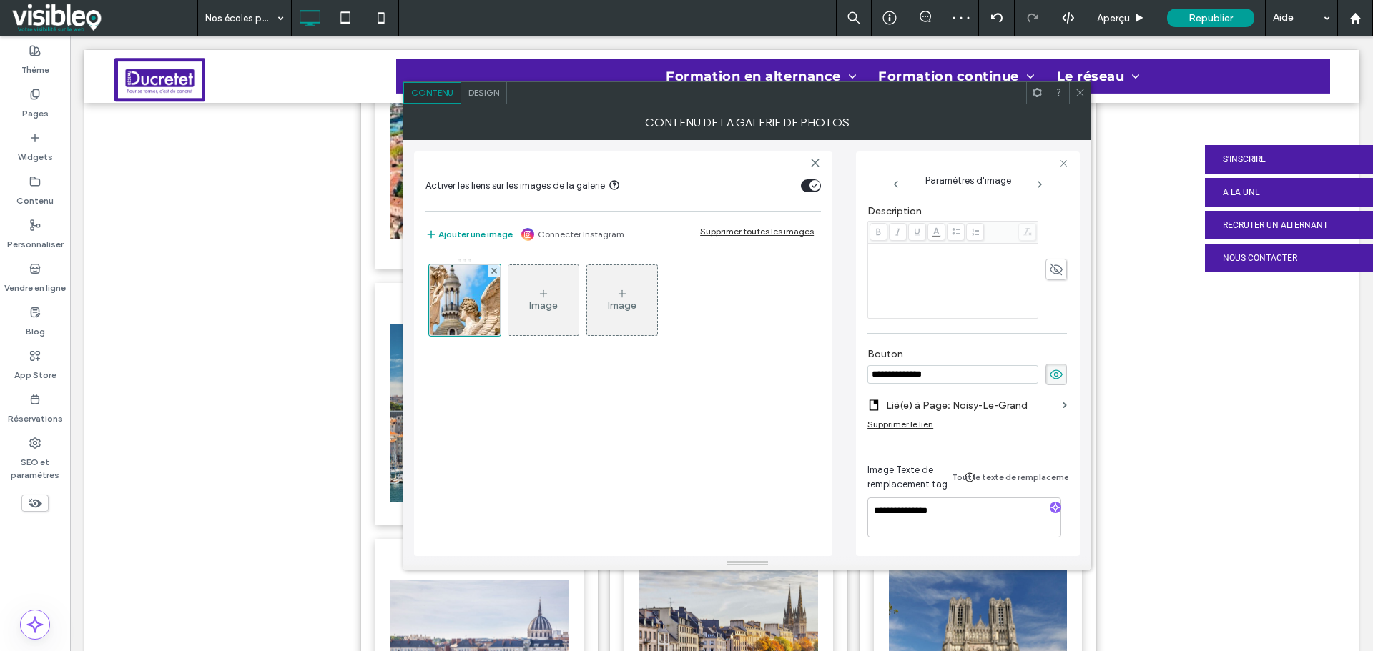
click at [1082, 92] on icon at bounding box center [1080, 92] width 11 height 11
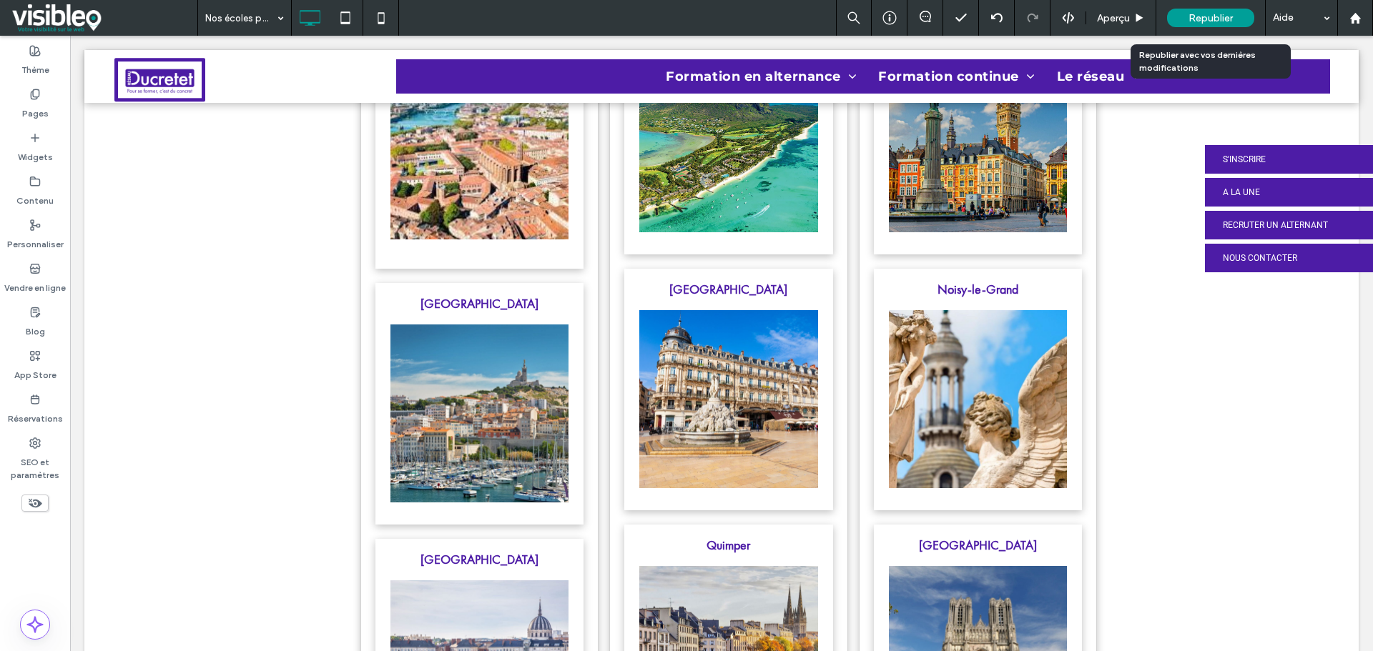
click at [1215, 12] on span "Republier" at bounding box center [1210, 18] width 44 height 12
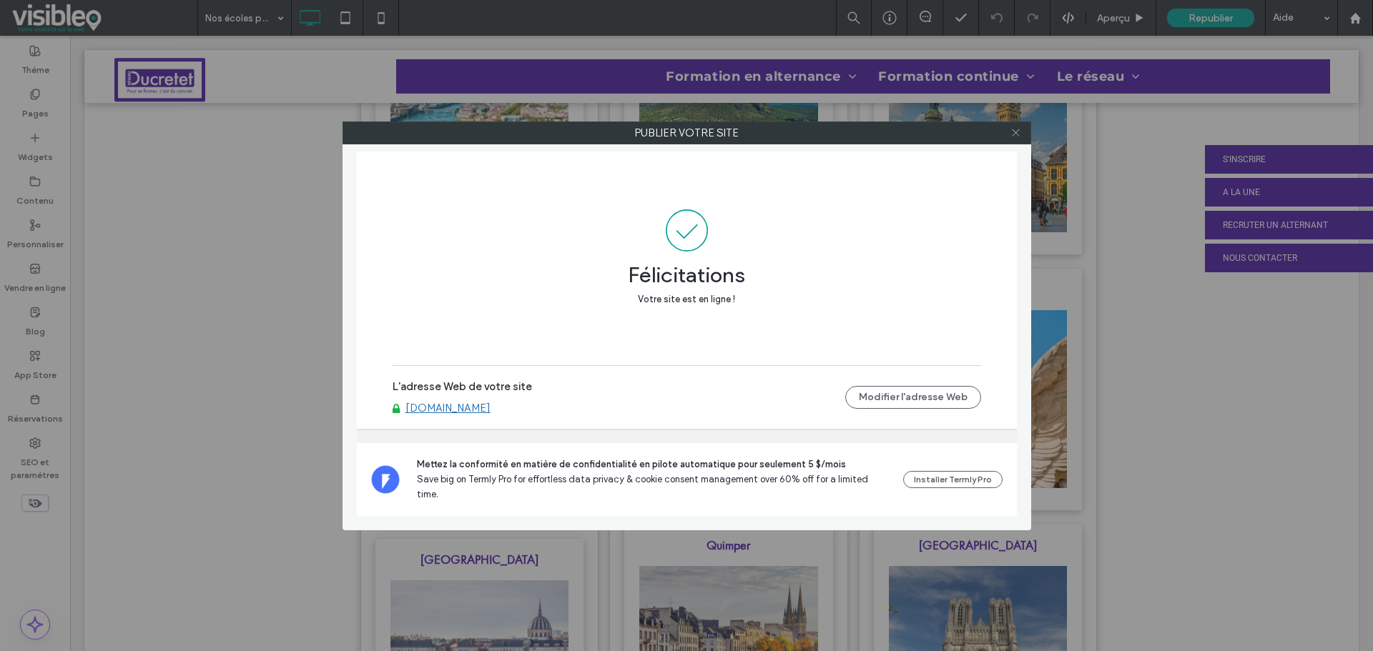
click at [1015, 132] on icon at bounding box center [1015, 132] width 11 height 11
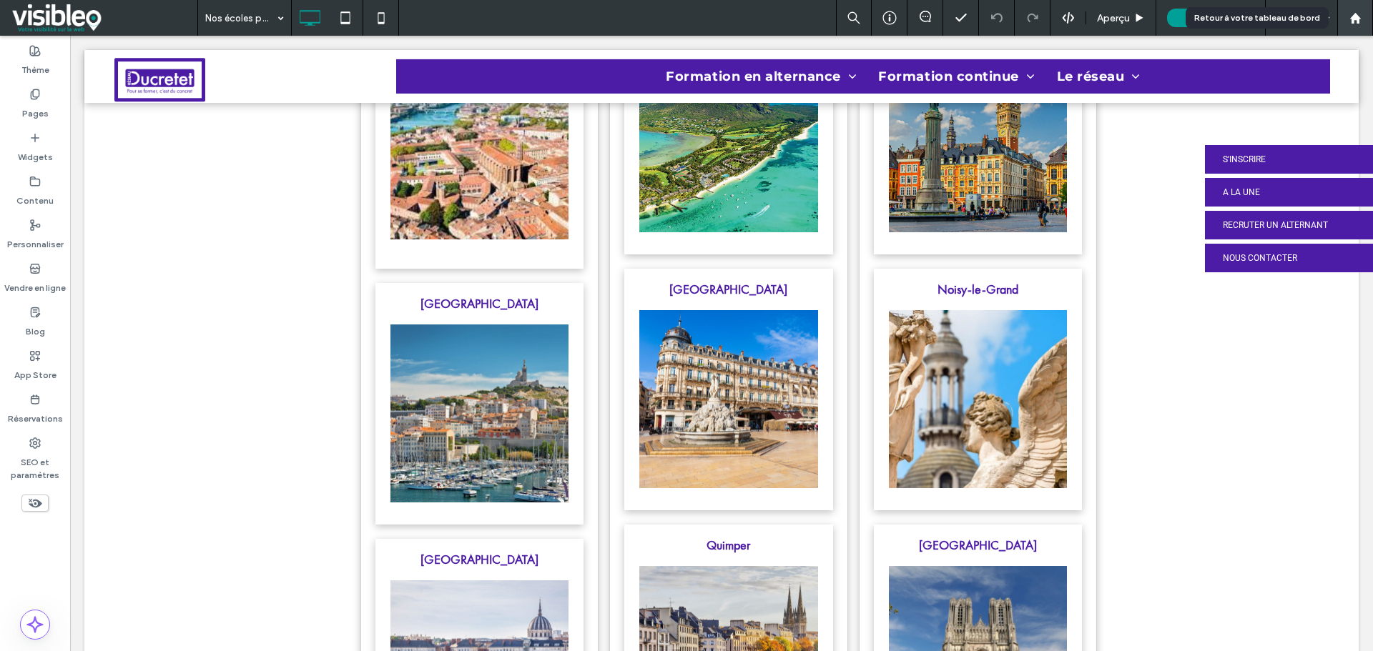
click at [1355, 22] on icon at bounding box center [1355, 18] width 12 height 12
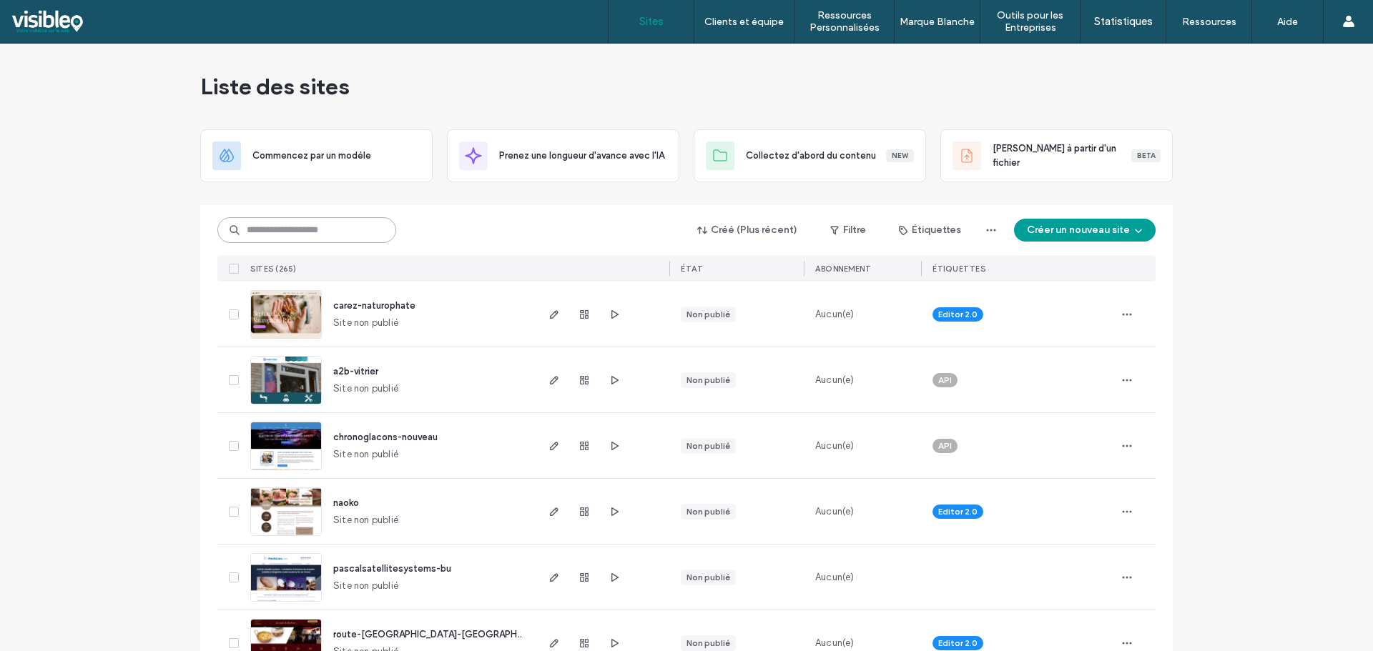
click at [306, 226] on input at bounding box center [306, 230] width 179 height 26
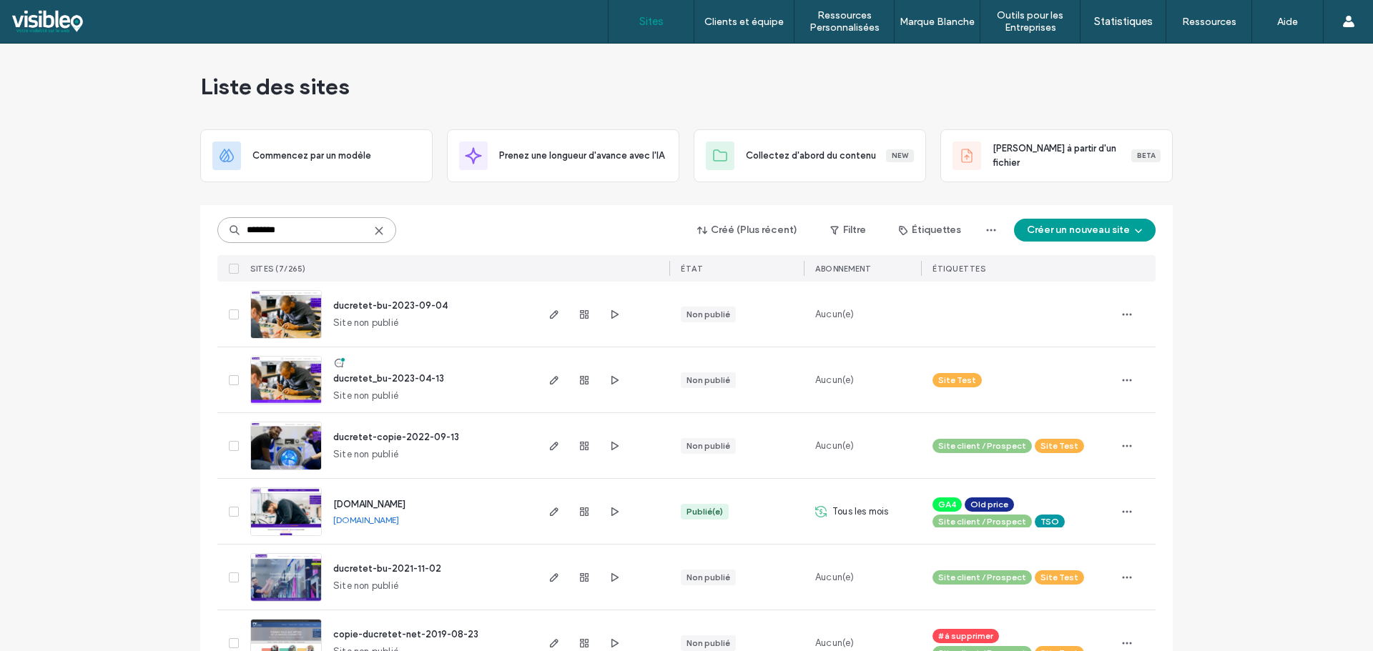
type input "********"
click at [289, 505] on img at bounding box center [286, 536] width 70 height 97
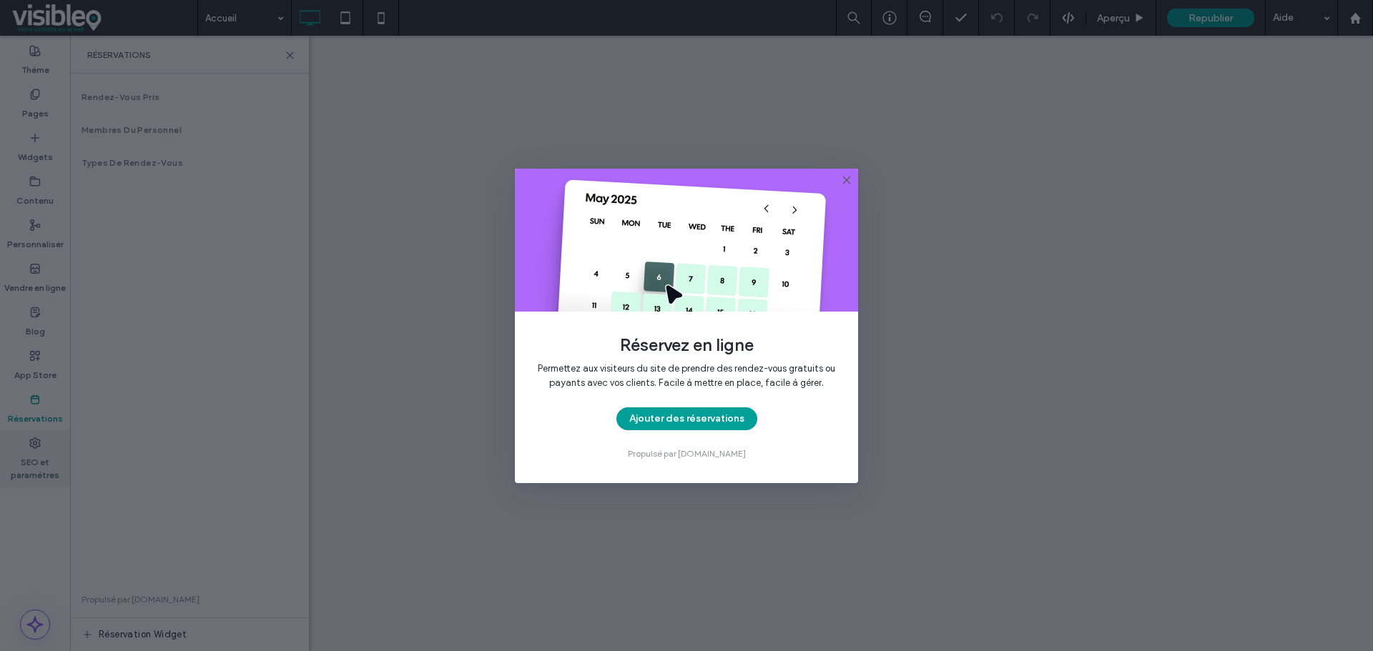
click at [846, 179] on use at bounding box center [846, 180] width 6 height 6
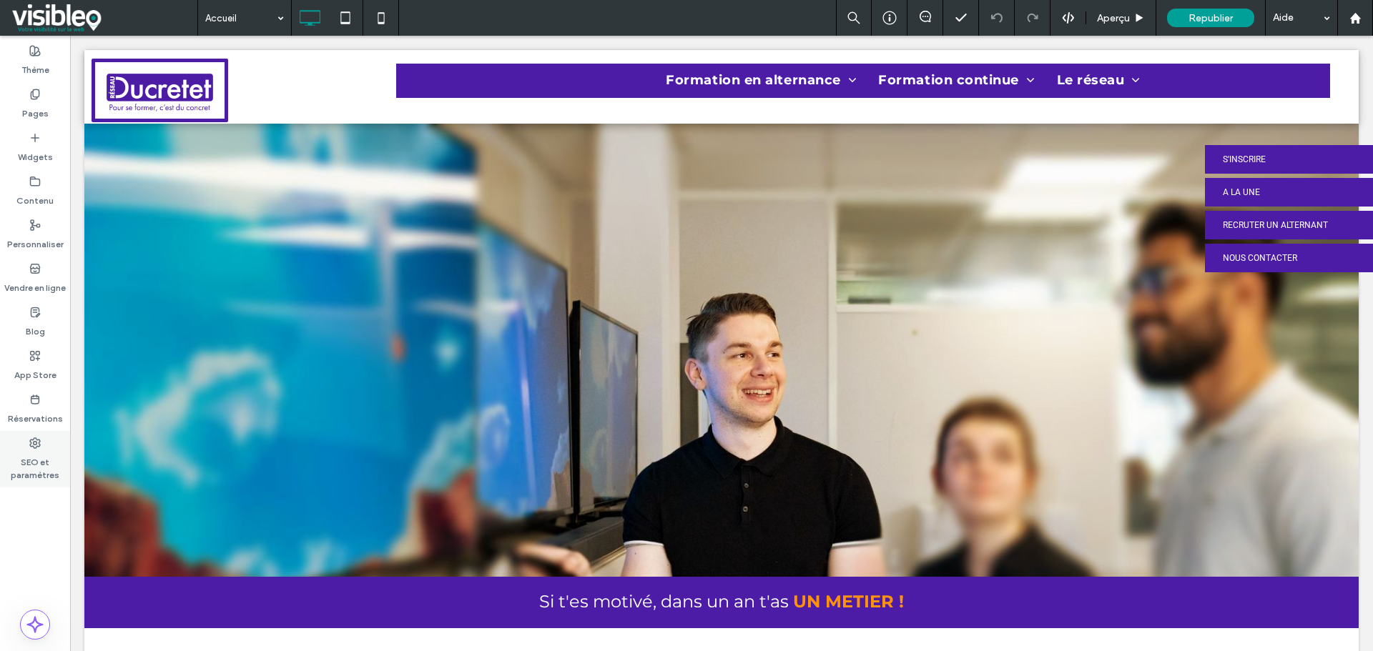
click at [31, 453] on label "SEO et paramètres" at bounding box center [35, 465] width 70 height 33
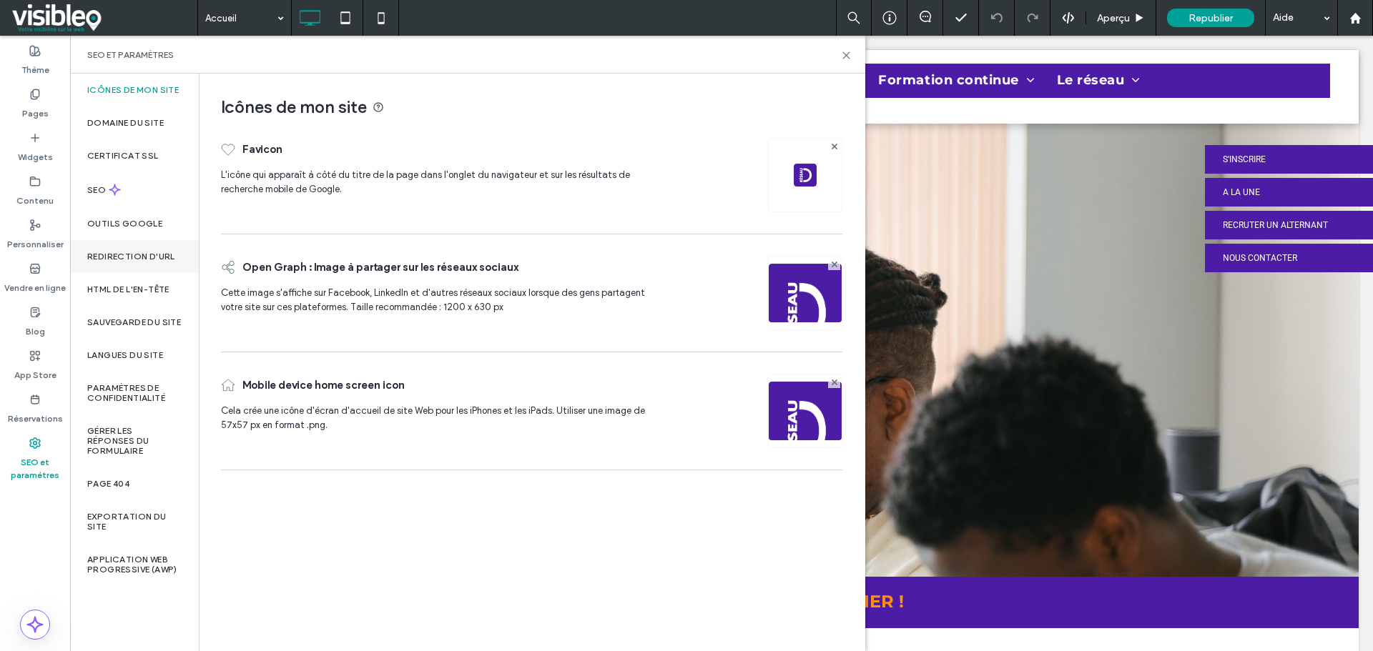
click at [137, 252] on label "Redirection d'URL" at bounding box center [131, 257] width 88 height 10
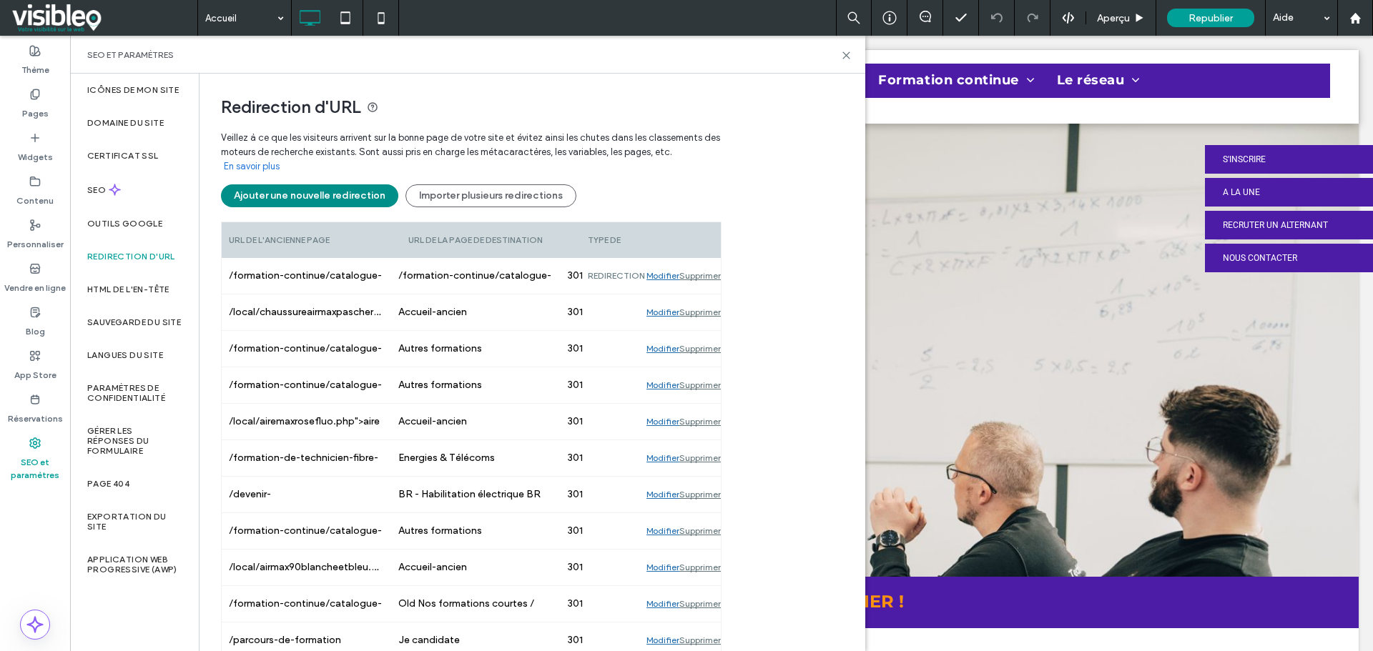
click at [322, 197] on button "Ajouter une nouvelle redirection" at bounding box center [309, 195] width 177 height 23
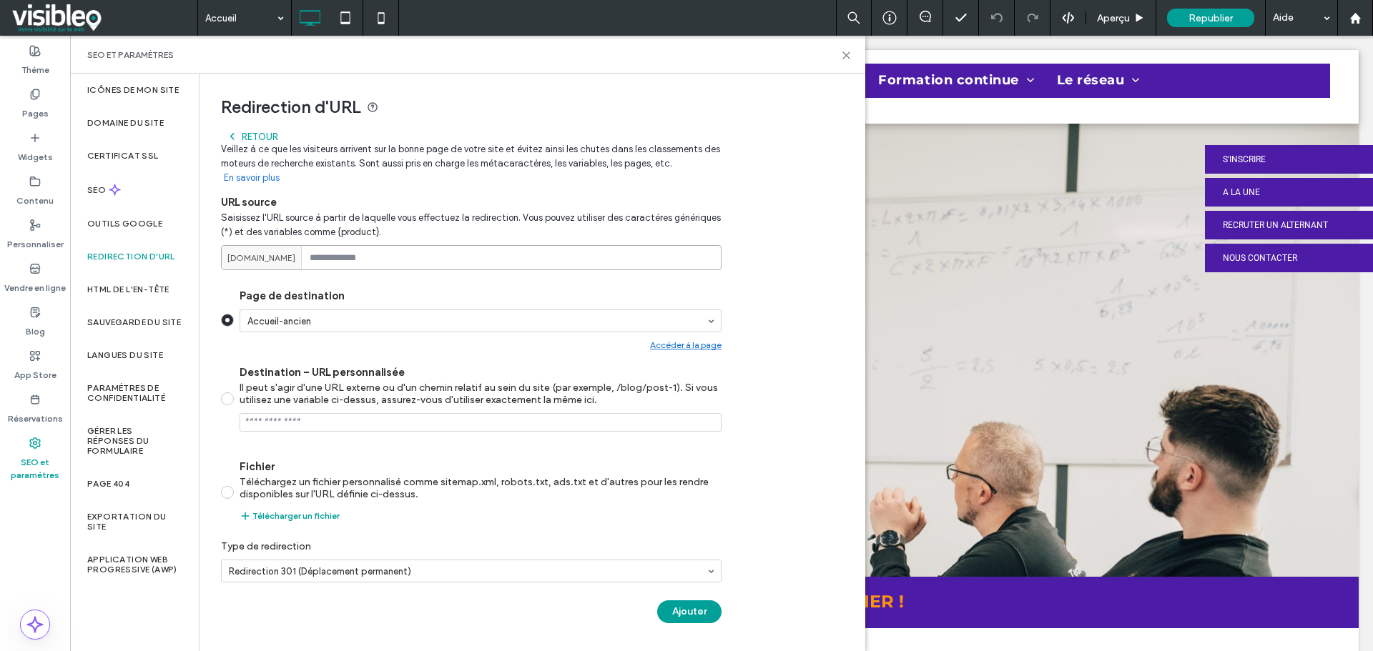
click at [345, 261] on input at bounding box center [471, 257] width 500 height 25
paste input "**********"
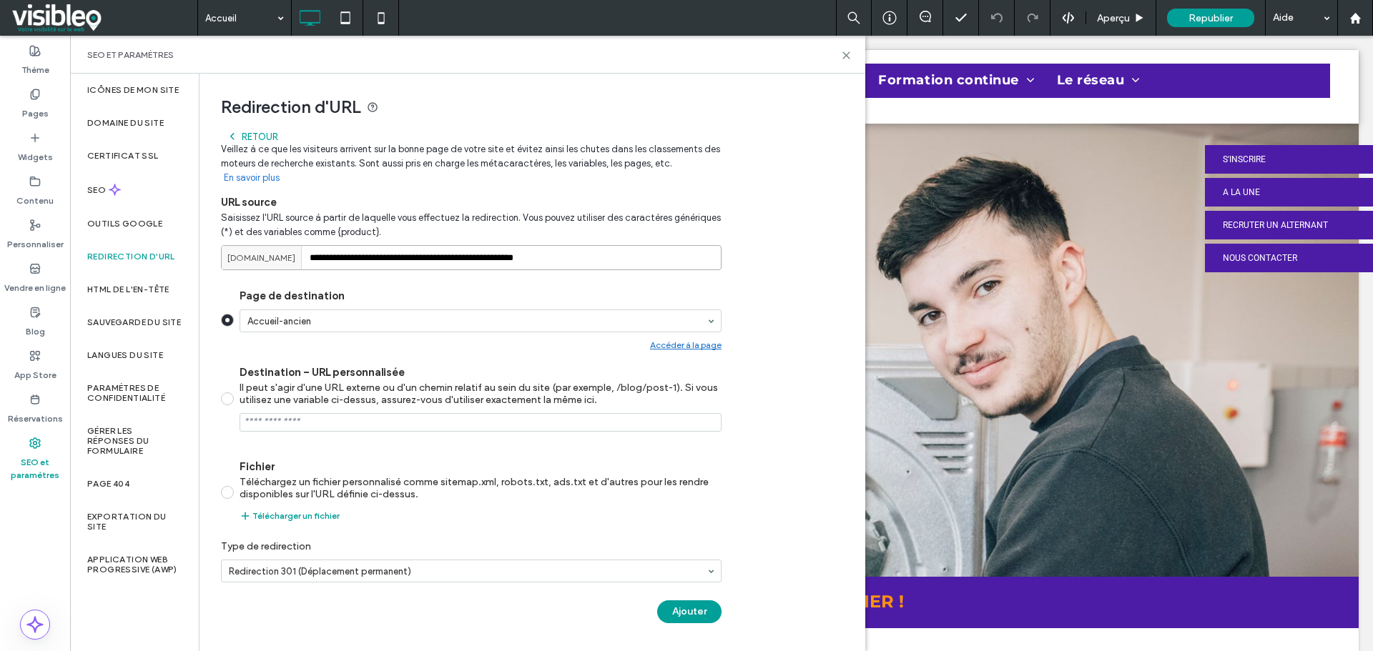
type input "**********"
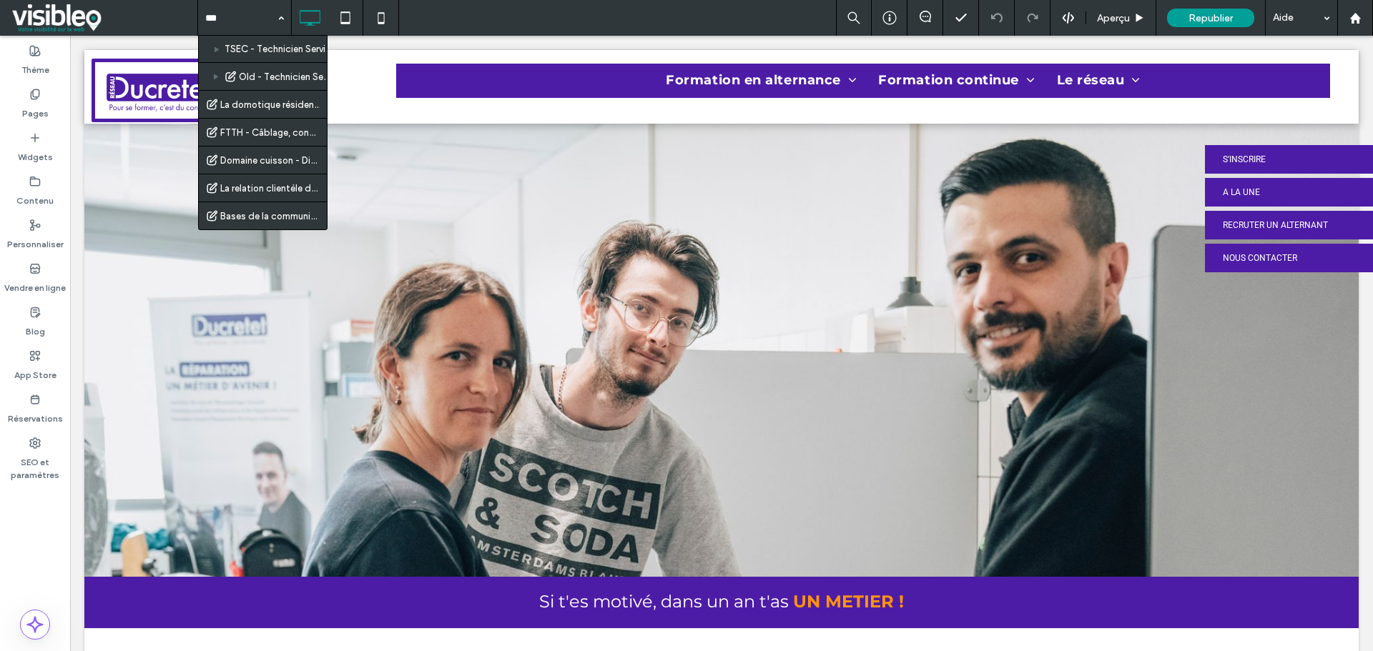
type input "****"
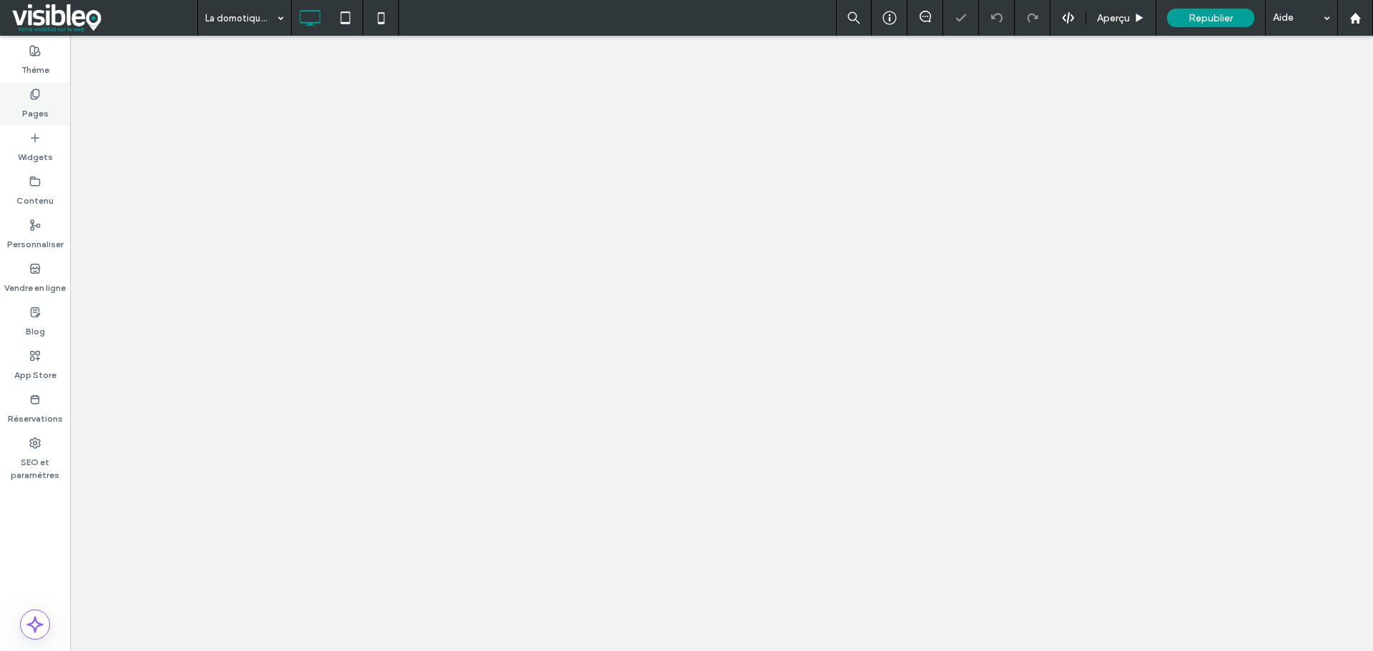
click at [41, 99] on div "Pages" at bounding box center [35, 104] width 70 height 44
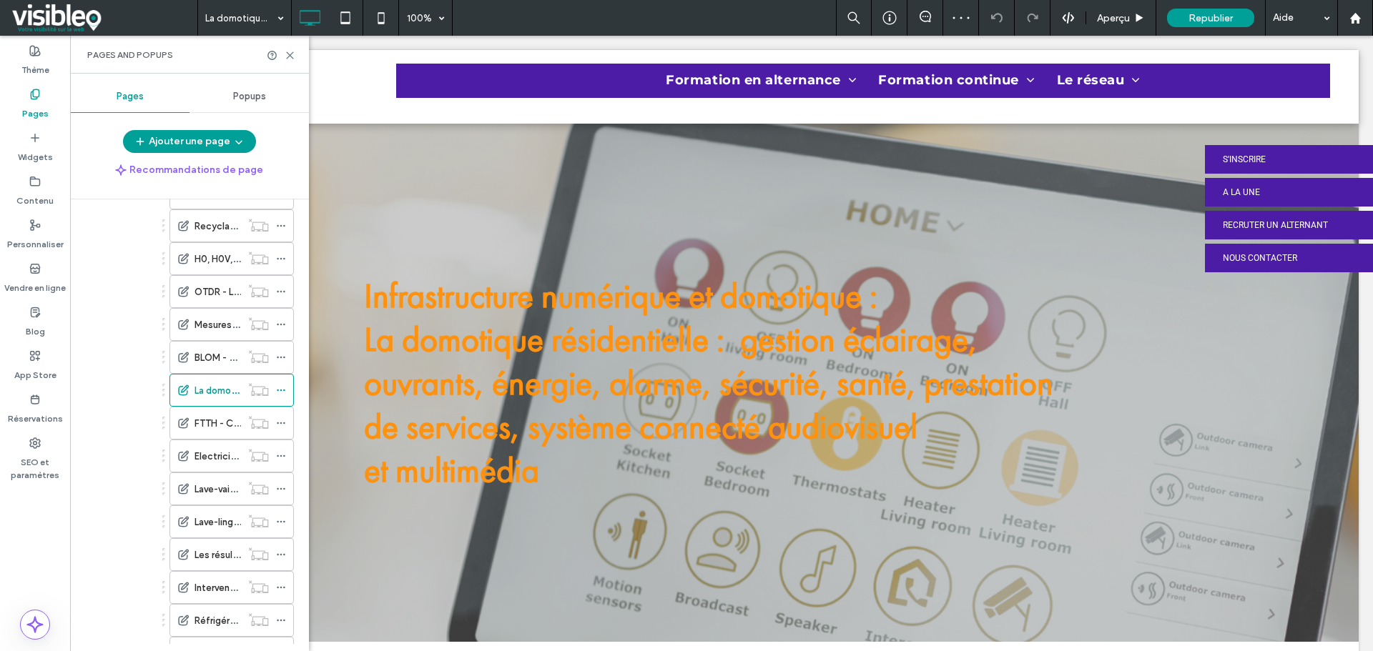
scroll to position [572, 0]
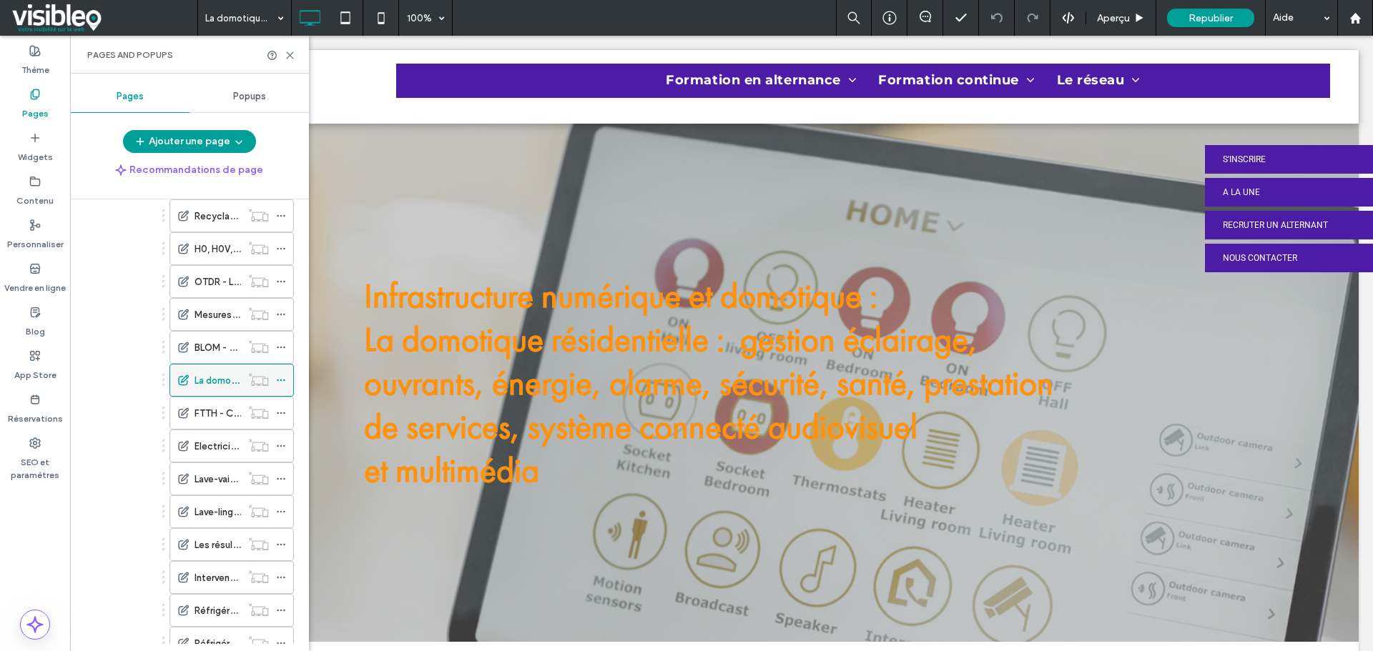
click at [280, 380] on icon at bounding box center [281, 380] width 10 height 10
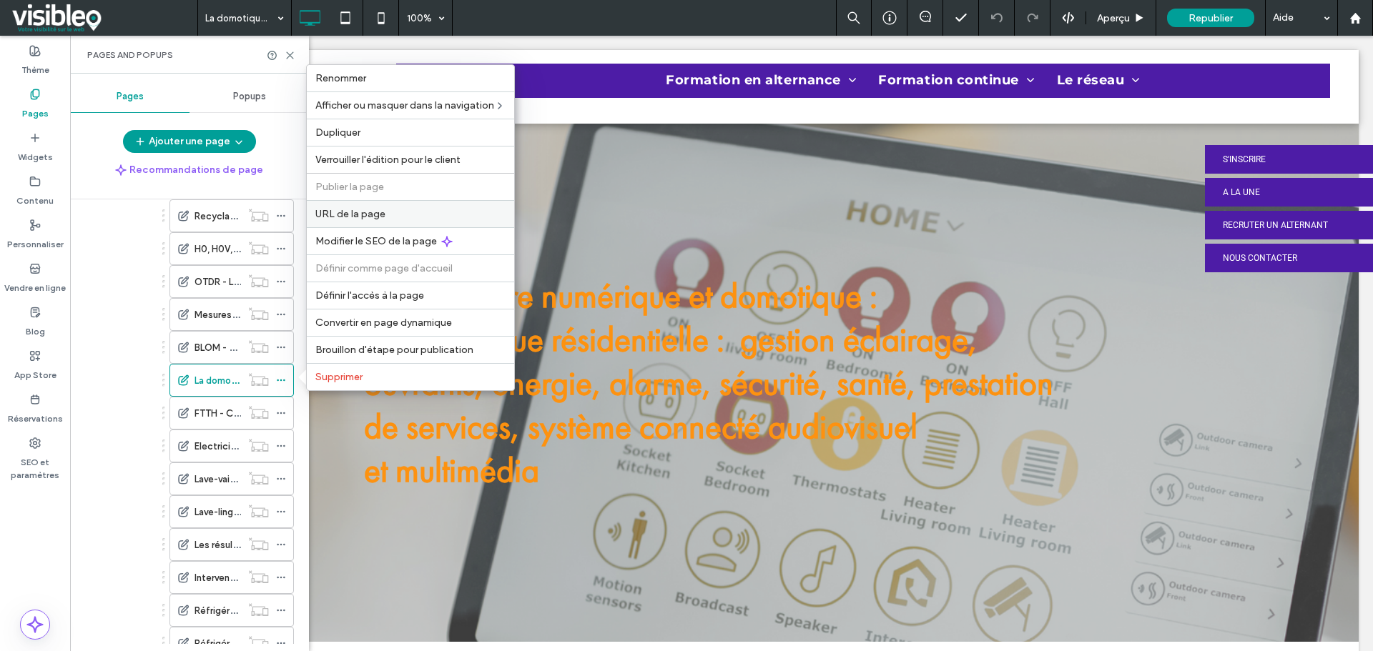
click at [380, 217] on span "URL de la page" at bounding box center [350, 214] width 70 height 12
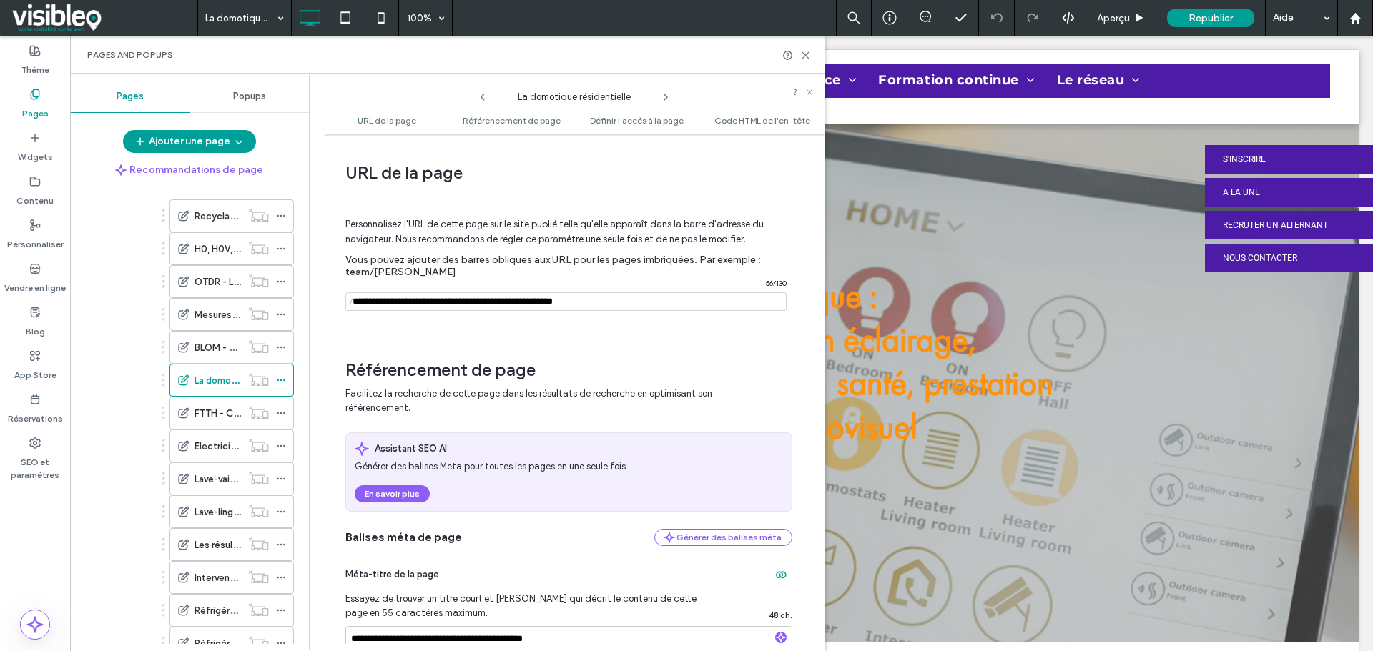
click at [689, 307] on input "notEmpty" at bounding box center [565, 301] width 441 height 19
type input "**********"
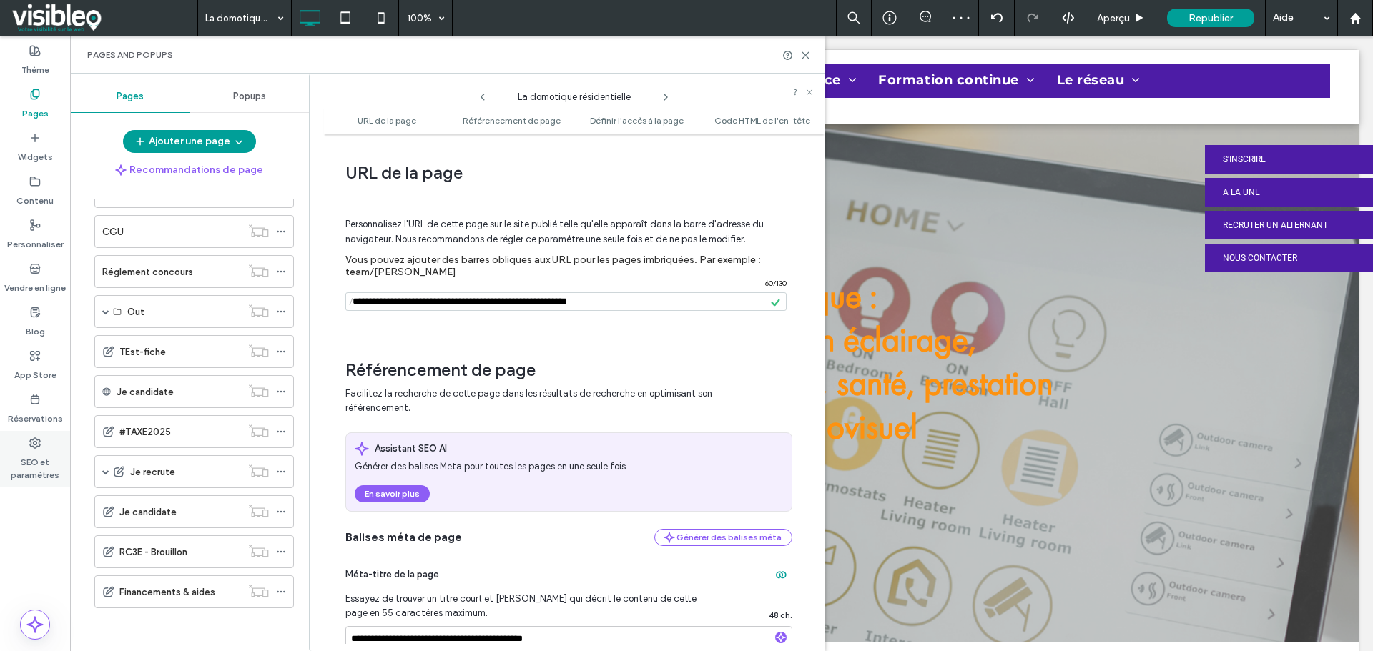
scroll to position [329, 0]
click at [38, 446] on use at bounding box center [35, 443] width 10 height 10
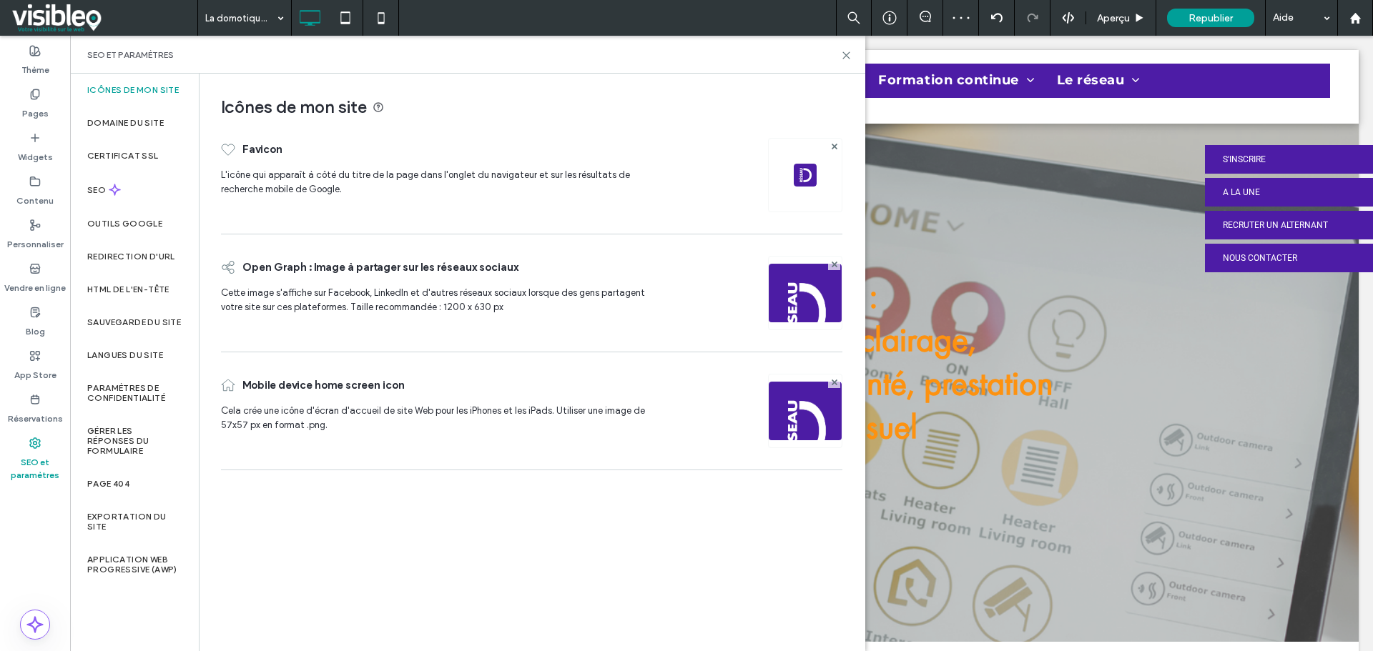
scroll to position [0, 0]
click at [162, 255] on label "Redirection d'URL" at bounding box center [131, 257] width 88 height 10
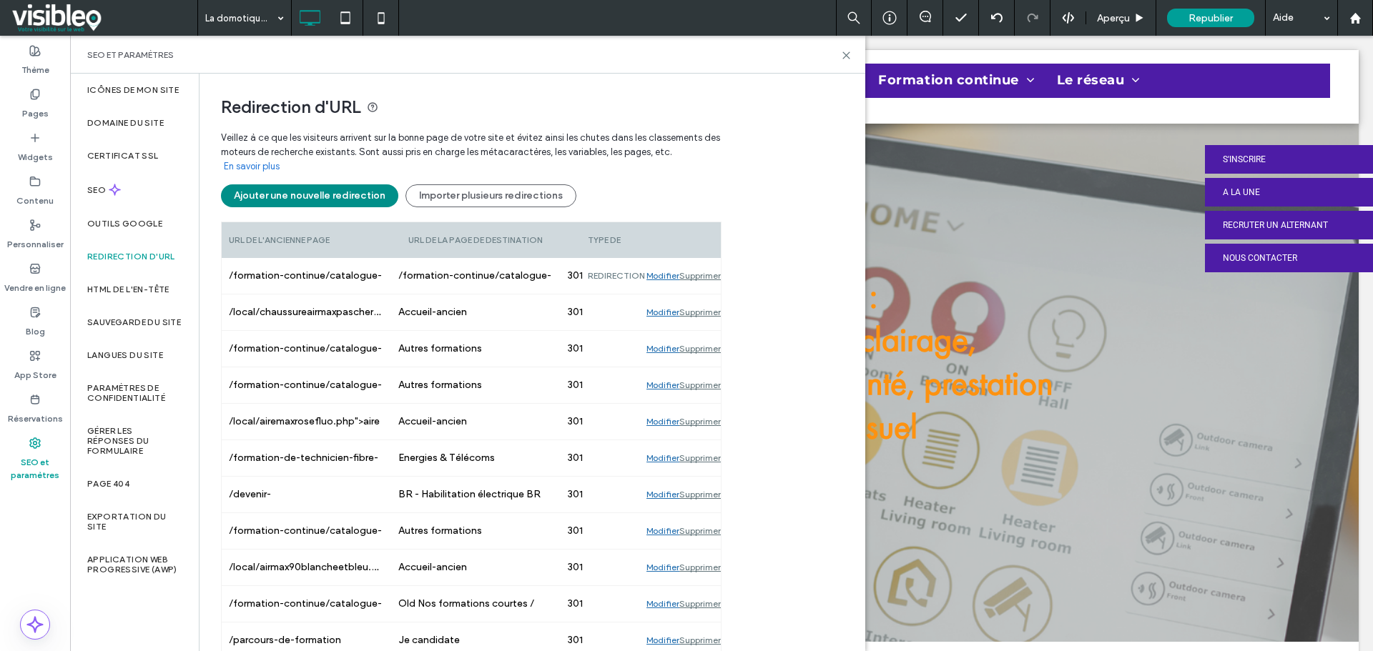
click at [309, 197] on button "Ajouter une nouvelle redirection" at bounding box center [309, 195] width 177 height 23
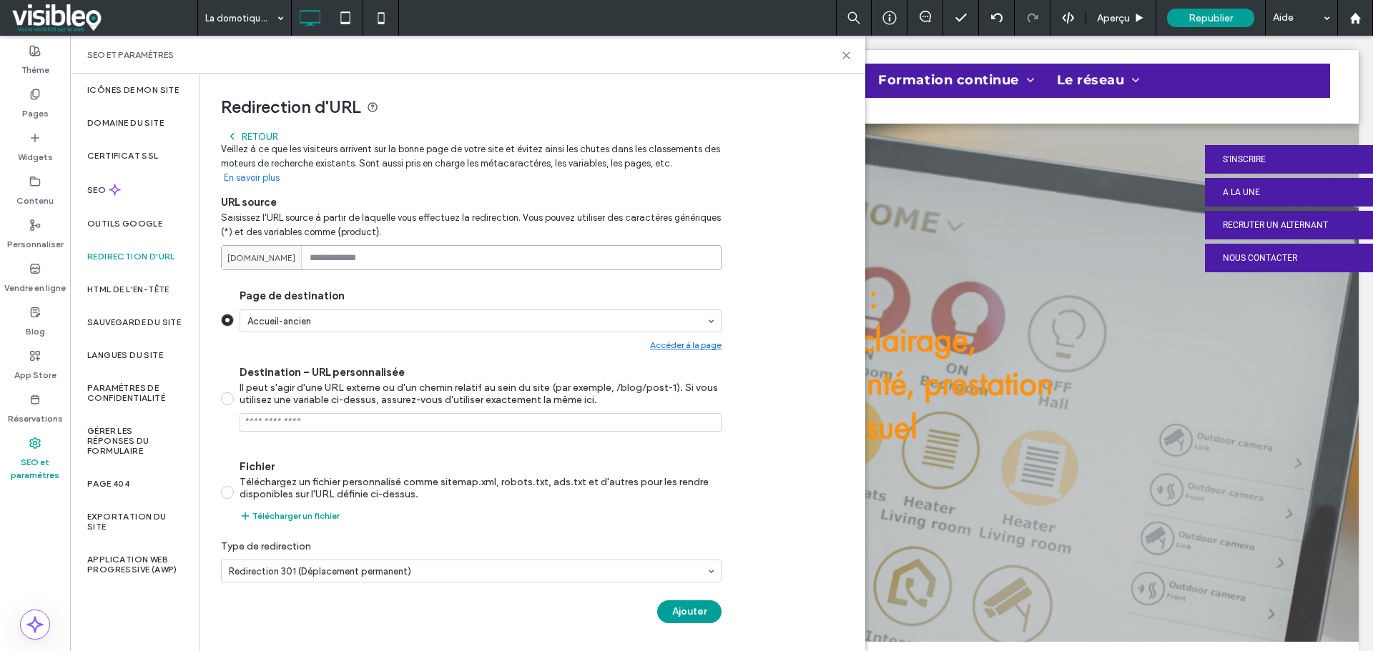
click at [387, 255] on input at bounding box center [471, 257] width 500 height 25
paste input "**********"
type input "**********"
click at [689, 615] on button "Ajouter" at bounding box center [689, 612] width 64 height 23
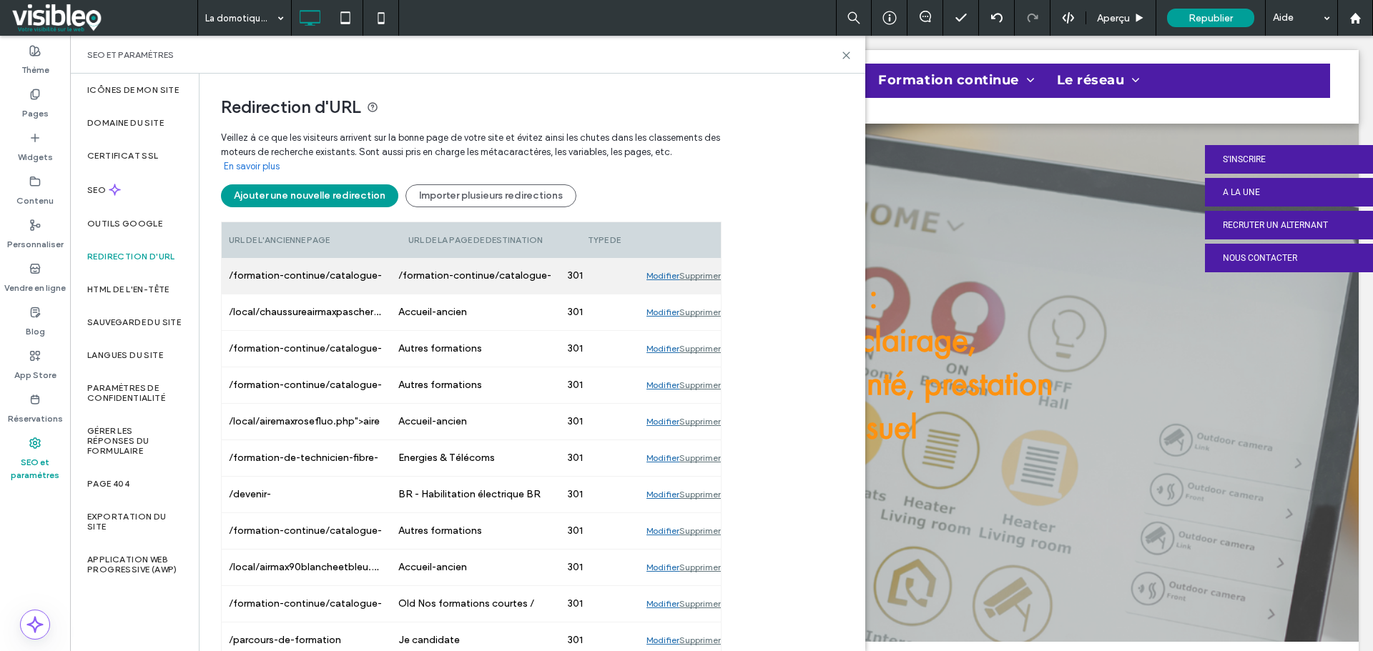
click at [661, 276] on div "Modifier" at bounding box center [662, 276] width 33 height 36
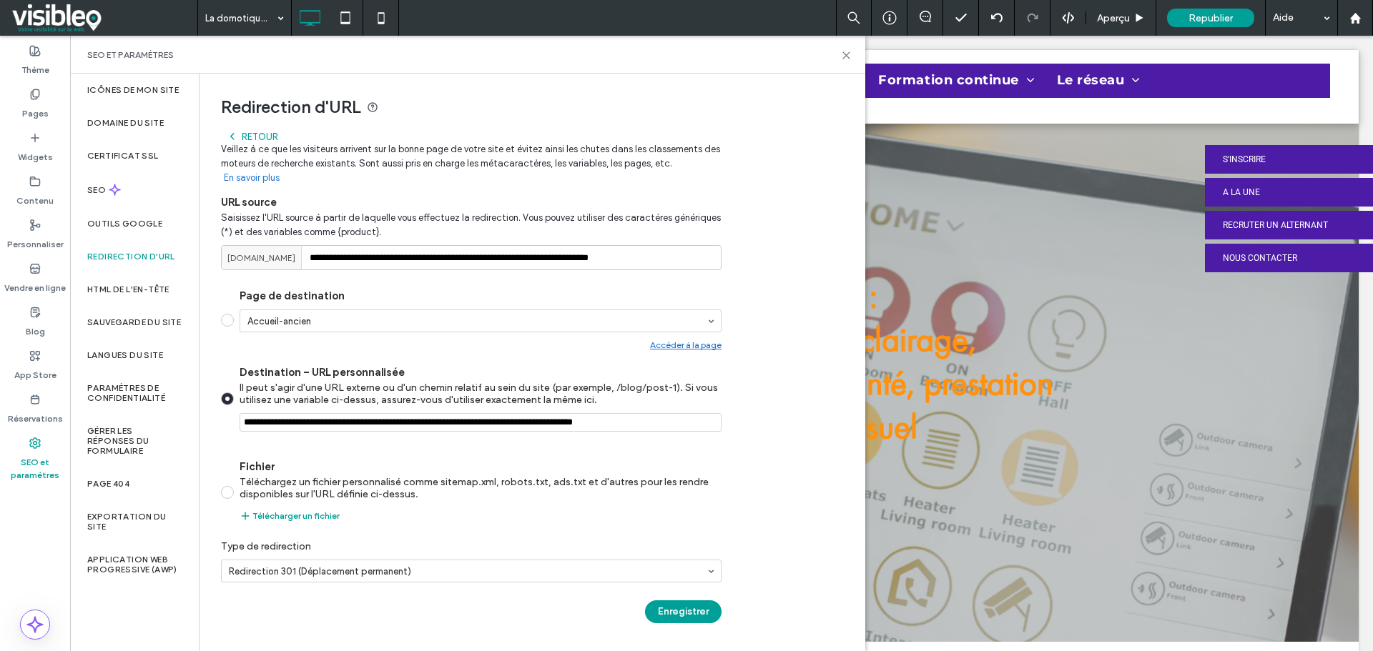
click at [649, 423] on input "Destination – URL personnalisée Il peut s'agir d'une URL externe ou d'un chemin…" at bounding box center [481, 422] width 482 height 19
click at [227, 320] on span at bounding box center [227, 320] width 13 height 13
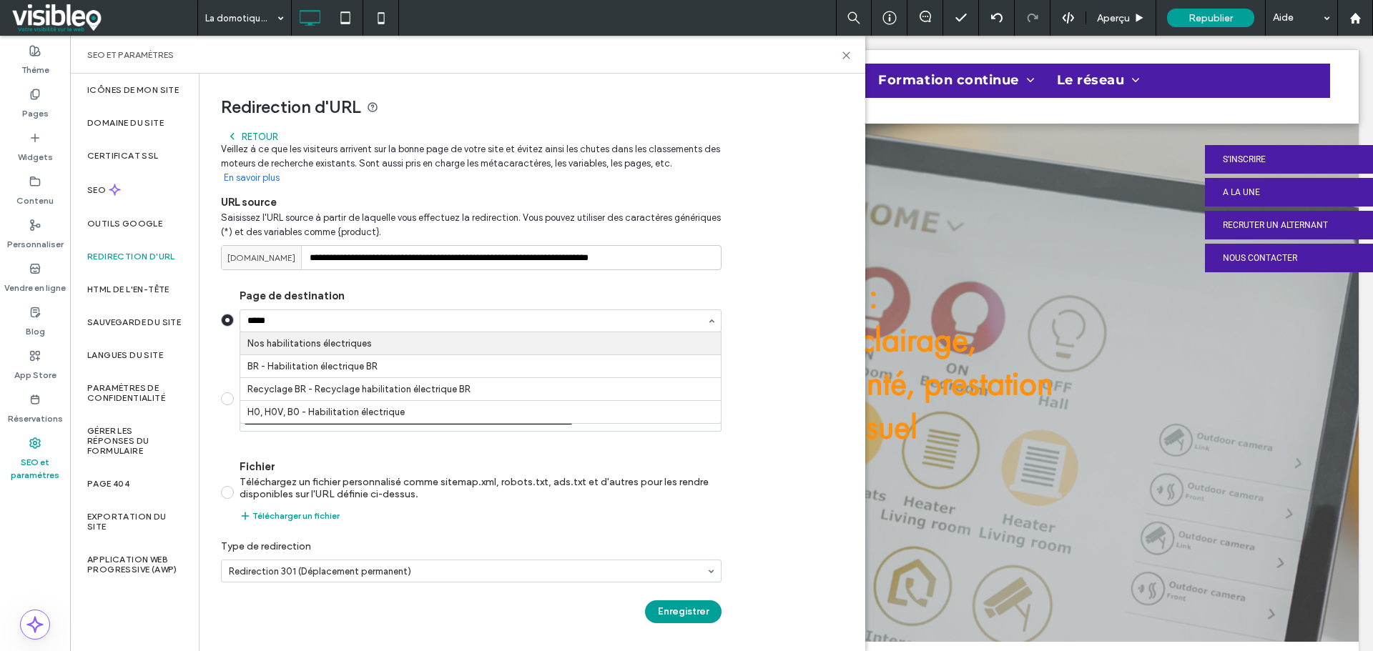
type input "******"
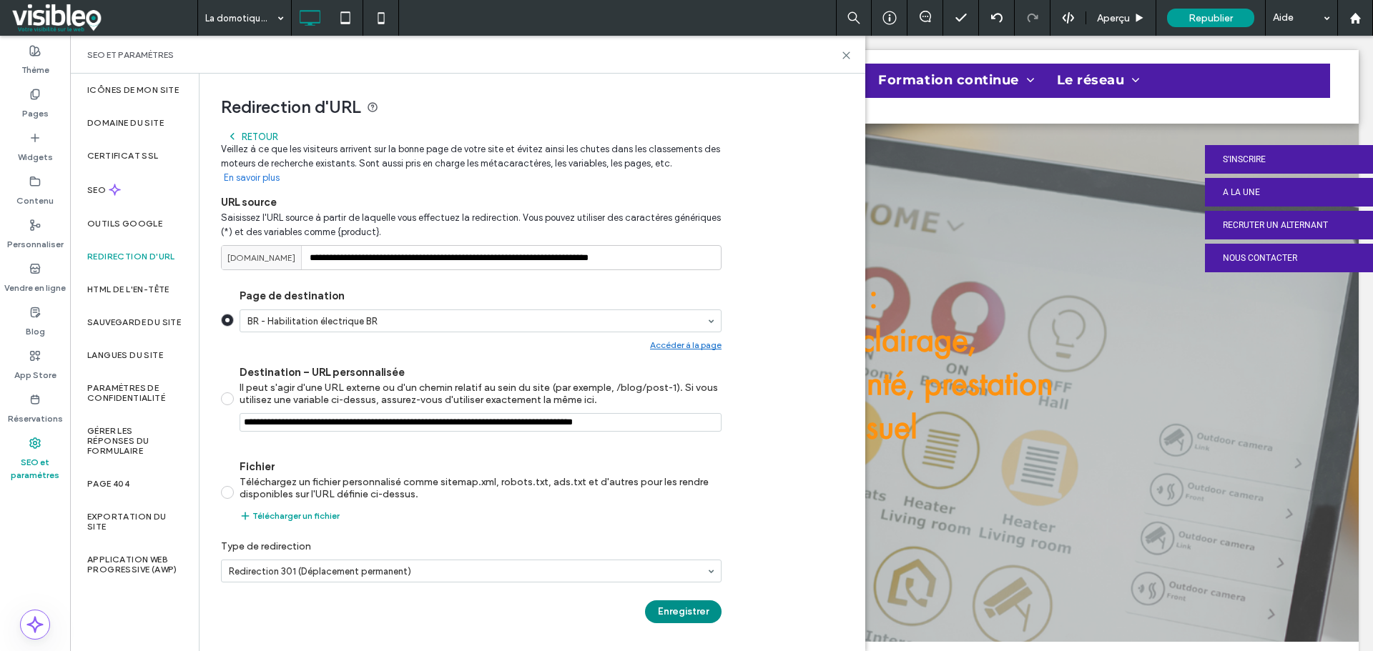
click at [694, 614] on button "Enregistrer" at bounding box center [683, 612] width 77 height 23
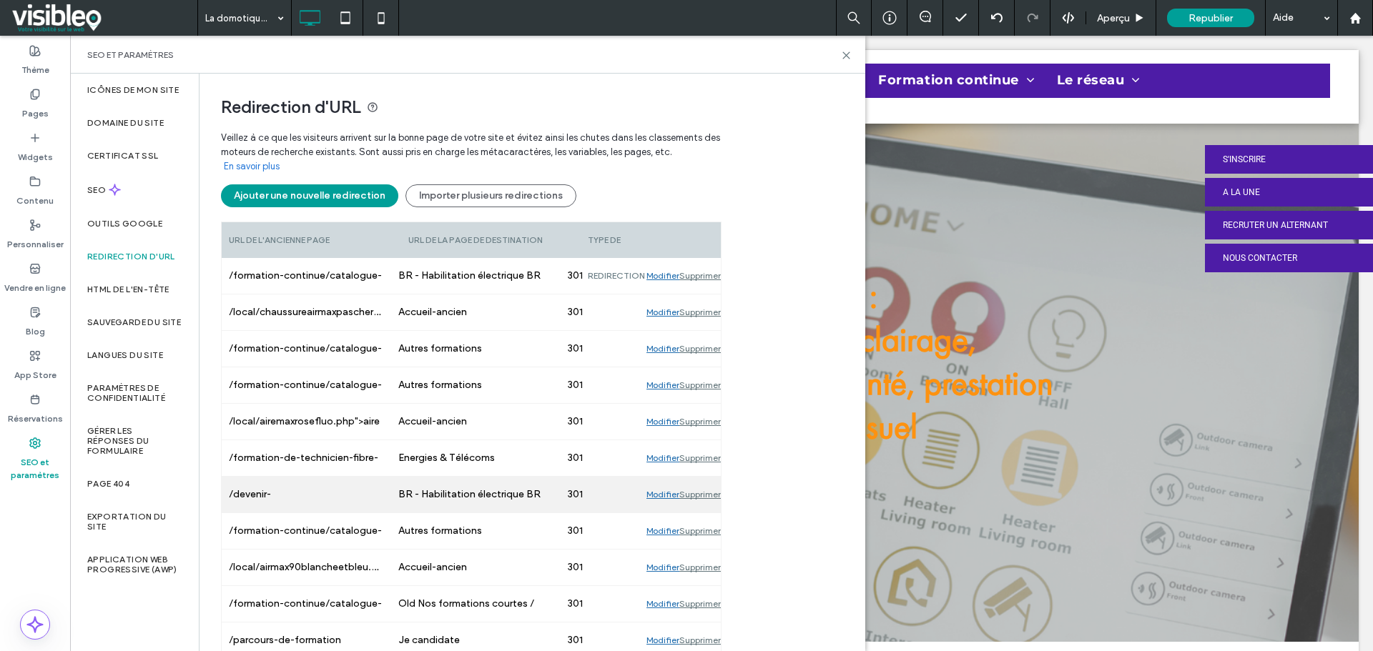
click at [659, 493] on div "Modifier" at bounding box center [662, 495] width 33 height 36
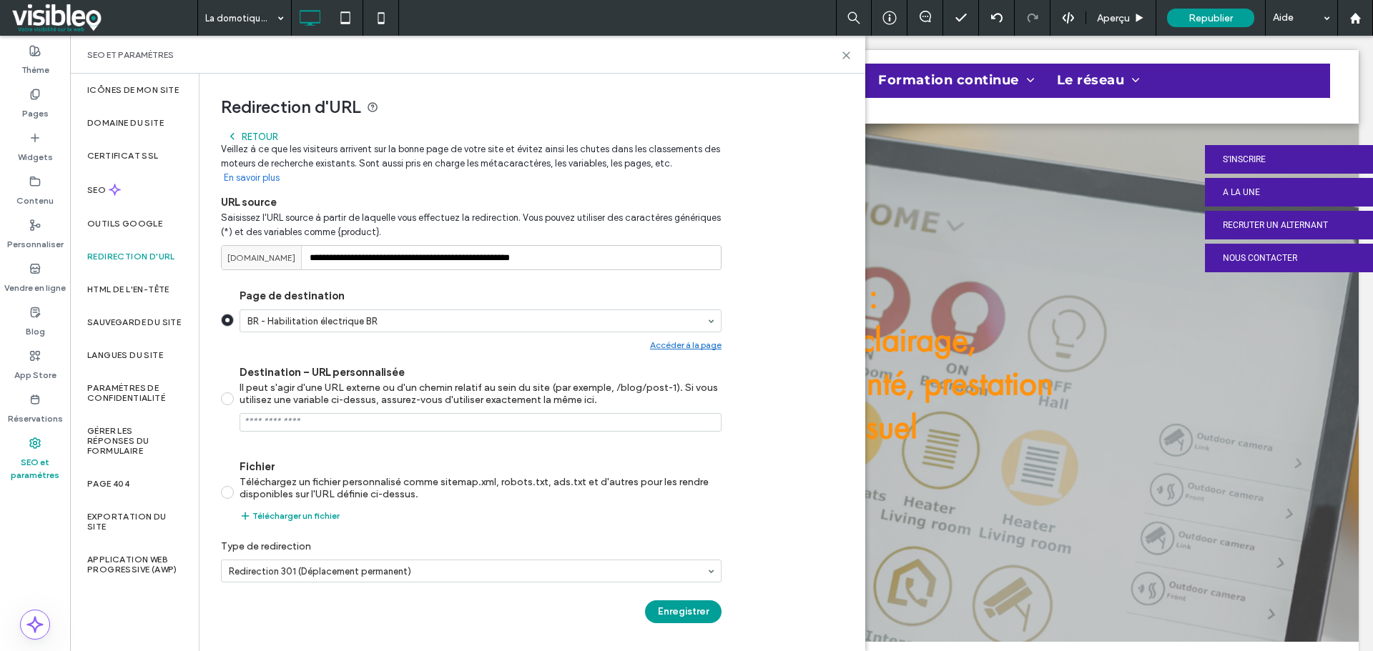
click at [252, 134] on div "Retour" at bounding box center [252, 136] width 51 height 11
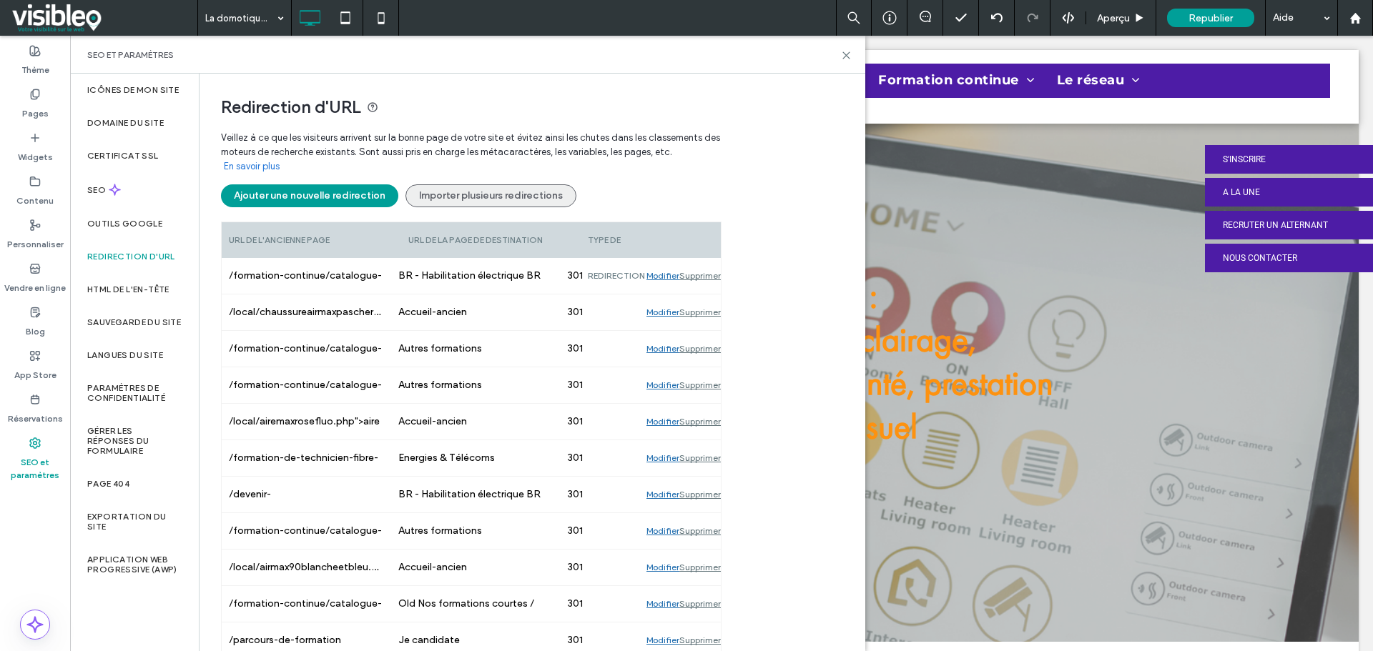
scroll to position [11204, 0]
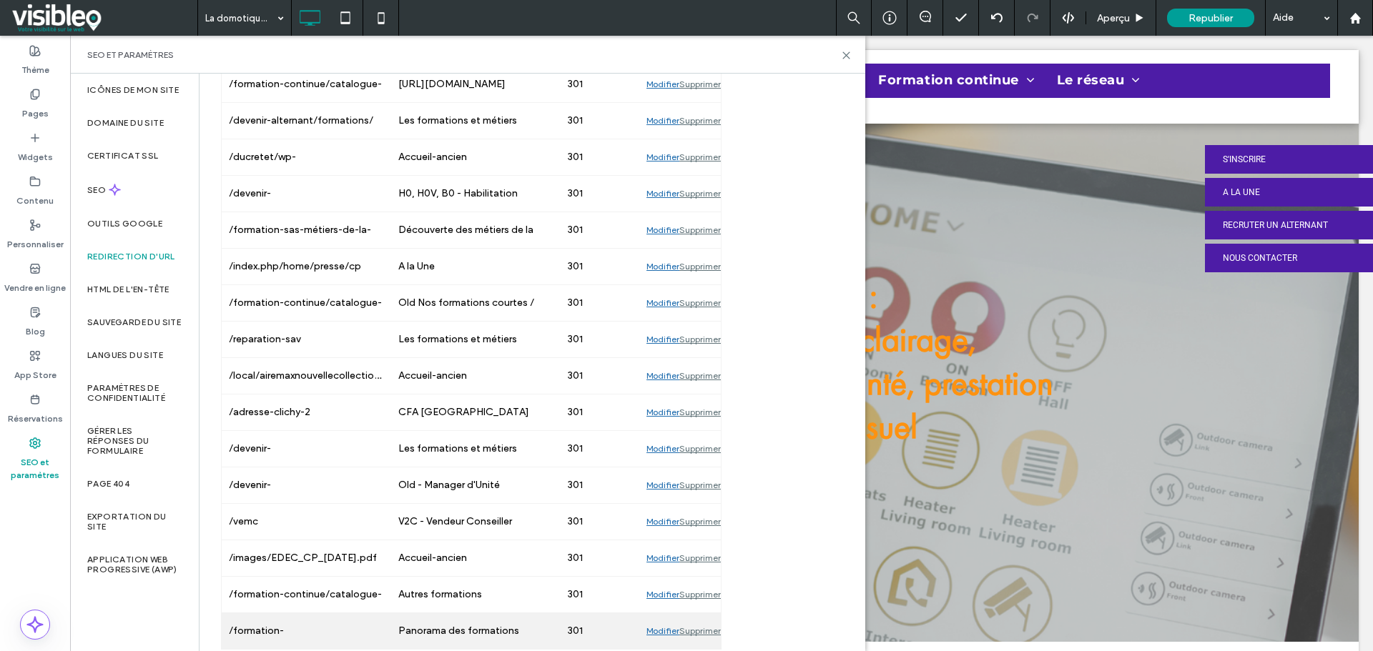
click at [662, 633] on div "Modifier" at bounding box center [662, 631] width 33 height 36
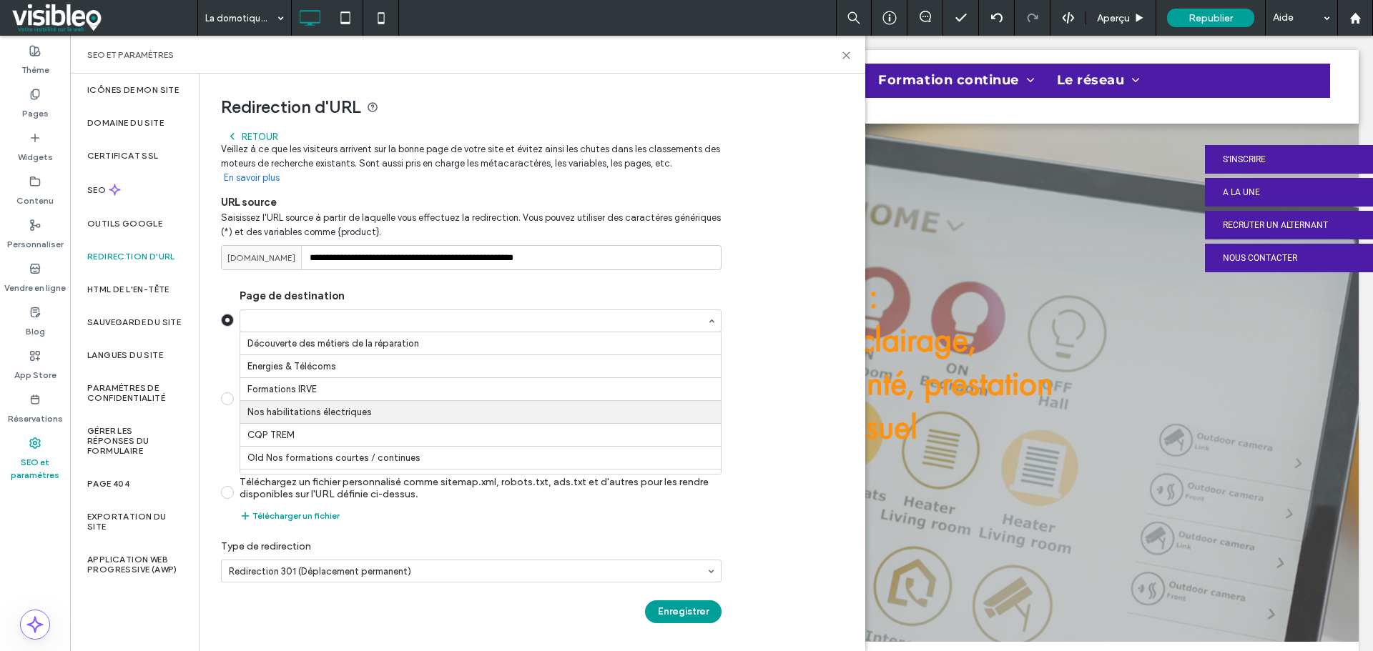
scroll to position [1215, 0]
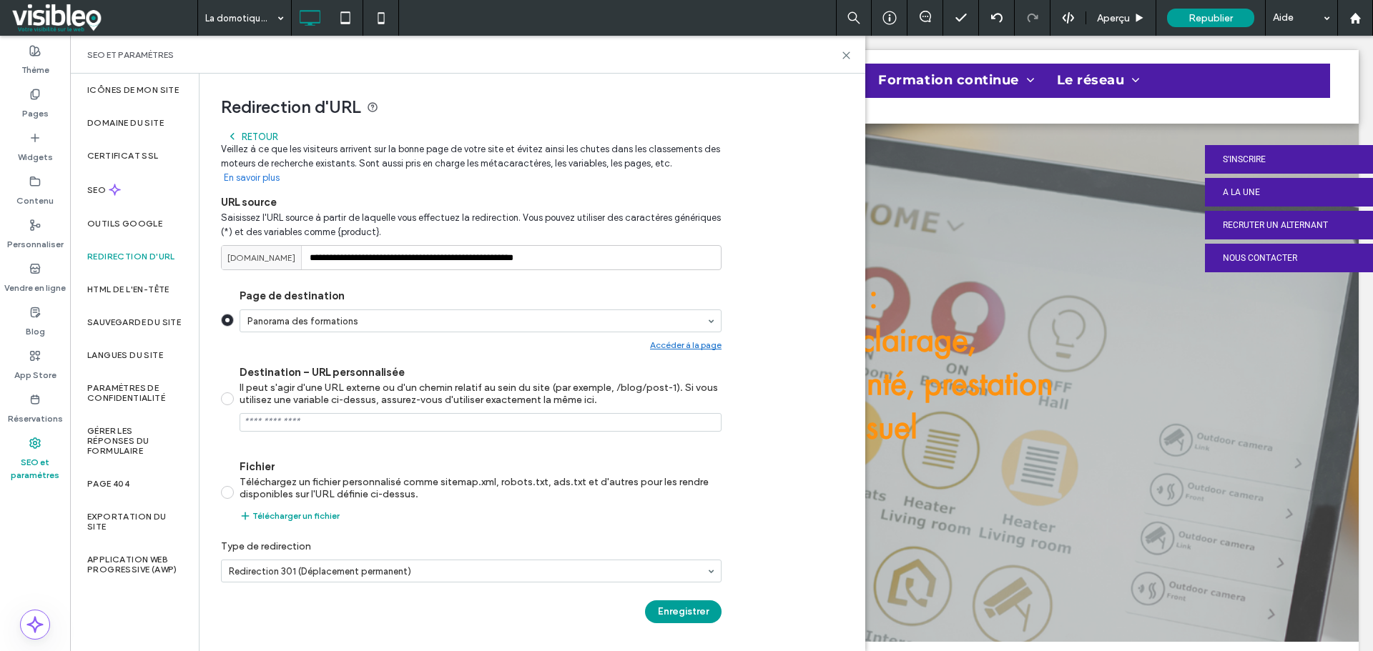
click at [388, 320] on input "Page de destination Panorama des formations Accéder à la page" at bounding box center [476, 321] width 459 height 10
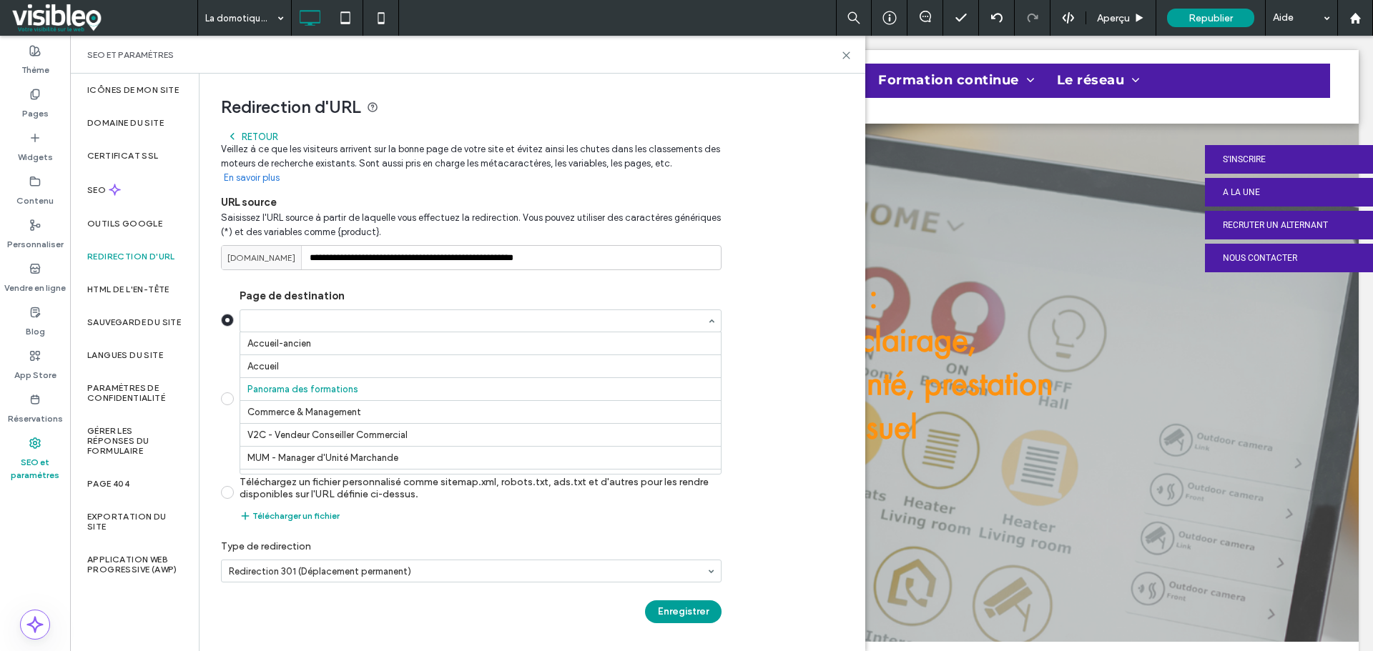
scroll to position [1350, 0]
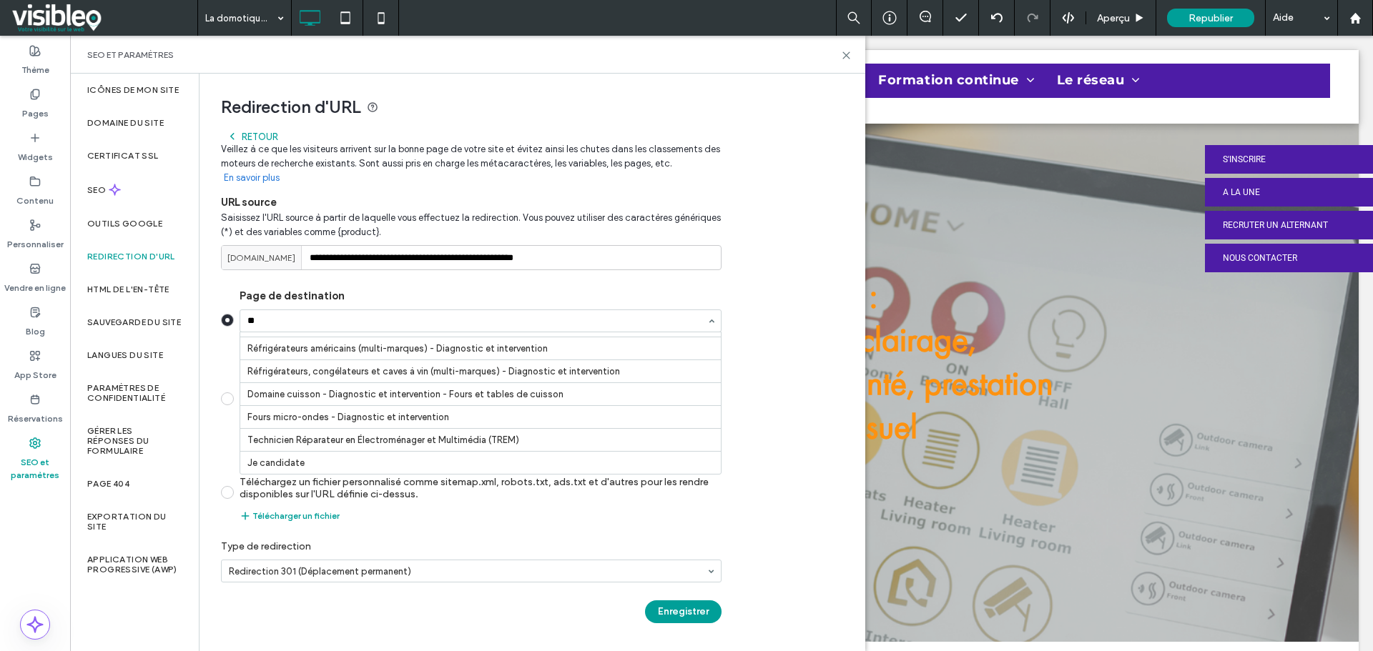
type input "***"
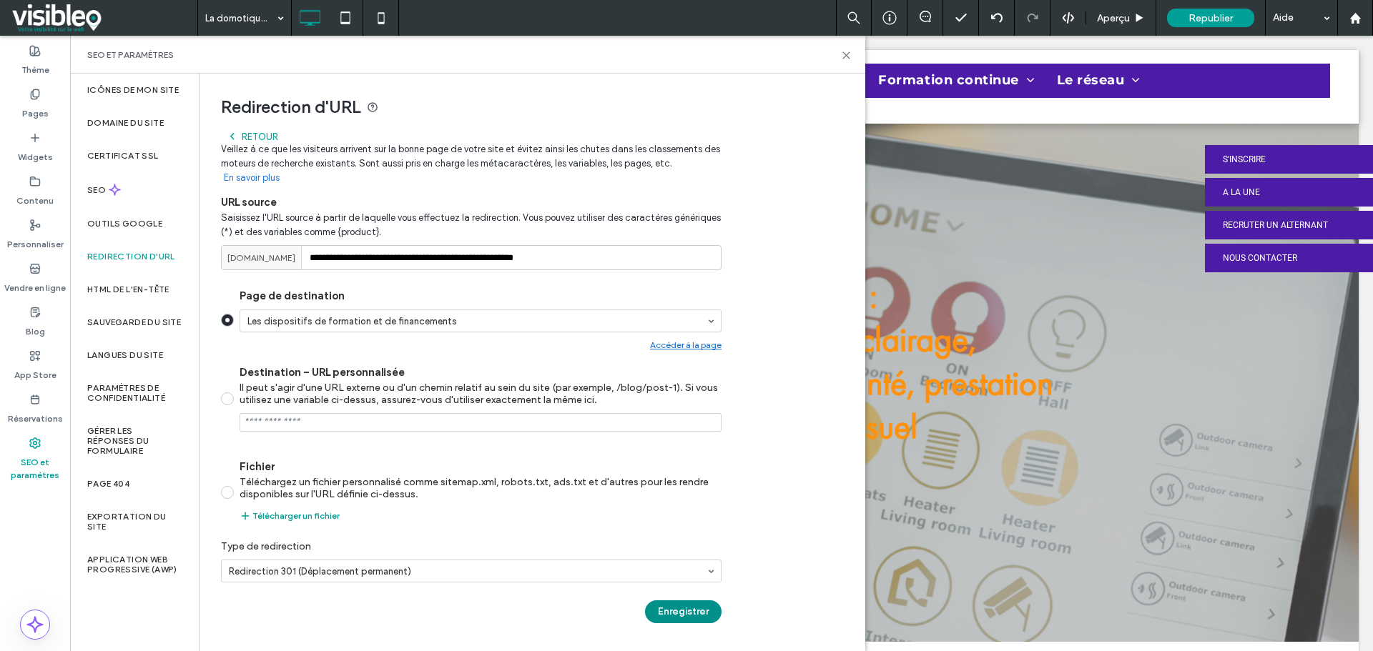
click at [685, 611] on button "Enregistrer" at bounding box center [683, 612] width 77 height 23
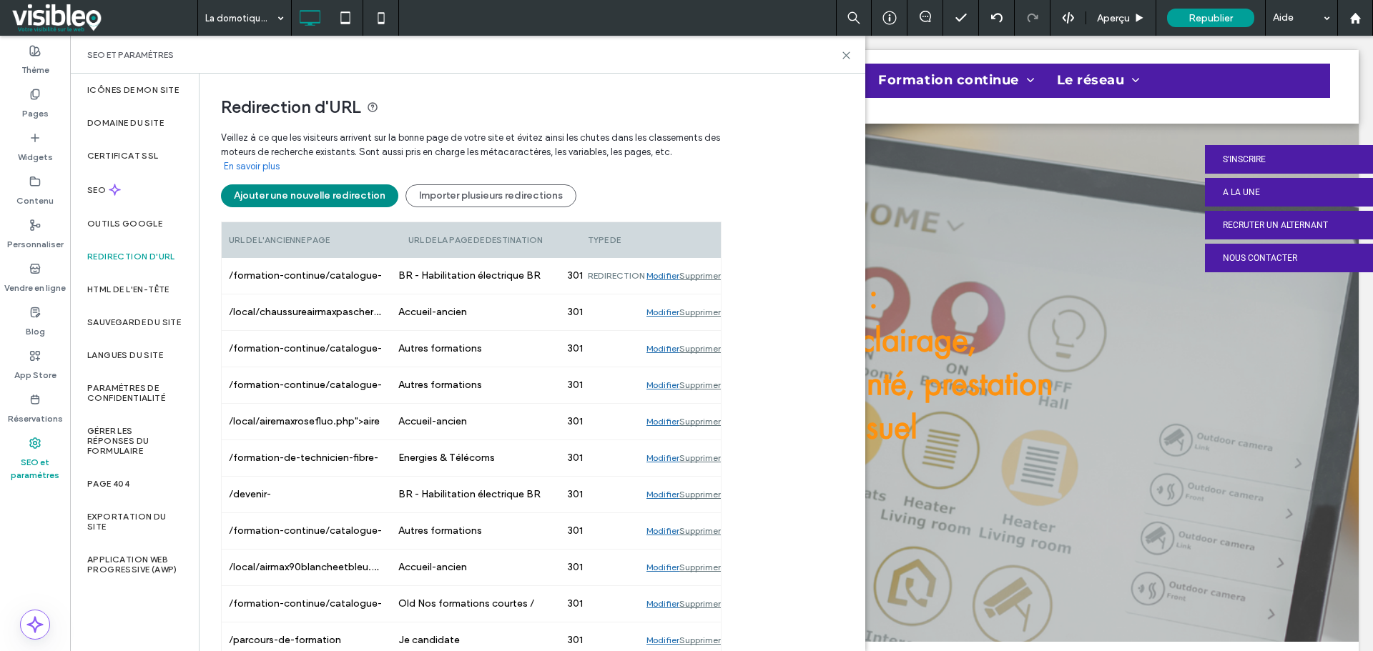
click at [311, 192] on button "Ajouter une nouvelle redirection" at bounding box center [309, 195] width 177 height 23
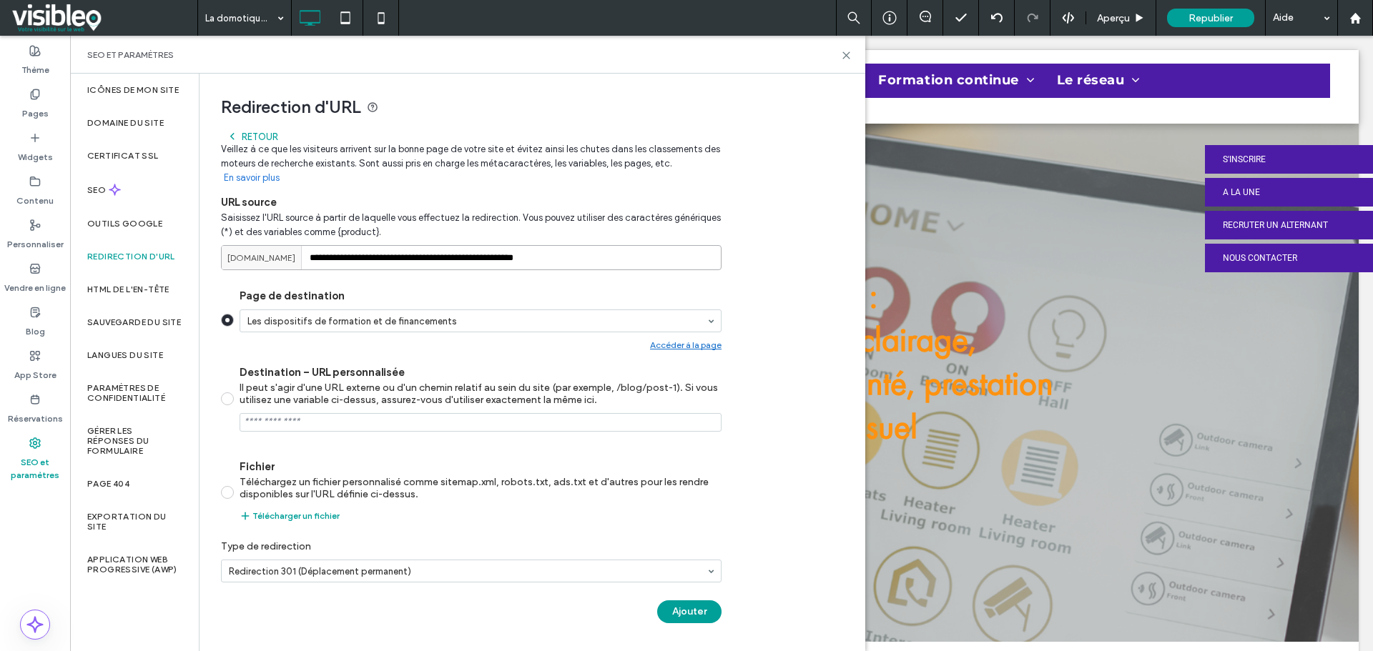
click at [380, 255] on input "**********" at bounding box center [471, 257] width 500 height 25
drag, startPoint x: 633, startPoint y: 262, endPoint x: 186, endPoint y: 262, distance: 447.6
click at [186, 262] on div "**********" at bounding box center [467, 363] width 795 height 578
paste input
type input "**********"
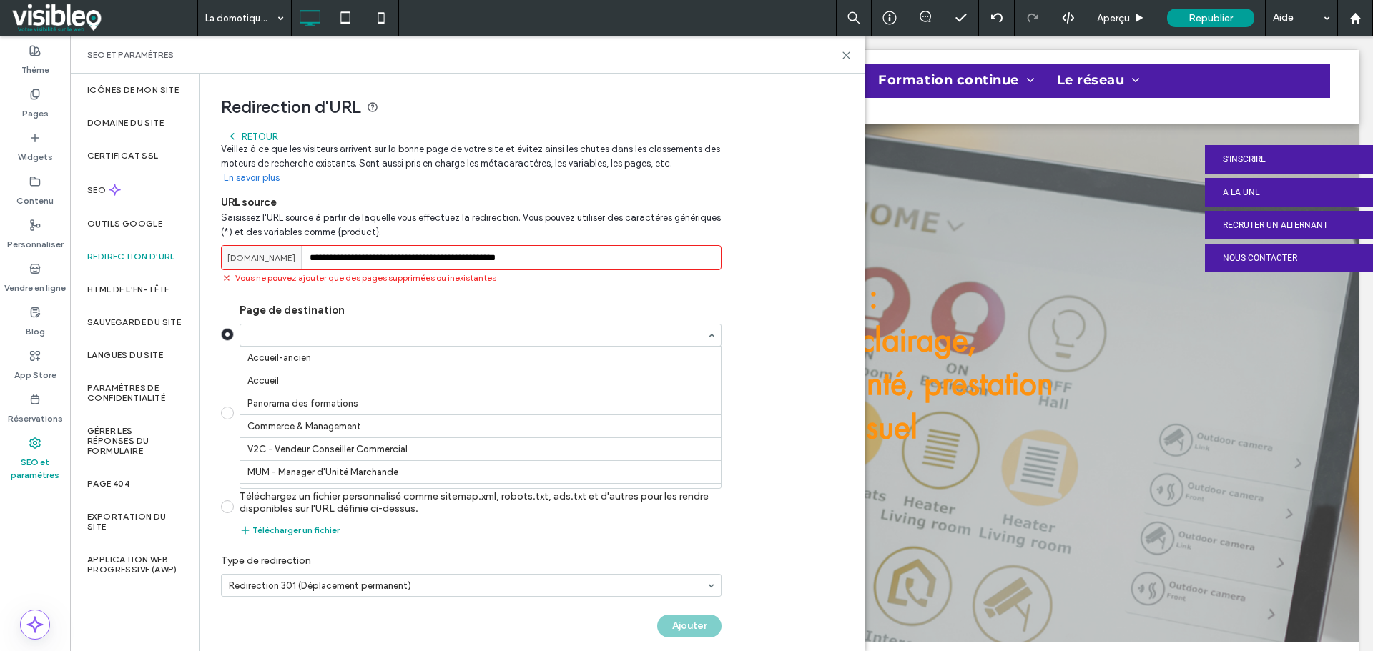
scroll to position [938, 0]
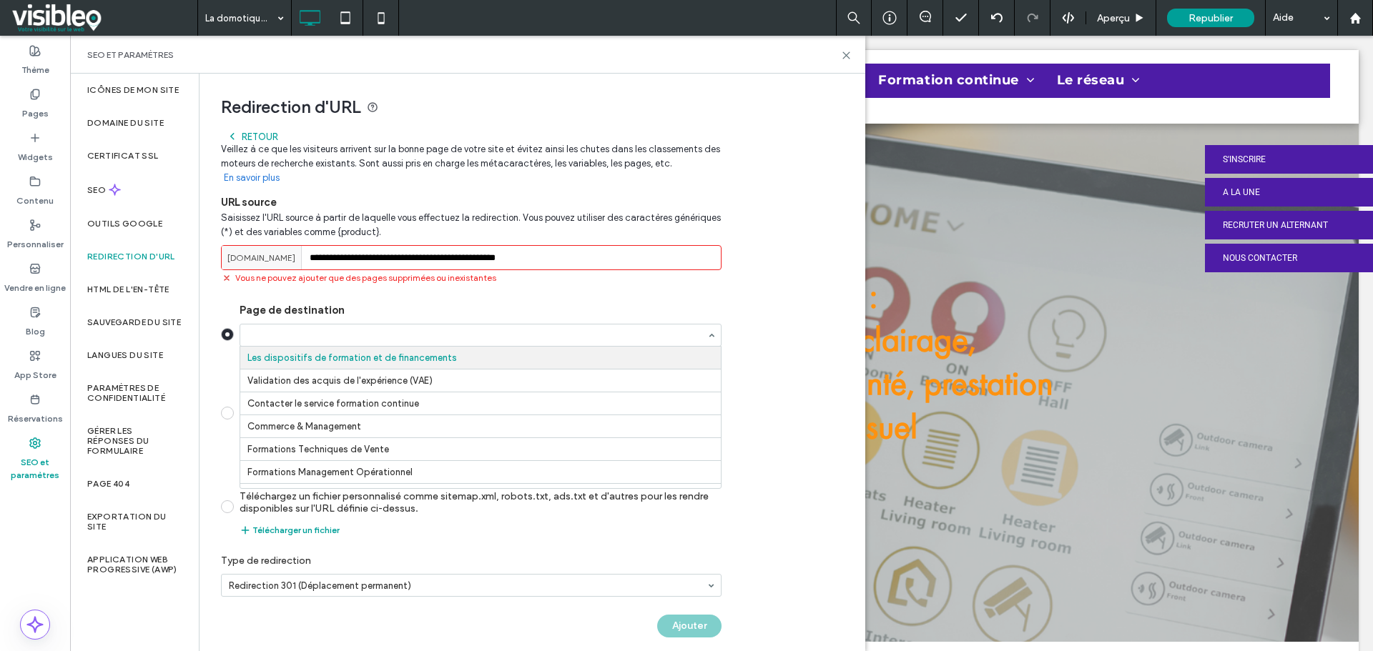
click at [214, 310] on div "**********" at bounding box center [525, 363] width 653 height 578
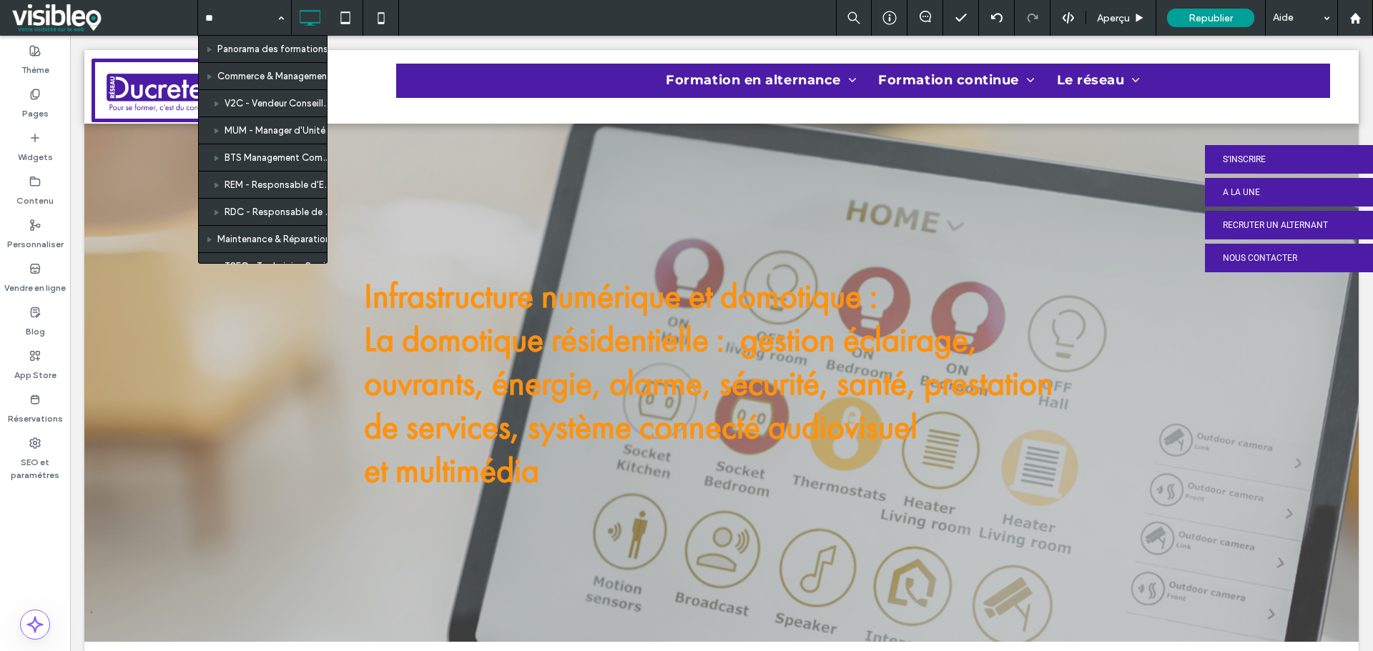
type input "*"
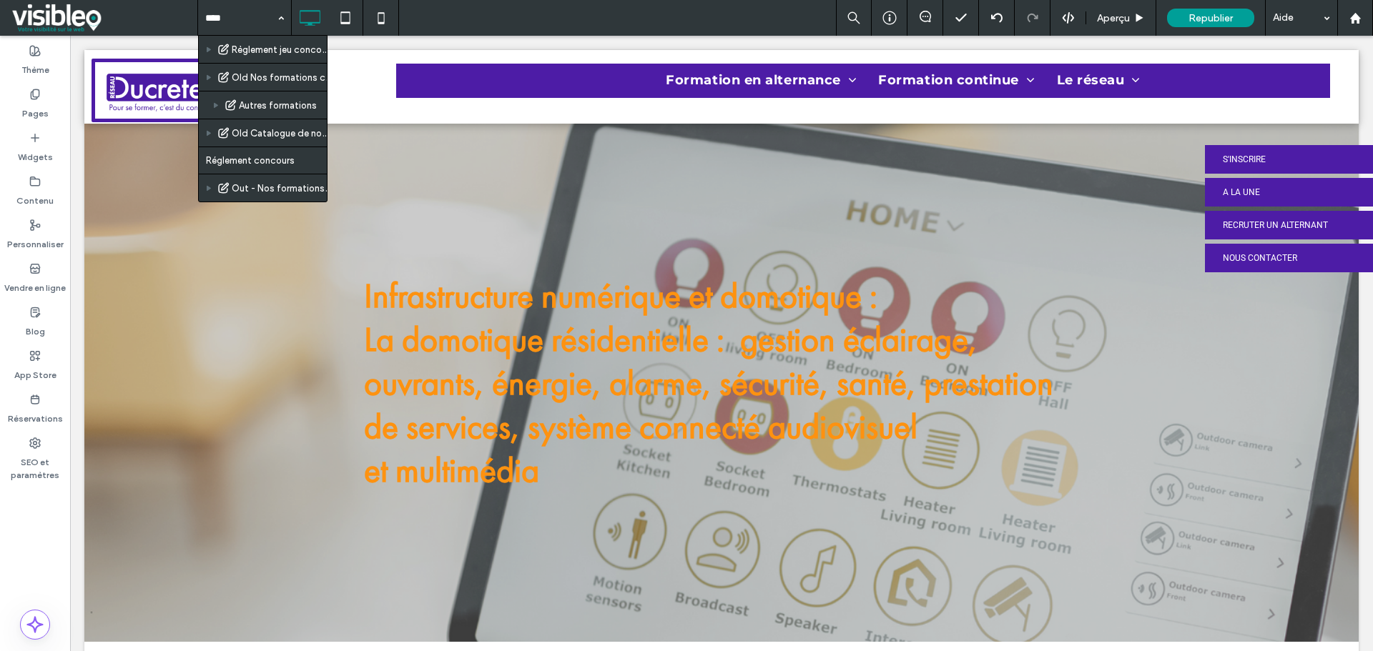
type input "*****"
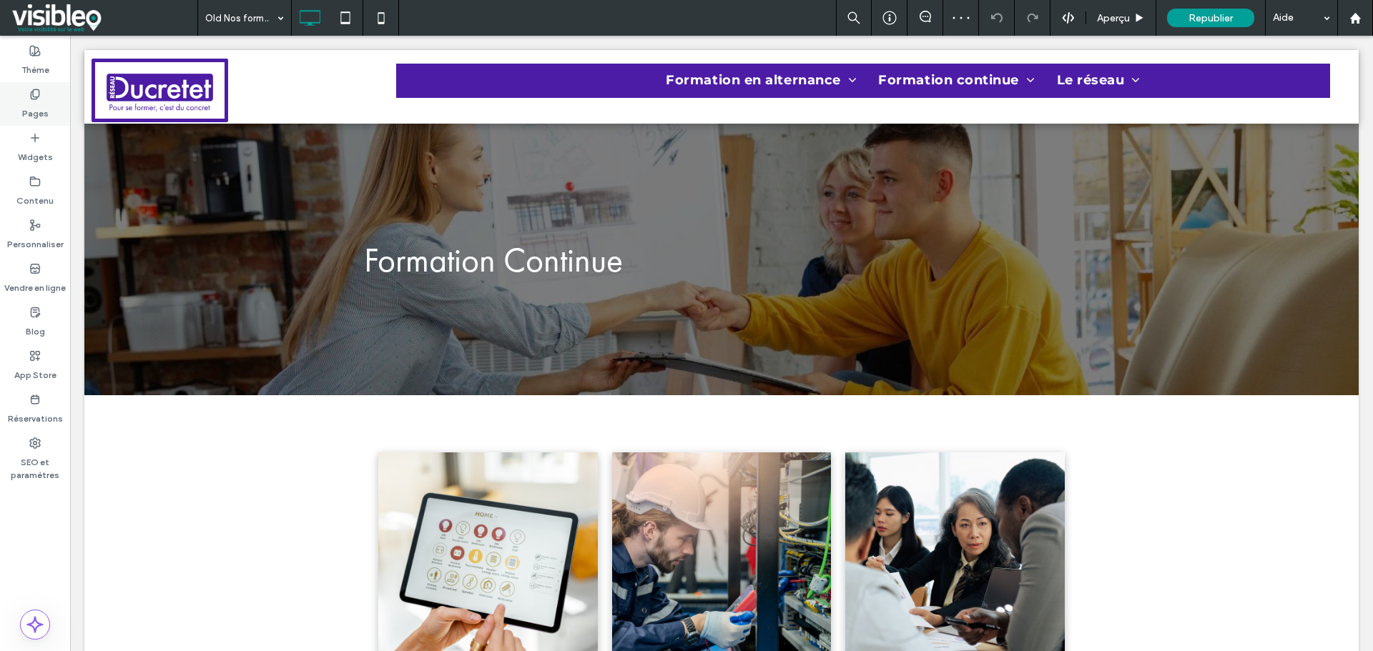
drag, startPoint x: 54, startPoint y: 156, endPoint x: 21, endPoint y: 98, distance: 66.6
click at [21, 98] on div "Pages" at bounding box center [35, 104] width 70 height 44
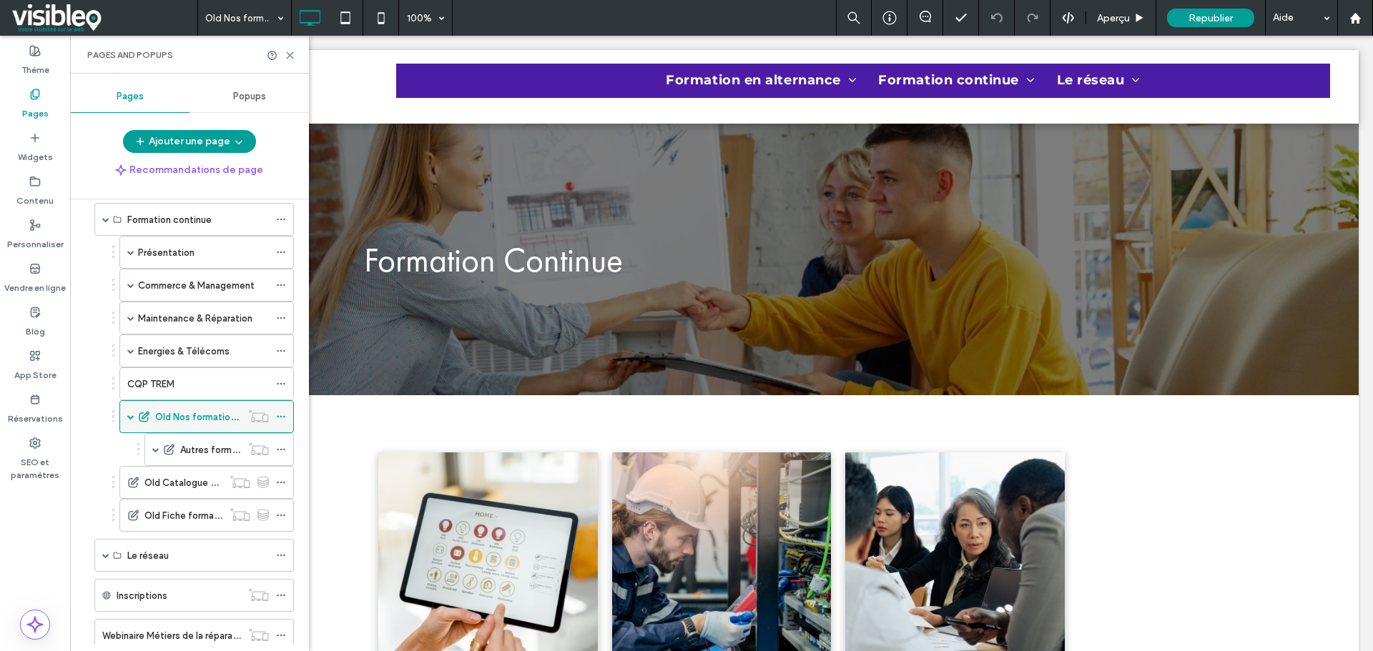
scroll to position [143, 0]
click at [282, 417] on icon at bounding box center [281, 415] width 10 height 10
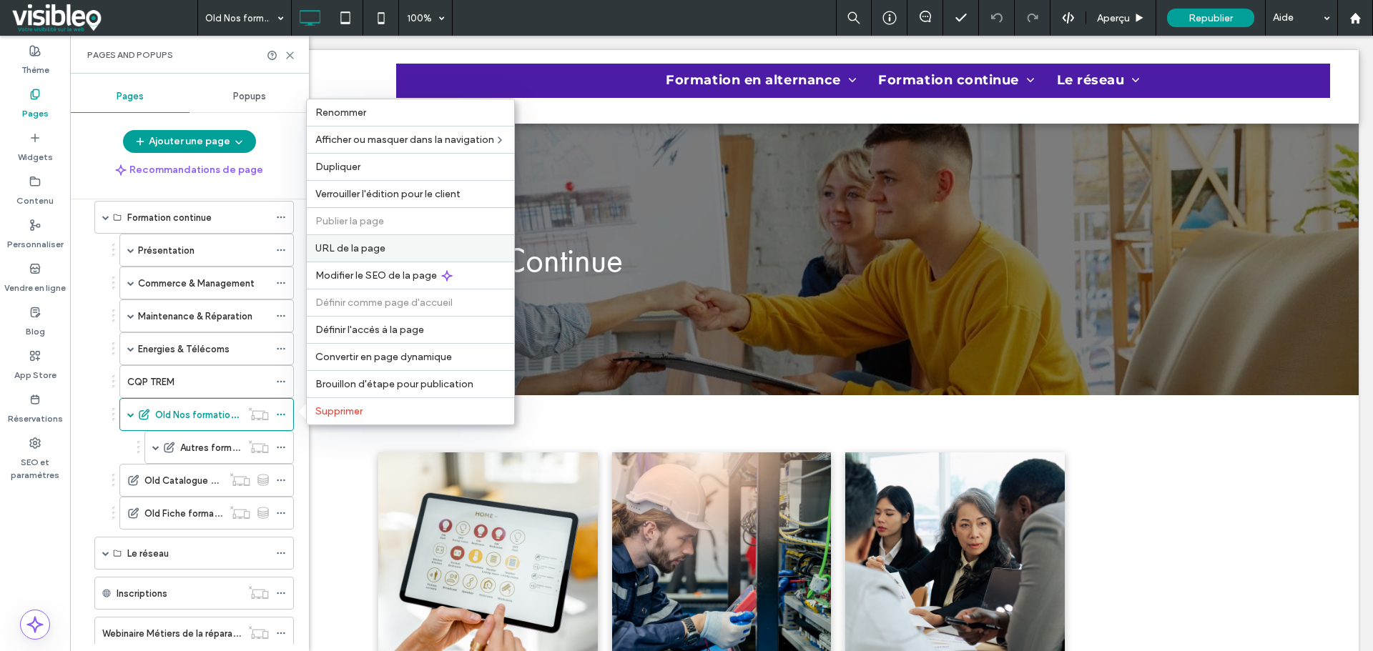
click at [377, 247] on span "URL de la page" at bounding box center [350, 248] width 70 height 12
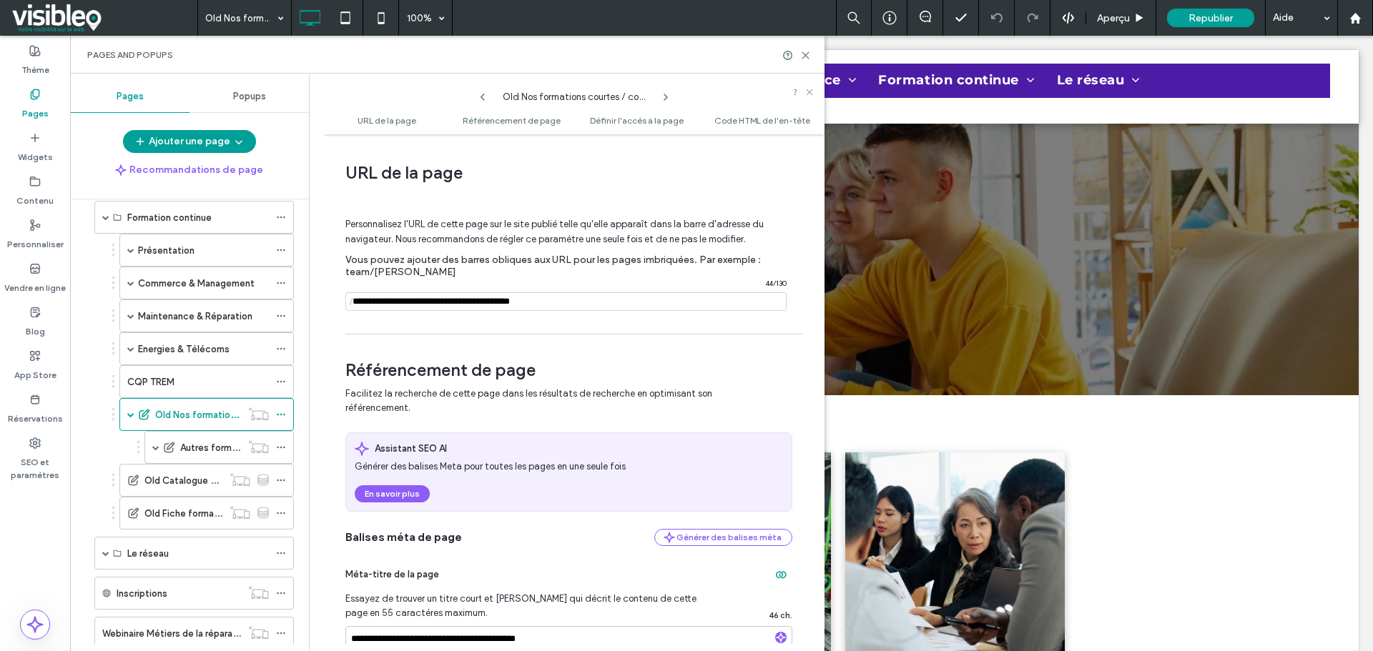
click at [663, 97] on icon at bounding box center [665, 97] width 11 height 11
click at [631, 307] on input "notEmpty" at bounding box center [565, 301] width 441 height 19
type input "**********"
click at [280, 449] on icon at bounding box center [281, 448] width 10 height 10
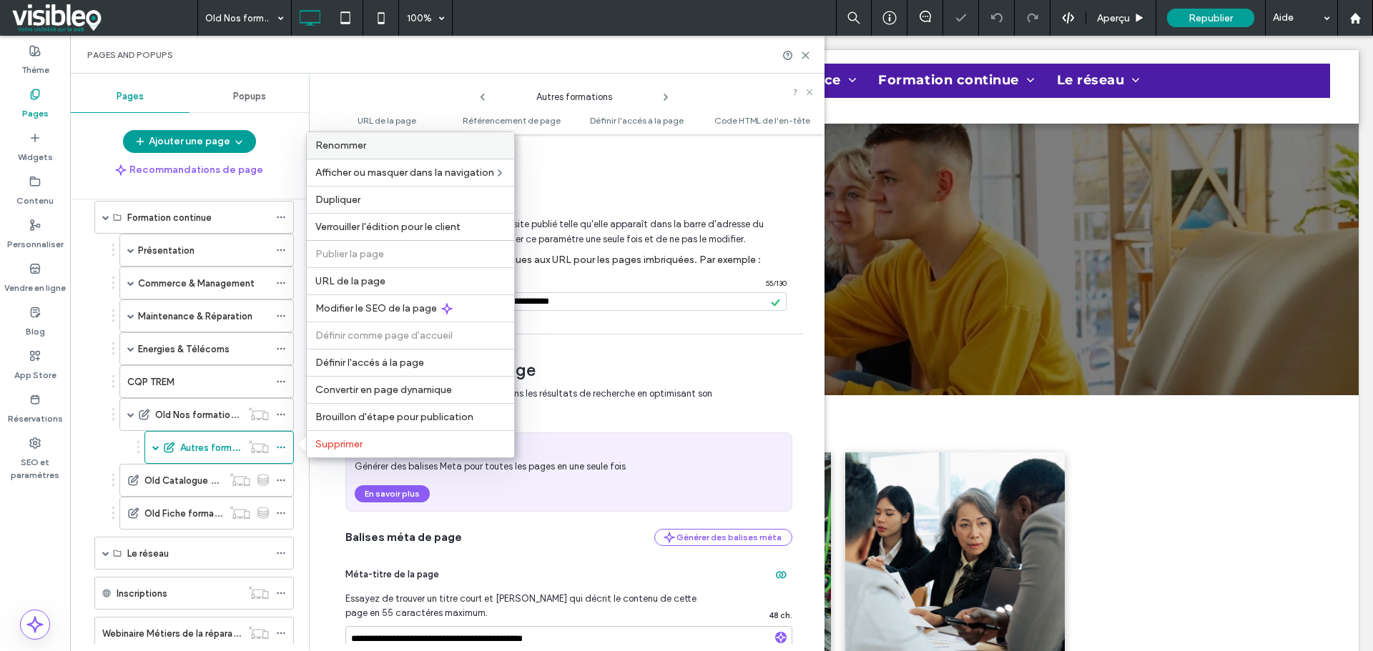
click at [387, 143] on label "Renommer" at bounding box center [410, 145] width 190 height 12
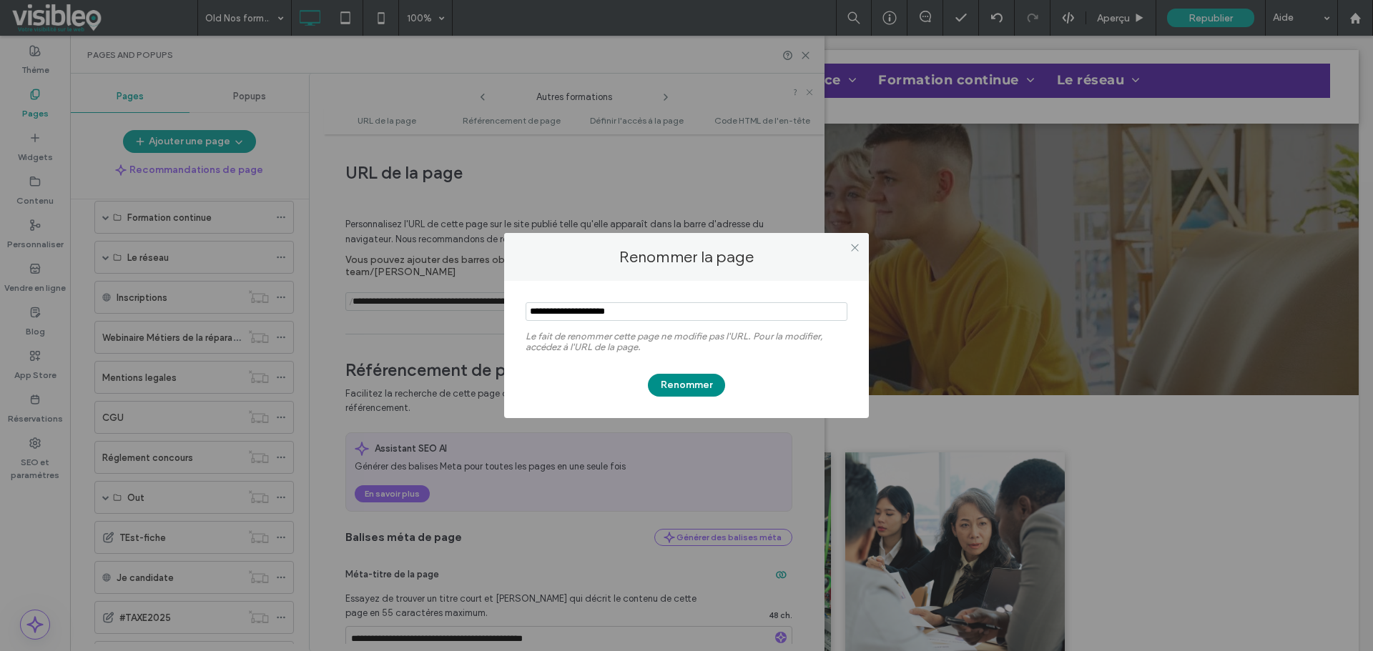
type input "**********"
click at [691, 389] on button "Renommer" at bounding box center [686, 385] width 77 height 23
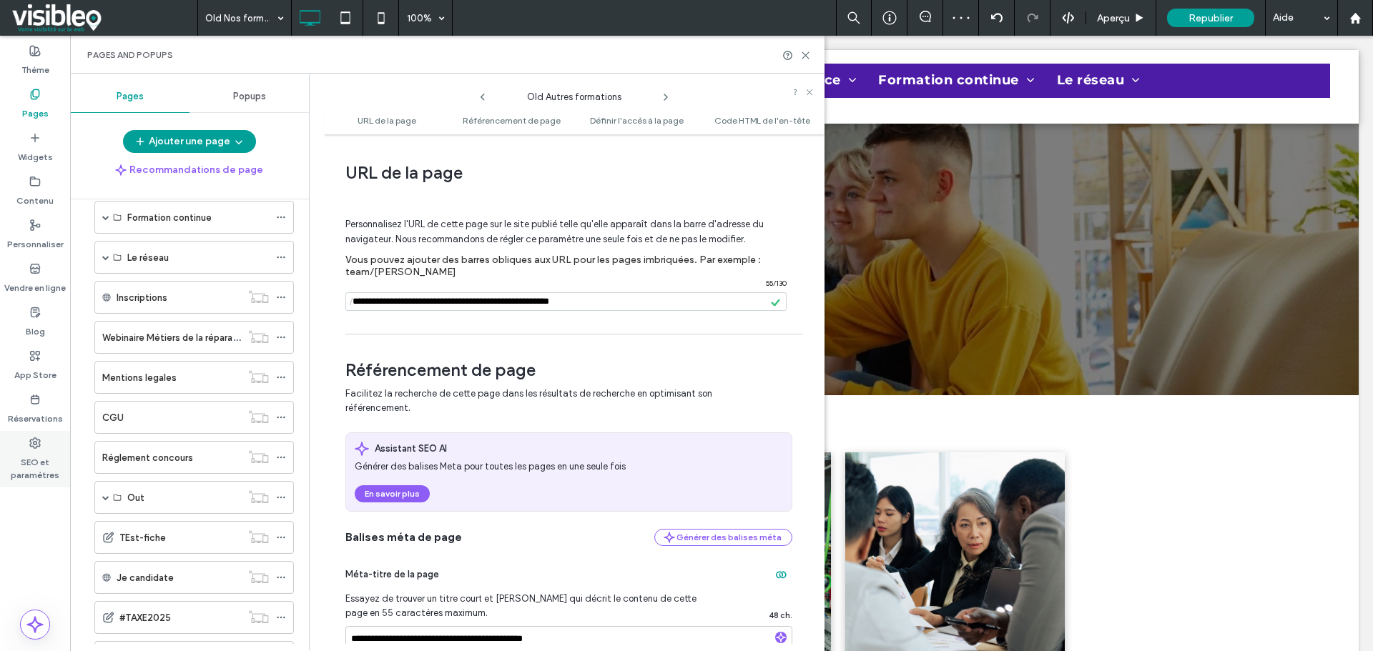
click at [38, 461] on label "SEO et paramètres" at bounding box center [35, 465] width 70 height 33
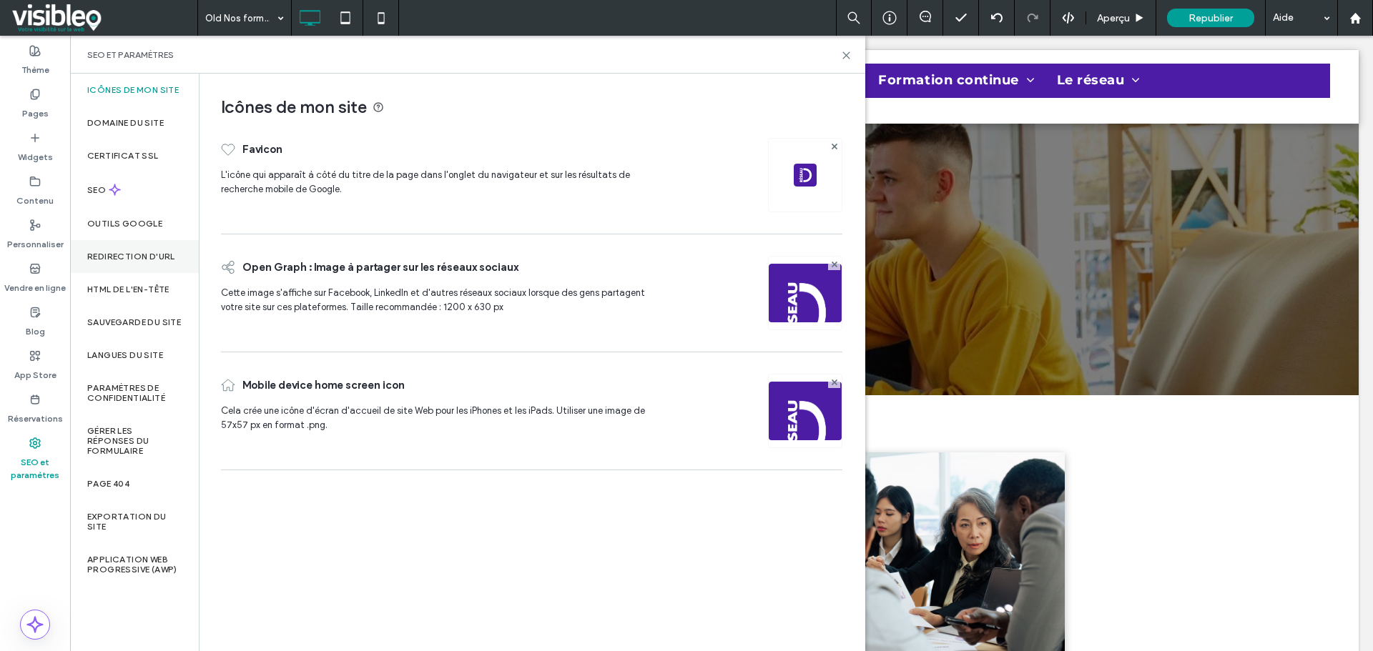
click at [139, 255] on label "Redirection d'URL" at bounding box center [131, 257] width 88 height 10
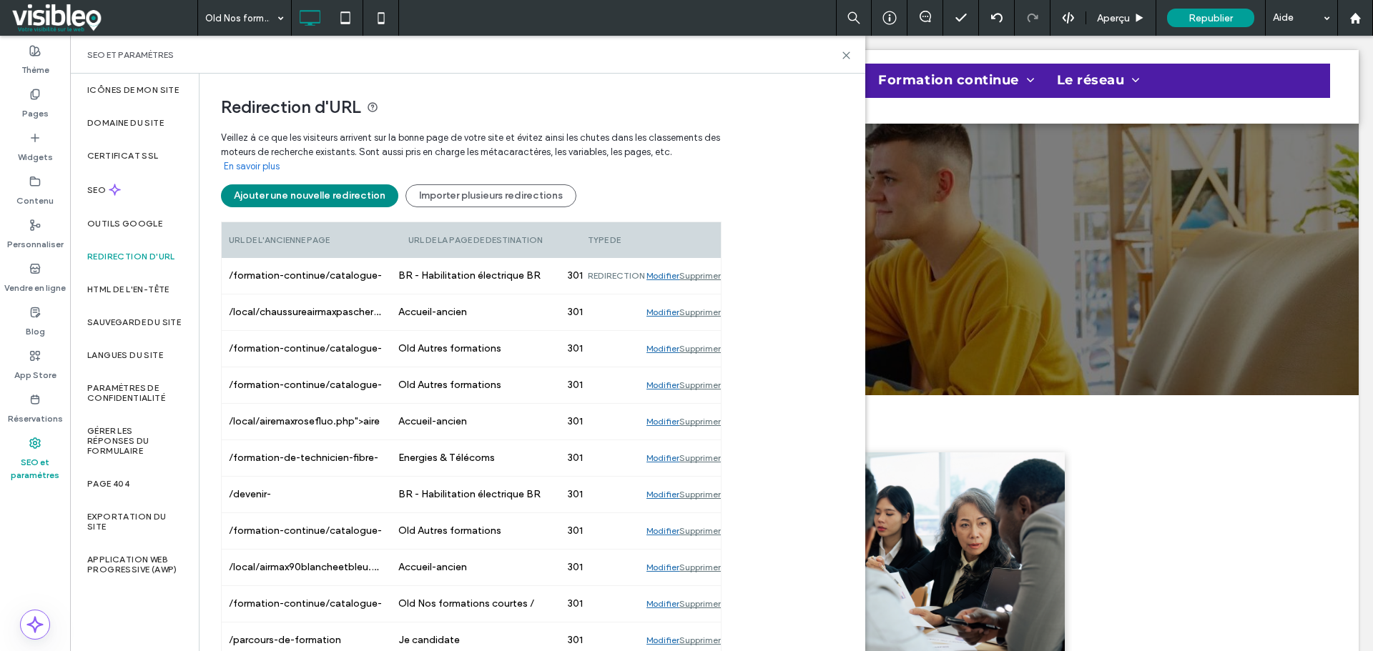
click at [316, 195] on button "Ajouter une nouvelle redirection" at bounding box center [309, 195] width 177 height 23
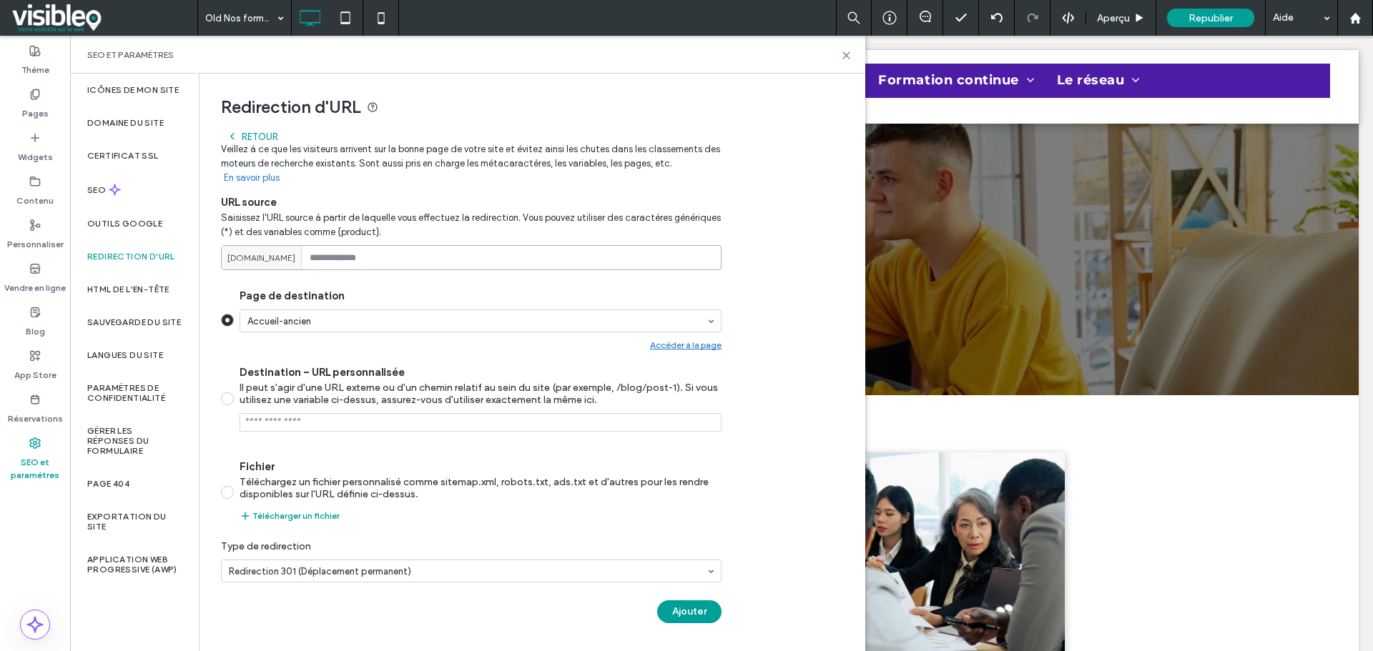
click at [384, 254] on input at bounding box center [471, 257] width 500 height 25
paste input "**********"
type input "**********"
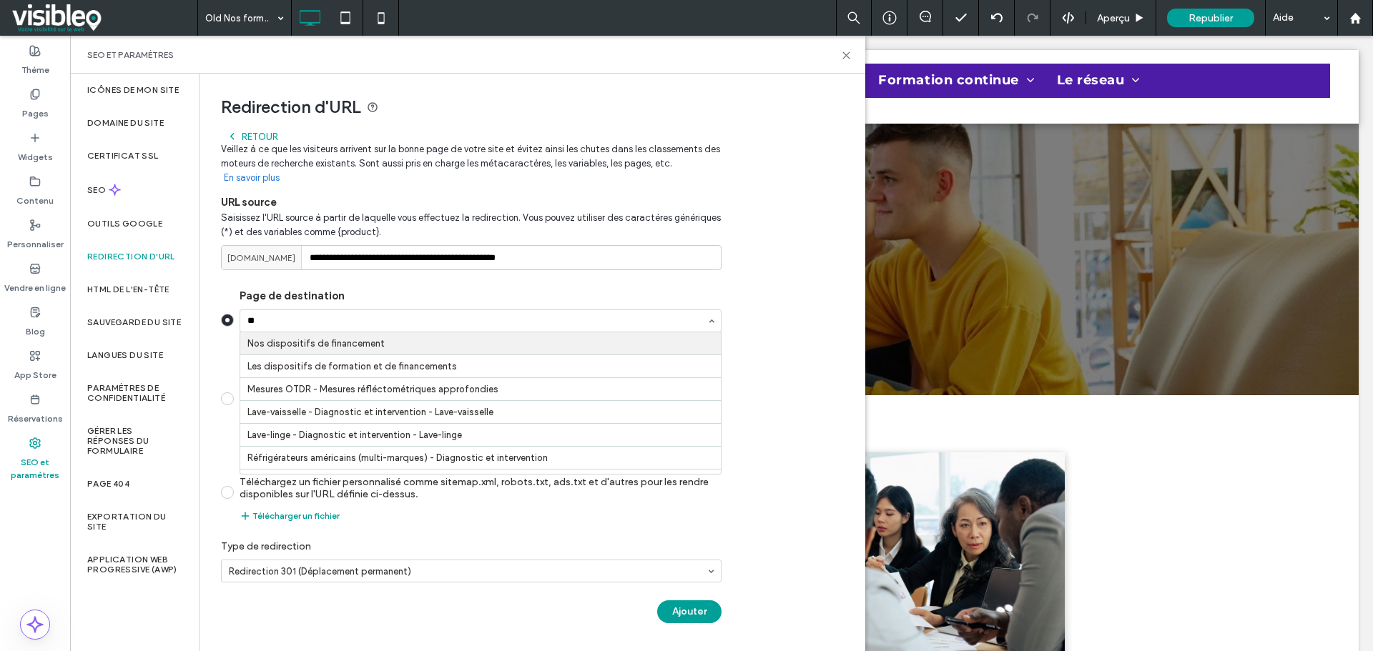
type input "***"
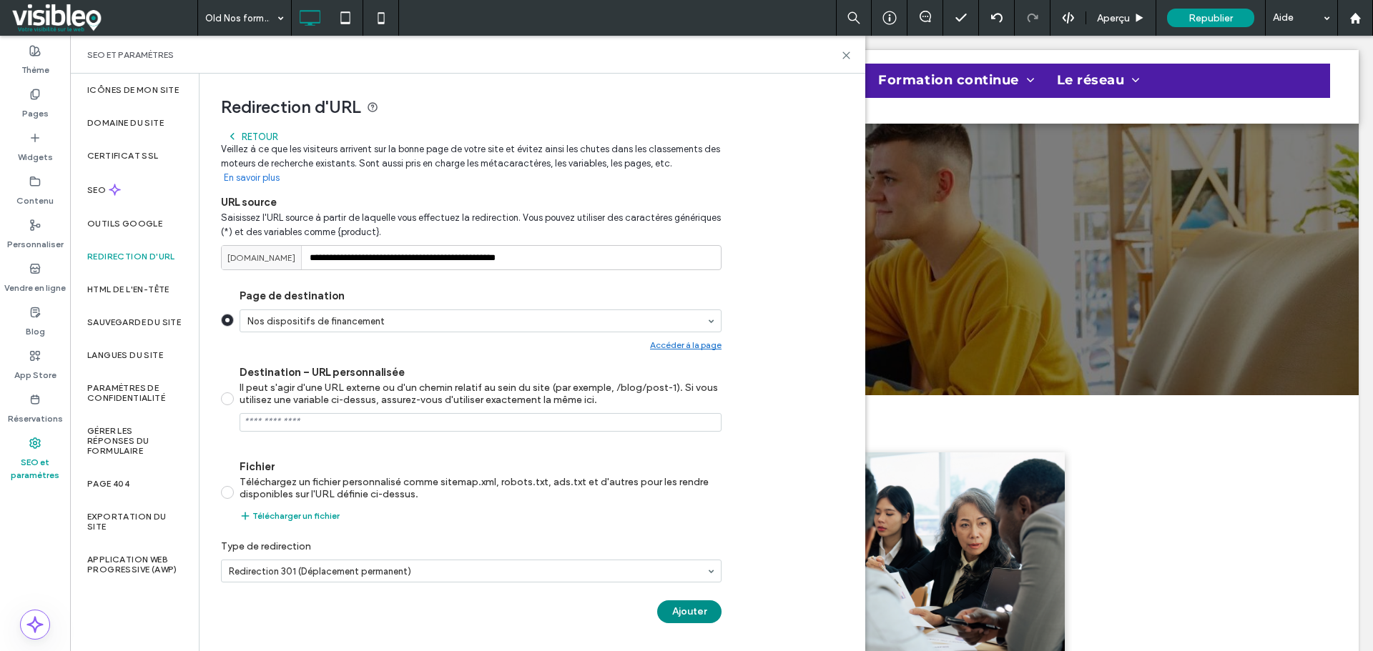
click at [687, 611] on button "Ajouter" at bounding box center [689, 612] width 64 height 23
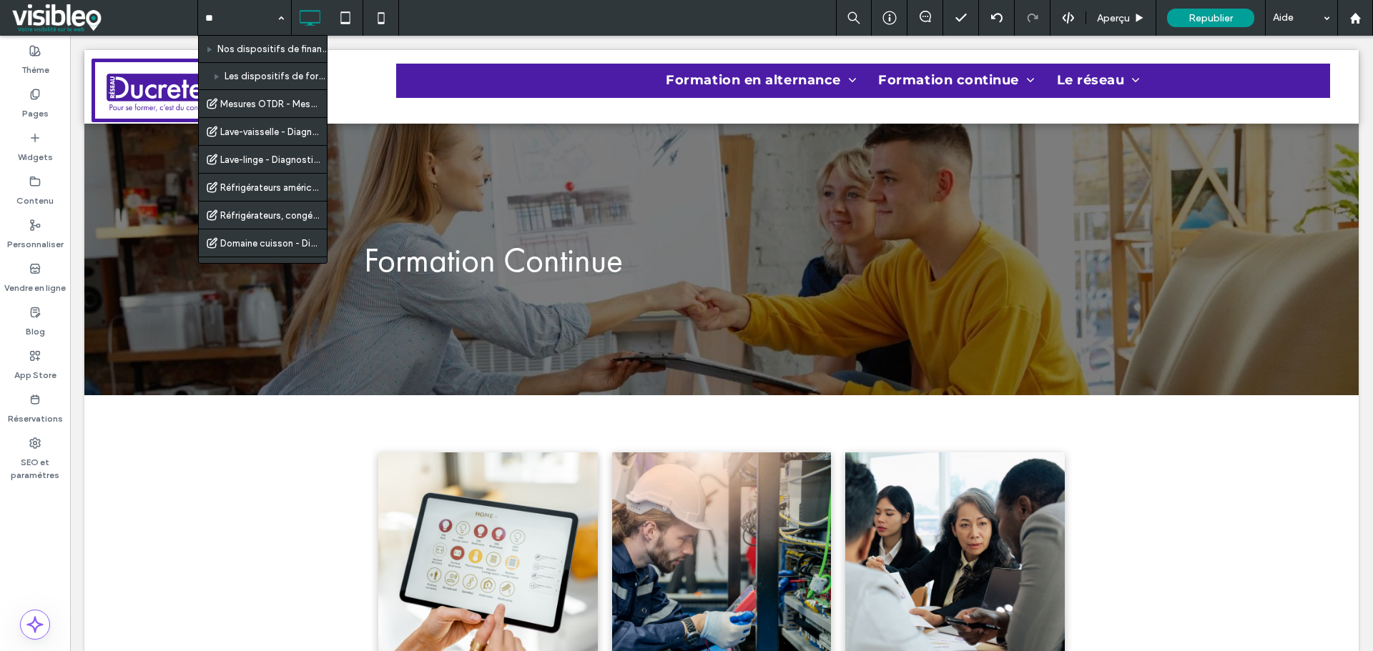
type input "***"
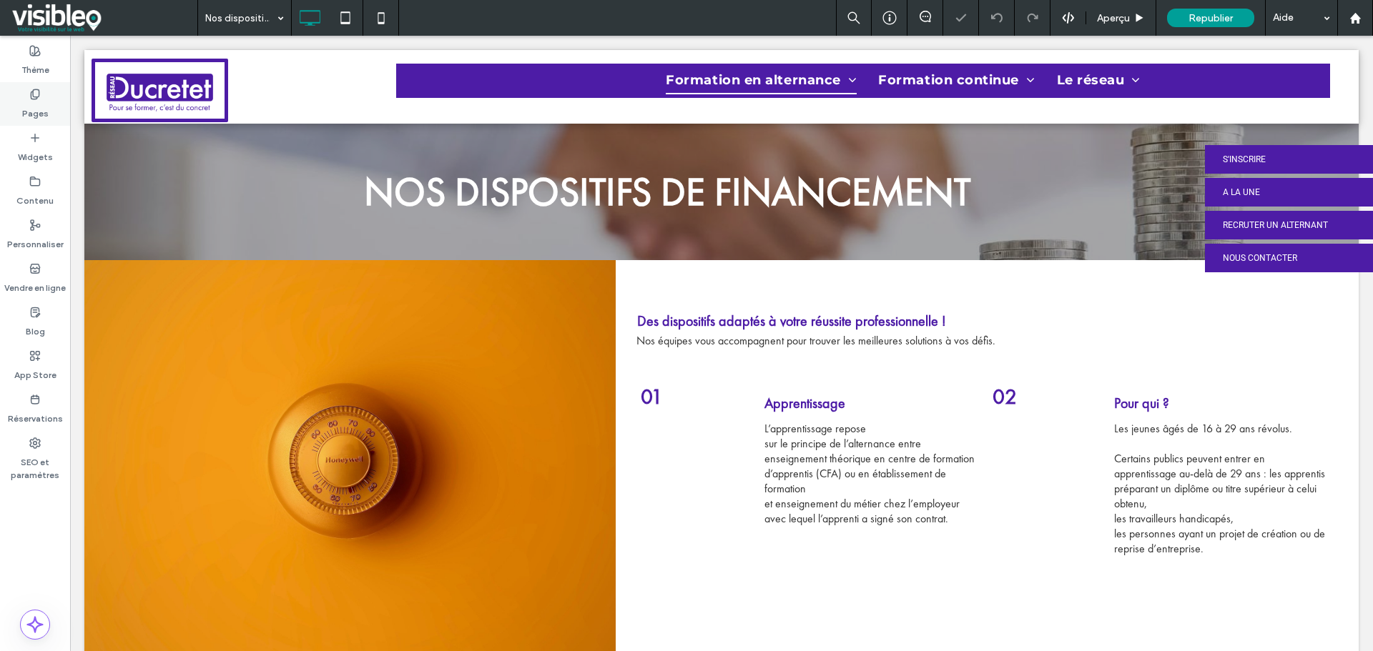
click at [32, 98] on icon at bounding box center [34, 94] width 11 height 11
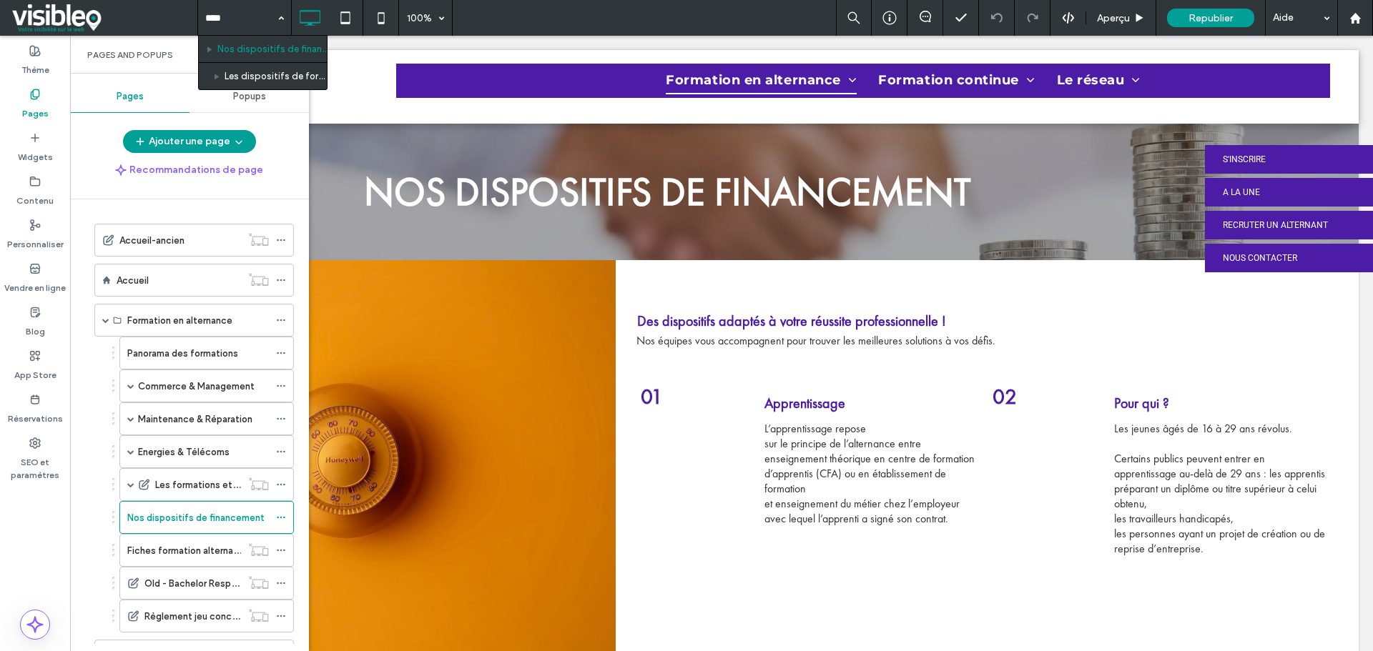
type input "*****"
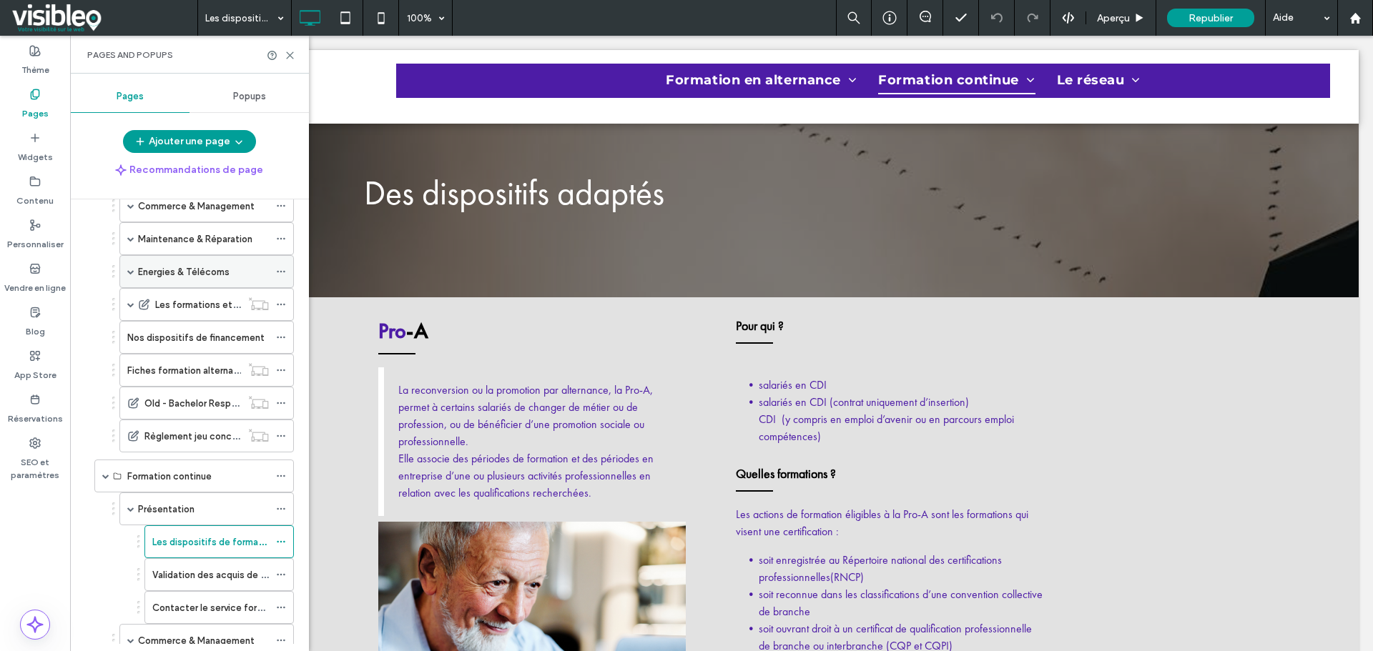
scroll to position [214, 0]
click at [294, 54] on icon at bounding box center [290, 55] width 11 height 11
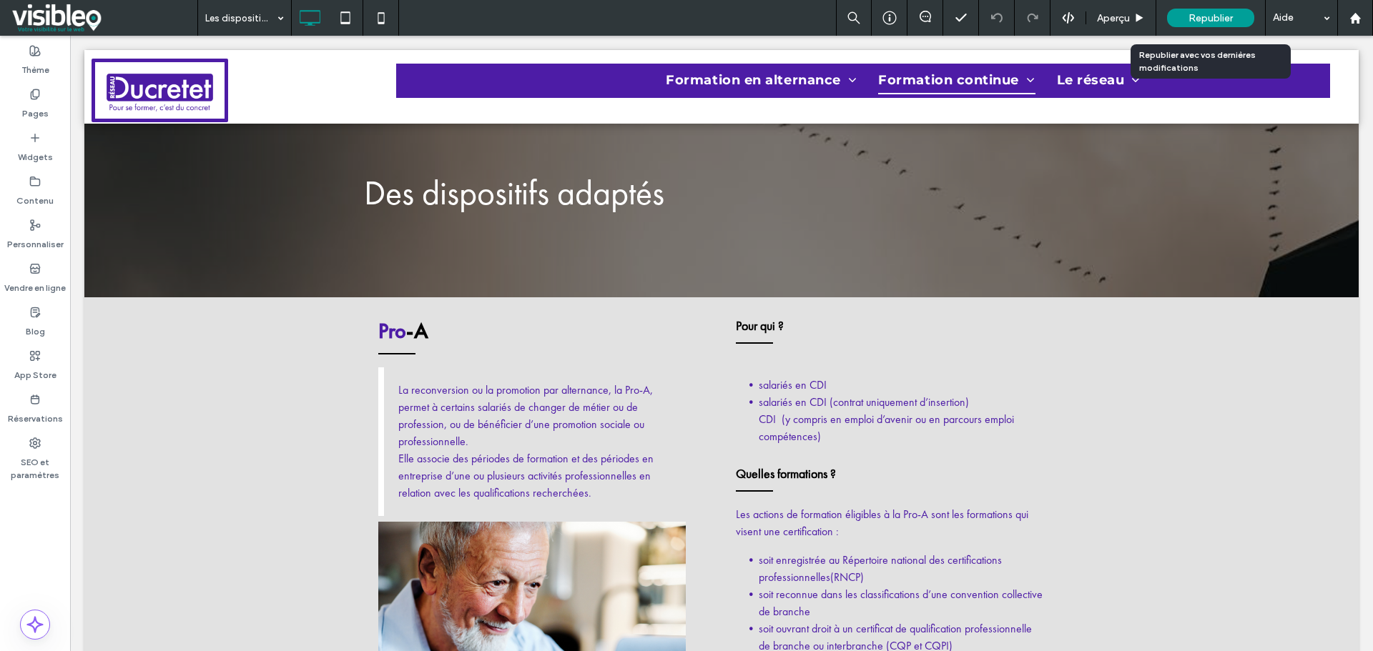
click at [1203, 16] on span "Republier" at bounding box center [1210, 18] width 44 height 12
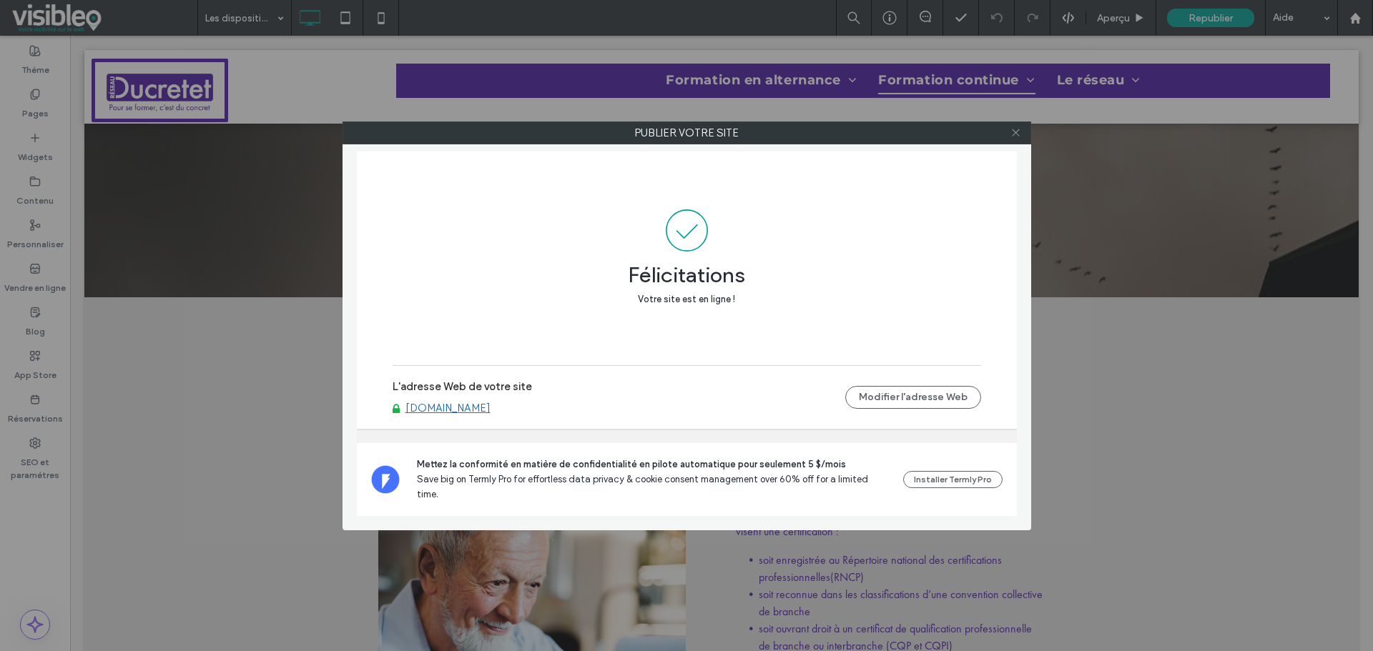
click at [1019, 137] on icon at bounding box center [1015, 132] width 11 height 11
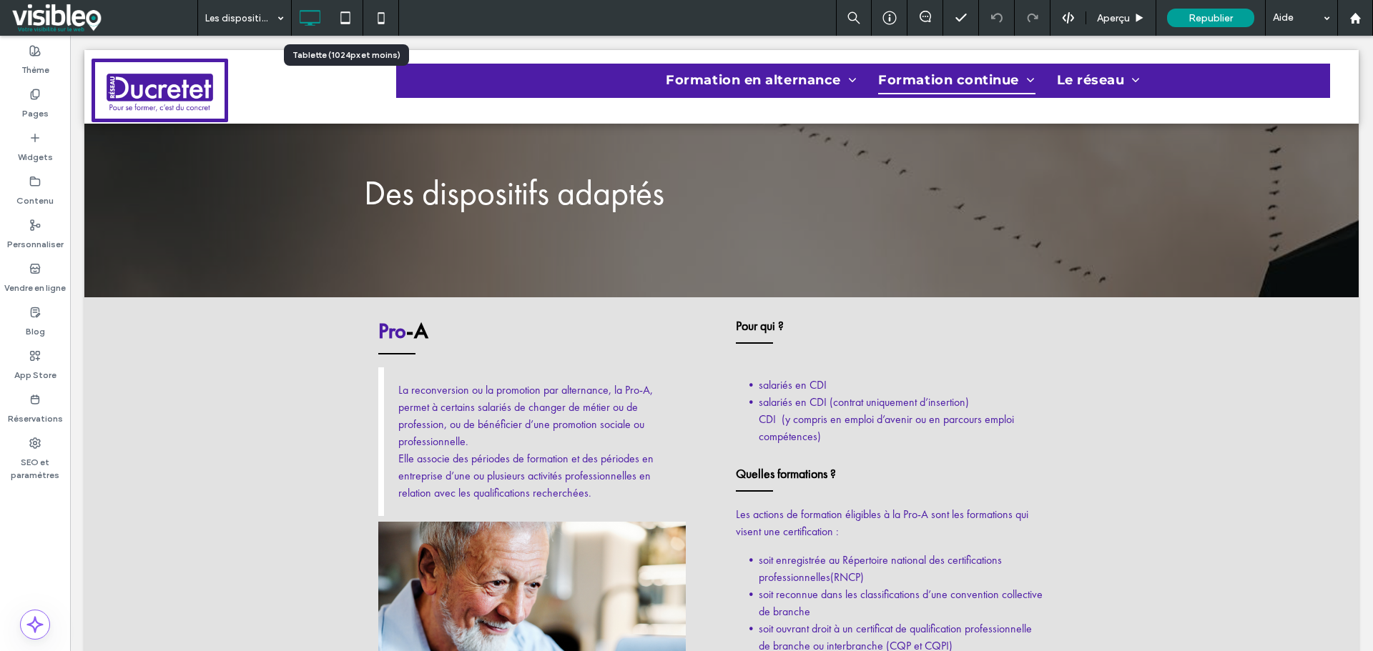
click at [348, 19] on icon at bounding box center [345, 18] width 29 height 29
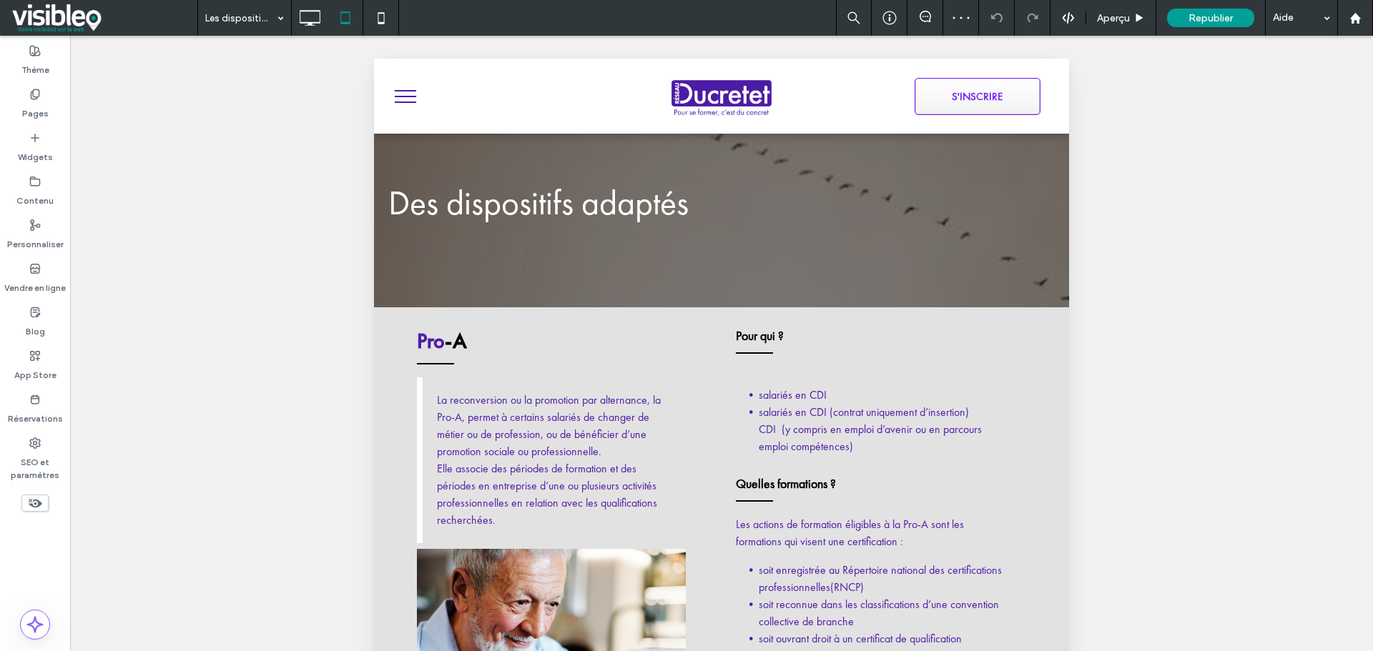
click at [405, 102] on span "menu" at bounding box center [405, 102] width 21 height 1
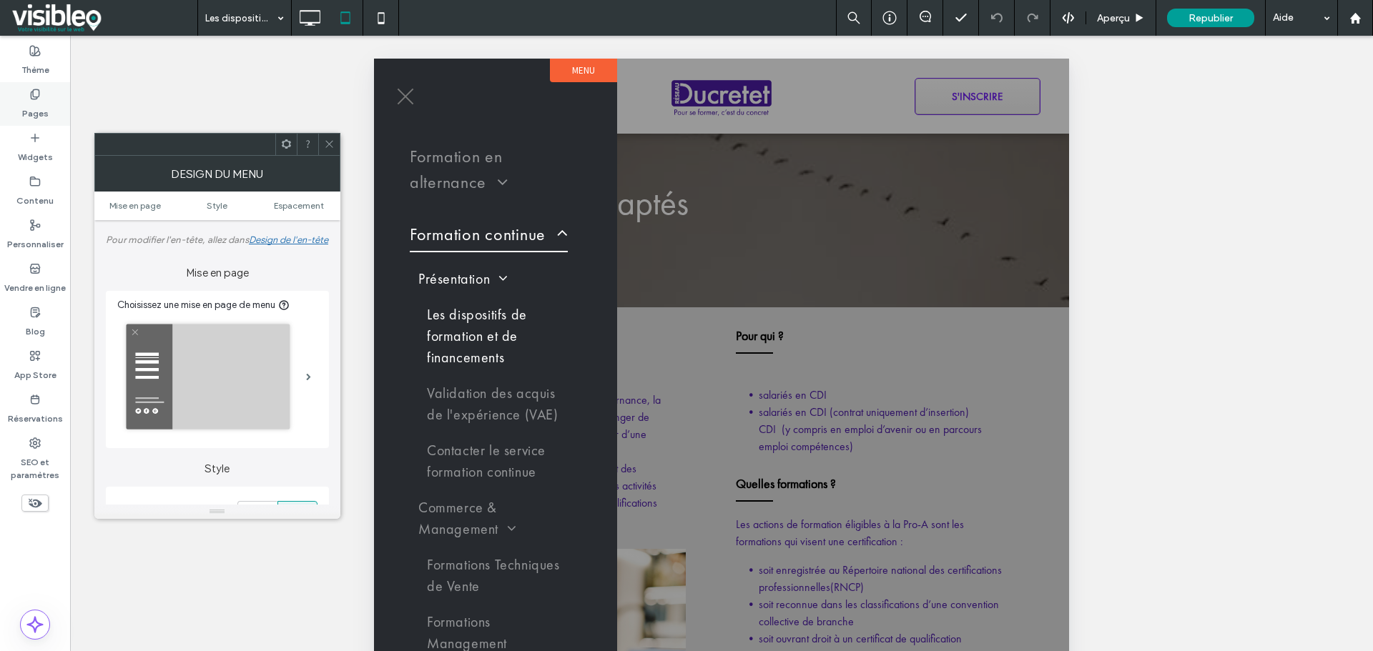
click at [33, 100] on label "Pages" at bounding box center [35, 110] width 26 height 20
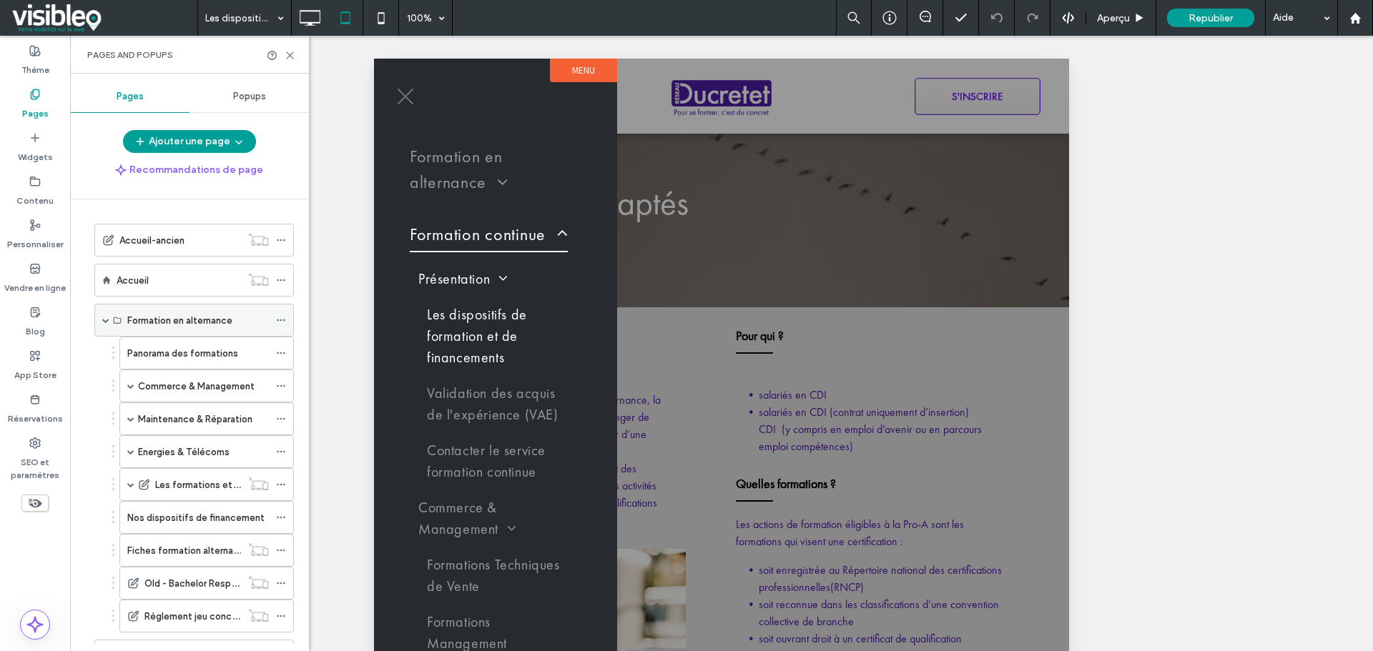
click at [186, 320] on label "Formation en alternance" at bounding box center [179, 320] width 105 height 25
click at [107, 321] on span at bounding box center [105, 320] width 7 height 7
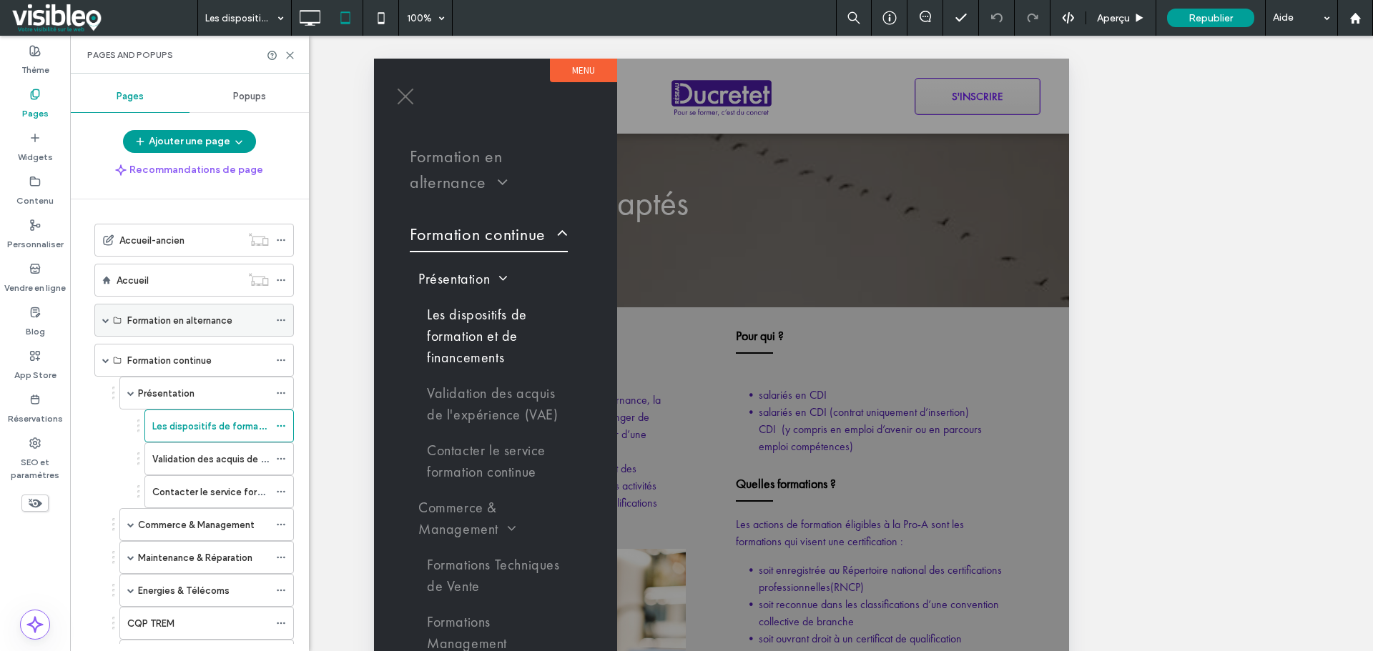
click at [230, 317] on label "Formation en alternance" at bounding box center [179, 320] width 105 height 25
click at [265, 318] on div "Formation en alternance" at bounding box center [198, 320] width 142 height 15
click at [405, 97] on span "menu" at bounding box center [406, 96] width 16 height 16
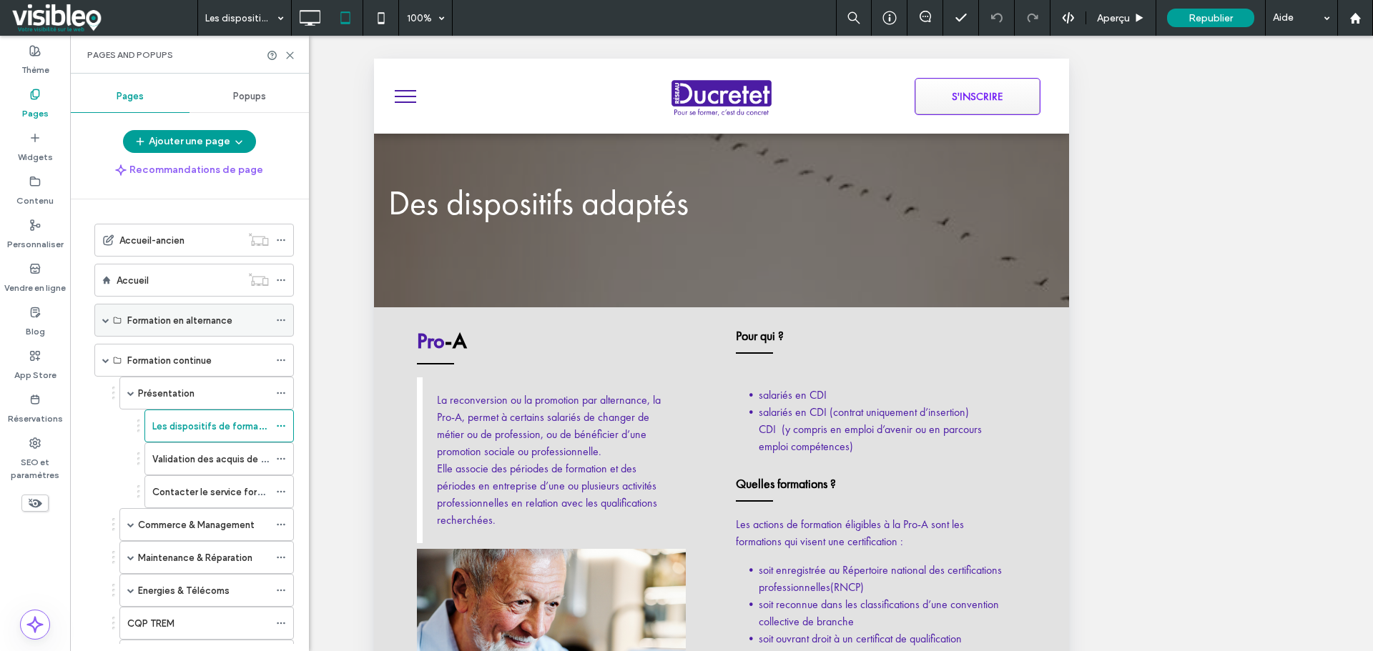
click at [212, 317] on label "Formation en alternance" at bounding box center [179, 320] width 105 height 25
click at [109, 316] on span at bounding box center [105, 320] width 7 height 31
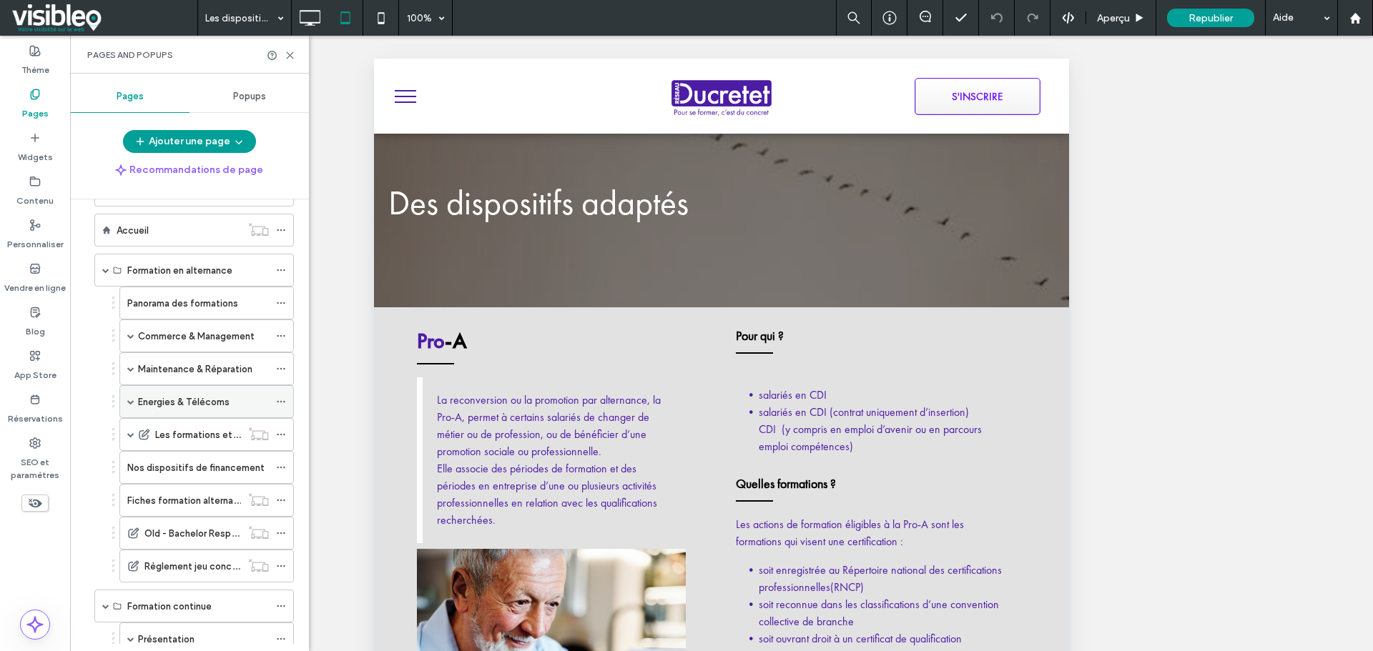
scroll to position [71, 0]
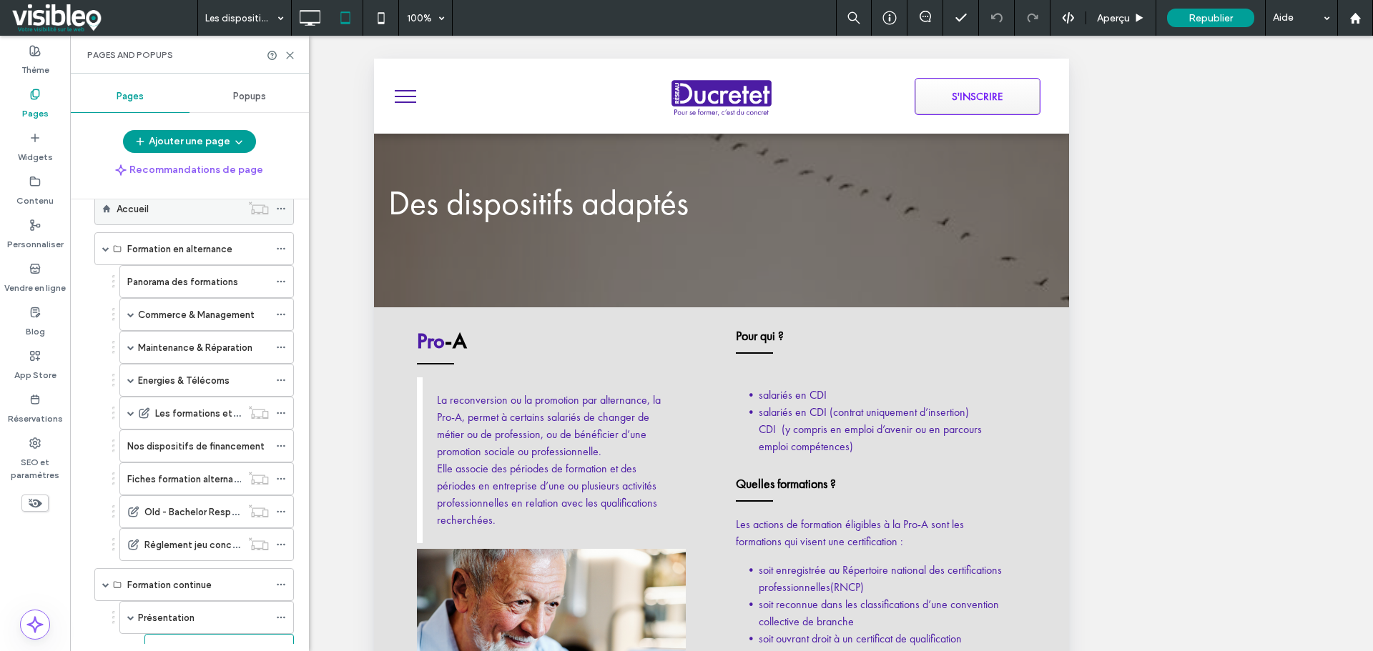
click at [172, 209] on div "Accueil" at bounding box center [179, 209] width 124 height 15
click at [102, 247] on span at bounding box center [105, 248] width 7 height 7
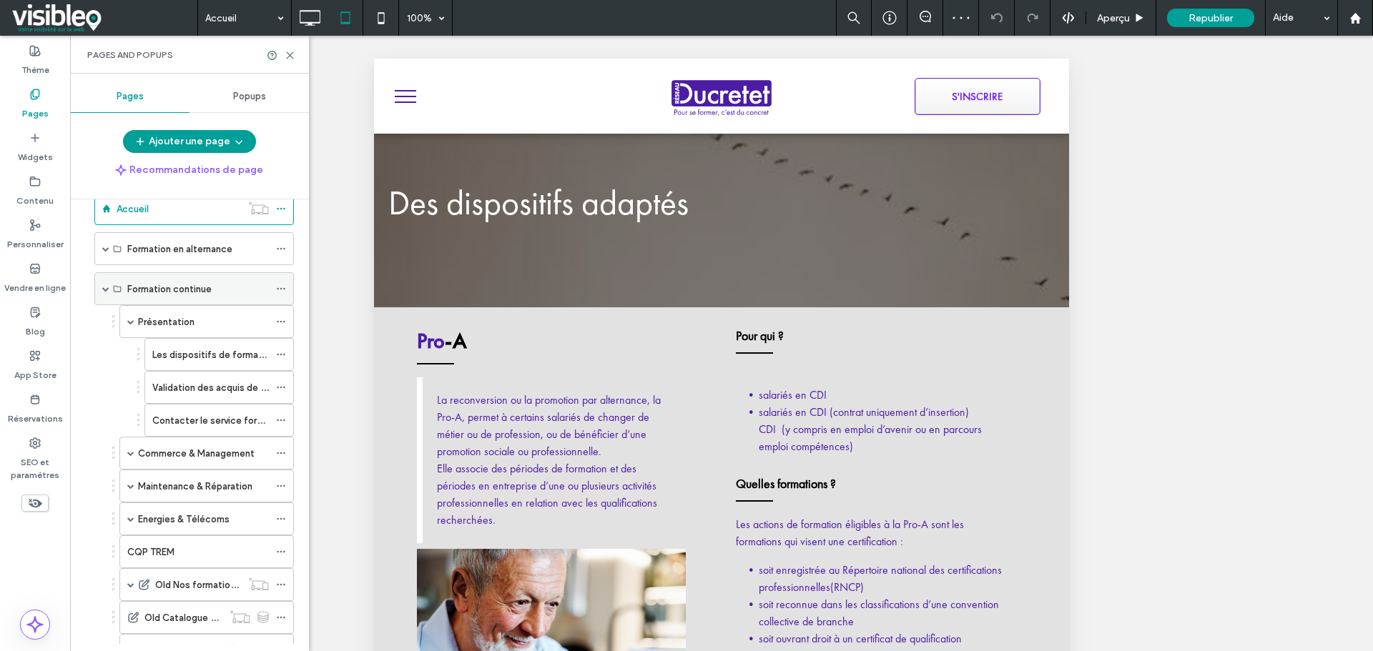
click at [102, 287] on div "Formation continue" at bounding box center [193, 288] width 199 height 33
click at [102, 291] on span at bounding box center [105, 288] width 7 height 7
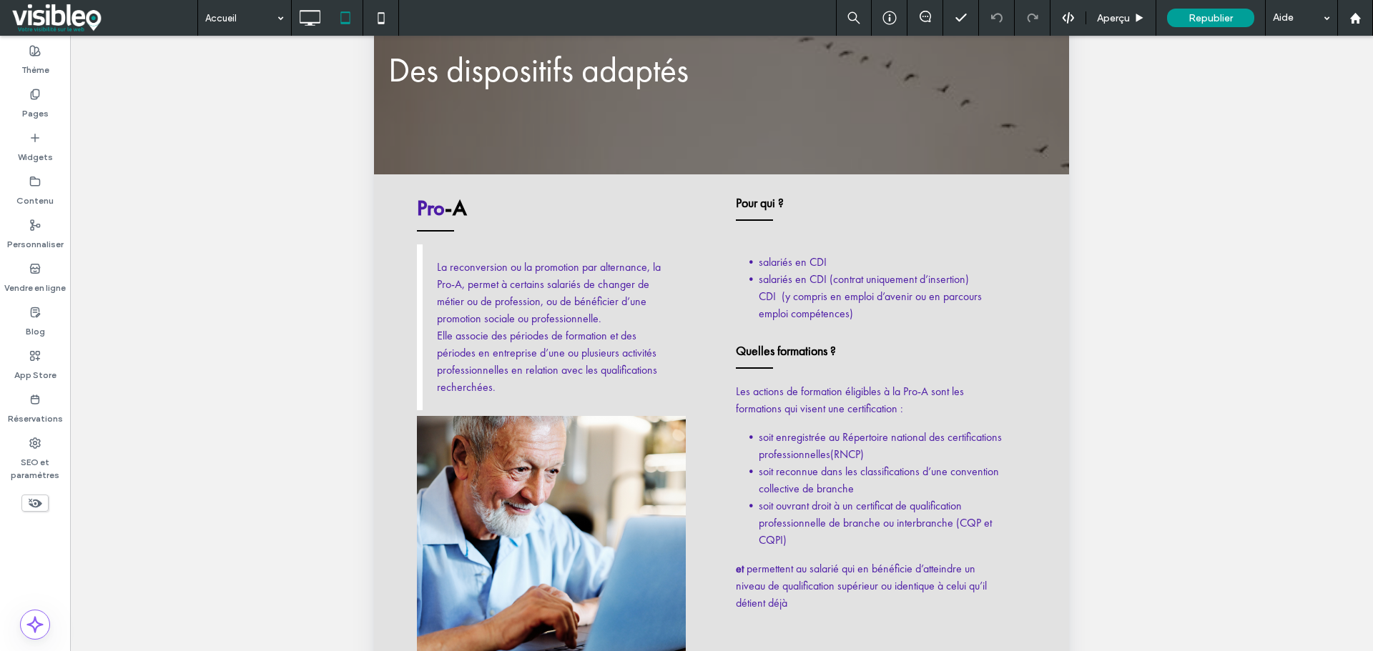
scroll to position [286, 0]
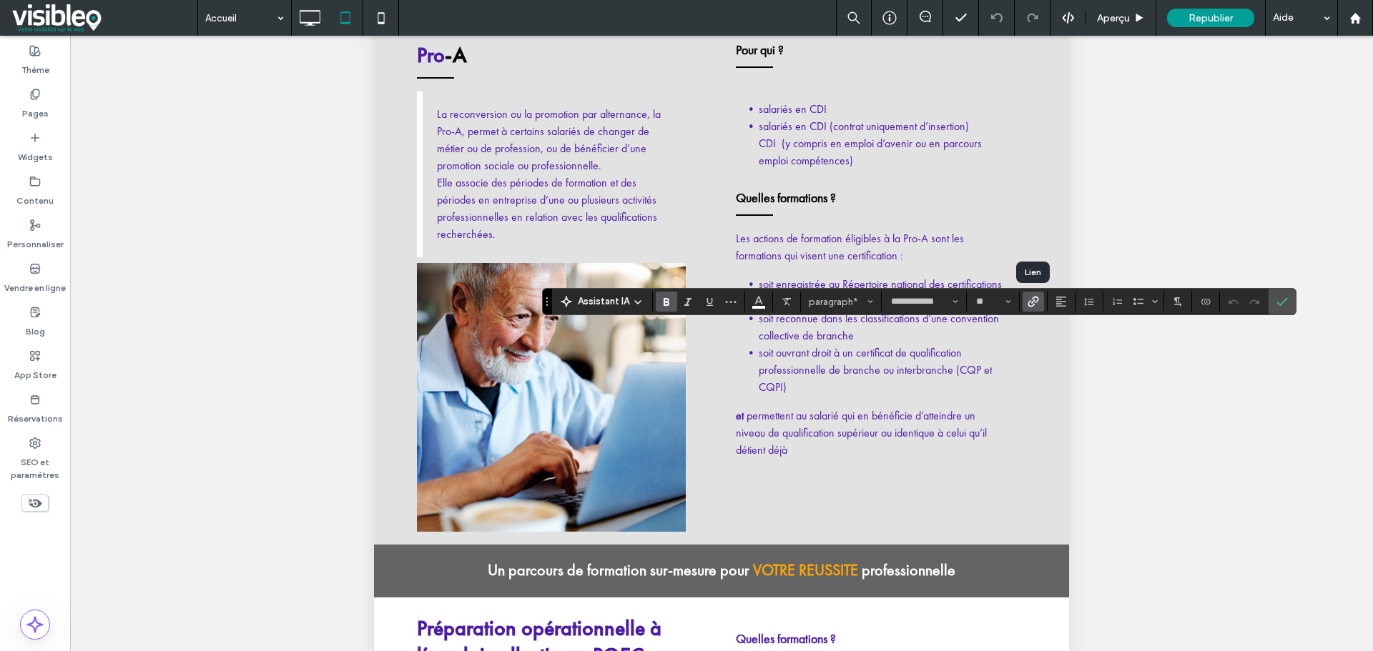
click at [1029, 305] on use "Lien" at bounding box center [1033, 302] width 11 height 11
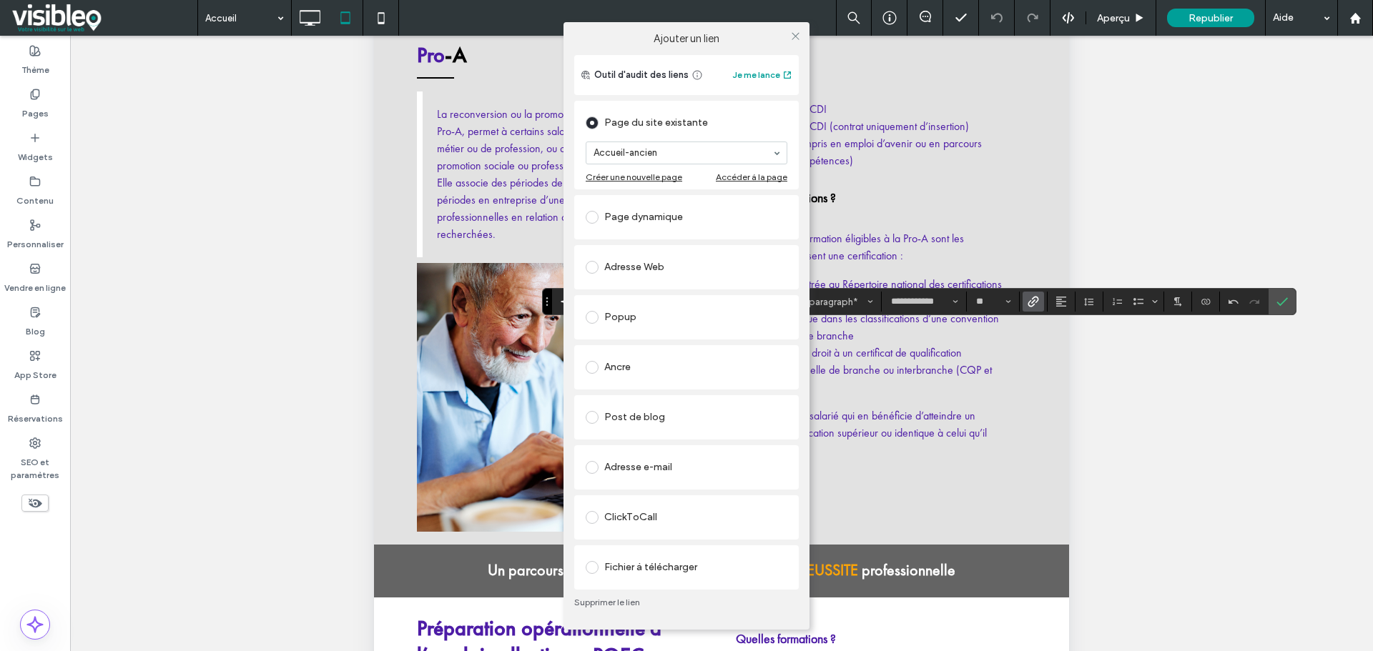
click at [615, 601] on link "Supprimer le lien" at bounding box center [686, 602] width 225 height 11
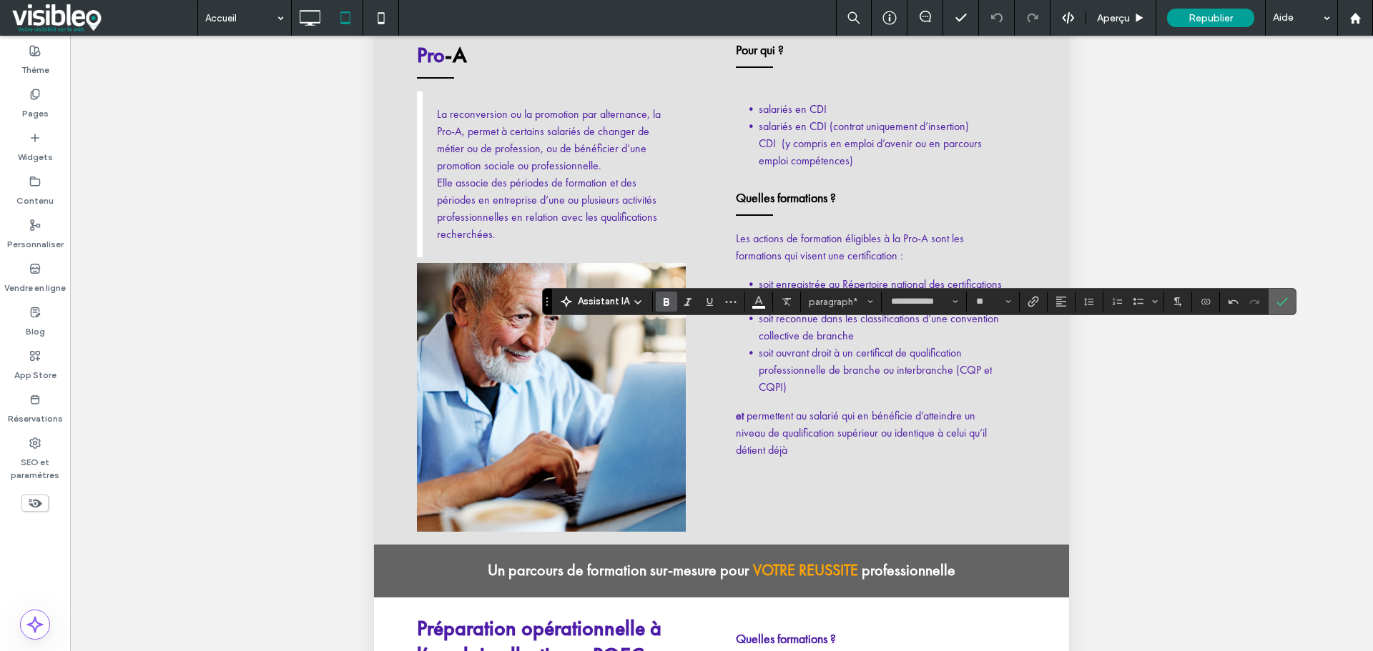
click at [1288, 305] on label "Confirmer" at bounding box center [1281, 302] width 21 height 26
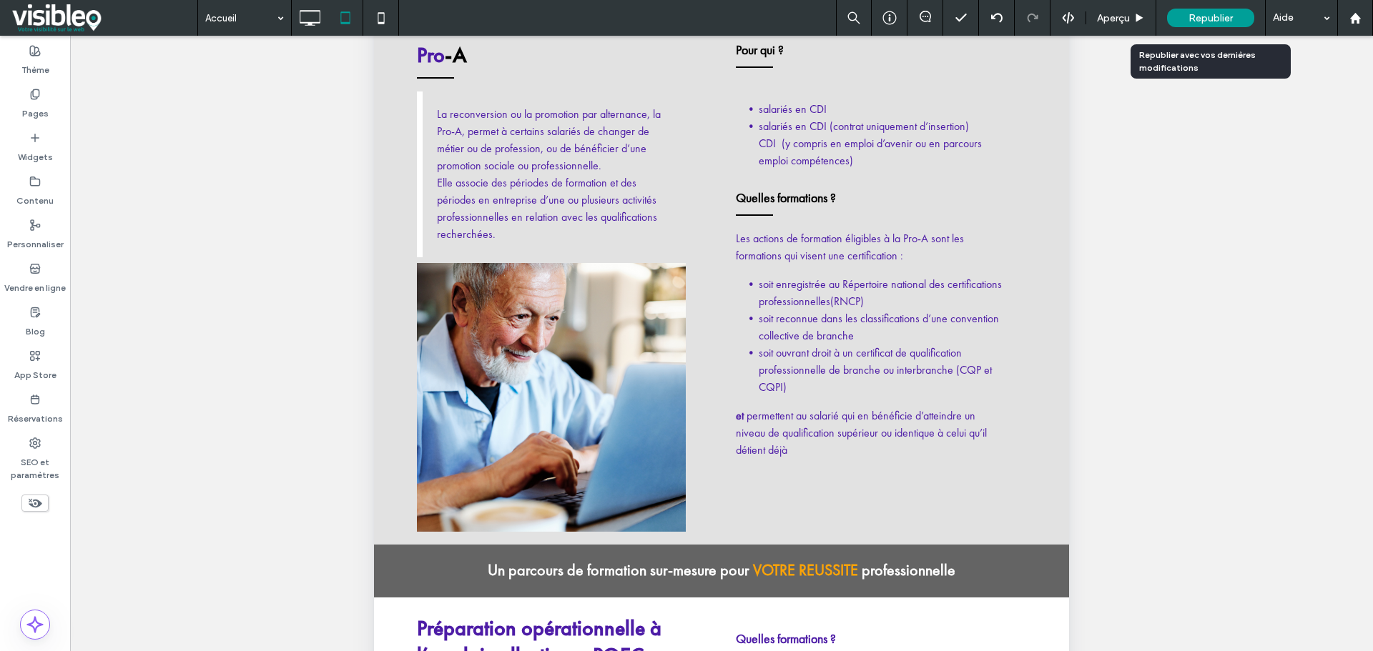
click at [1205, 21] on span "Republier" at bounding box center [1210, 18] width 44 height 12
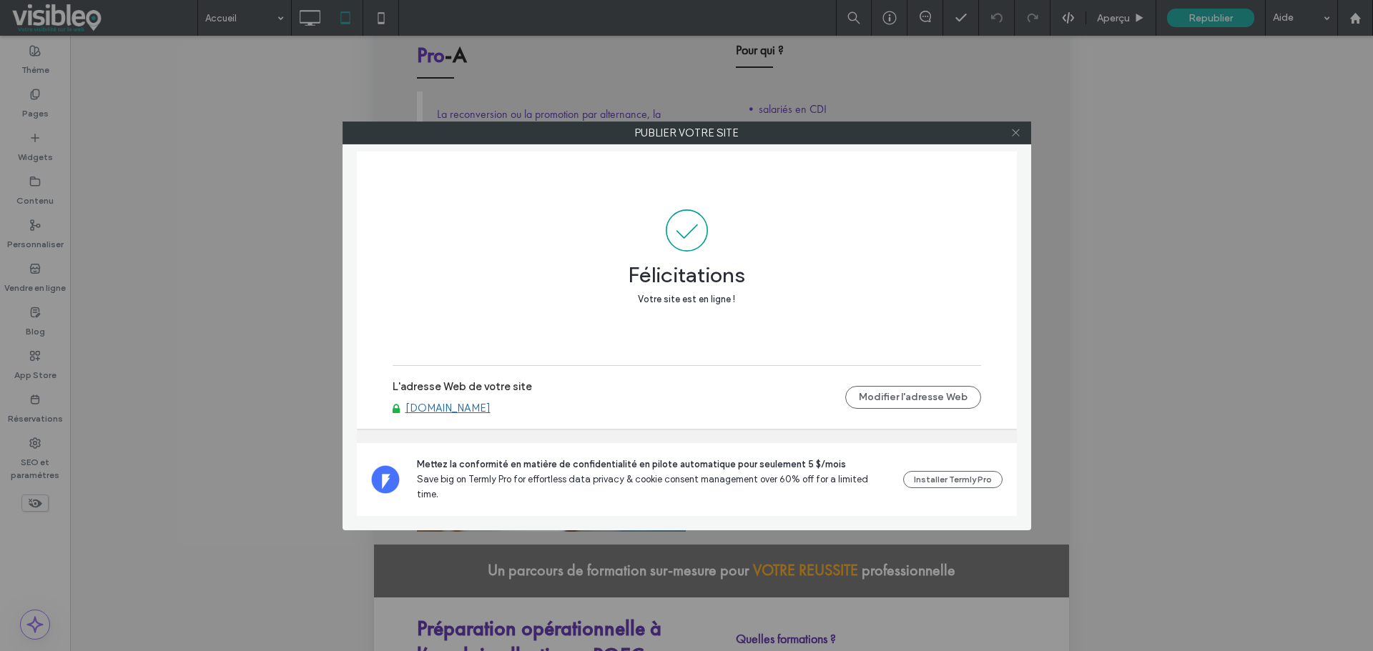
click at [1015, 131] on icon at bounding box center [1015, 132] width 11 height 11
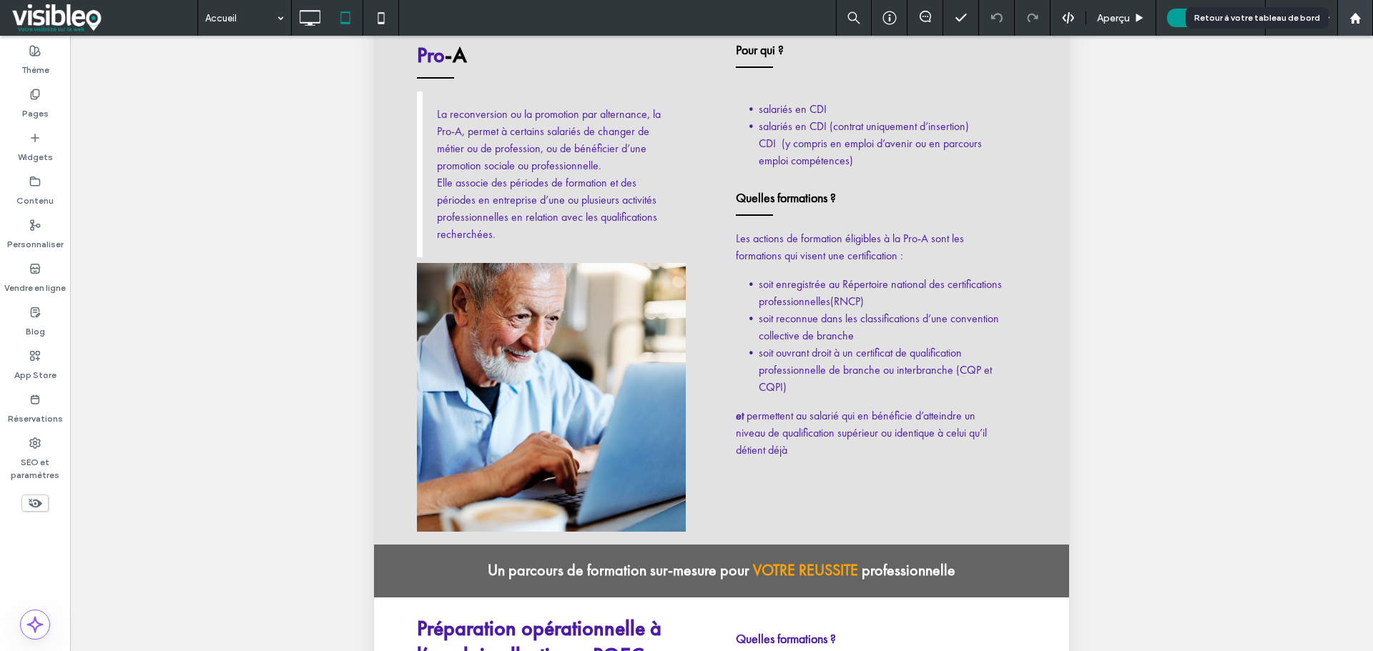
click at [1356, 21] on use at bounding box center [1354, 17] width 11 height 11
